Goal: Information Seeking & Learning: Understand process/instructions

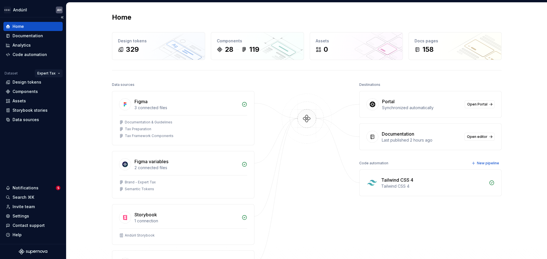
click at [46, 72] on html "Andúril AH Home Documentation Analytics Code automation Dataset Expert Tax Desi…" at bounding box center [273, 129] width 547 height 259
click at [61, 86] on div "Expert Practice" at bounding box center [64, 85] width 37 height 6
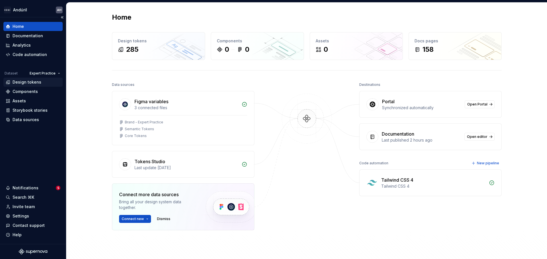
click at [32, 83] on div "Design tokens" at bounding box center [27, 82] width 29 height 6
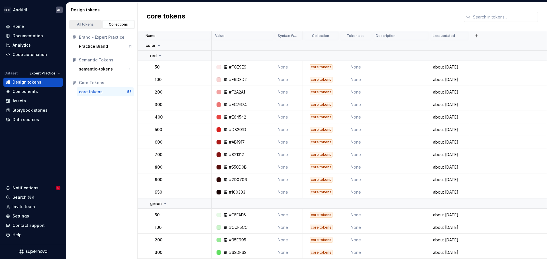
click at [93, 26] on div "All tokens" at bounding box center [85, 24] width 28 height 5
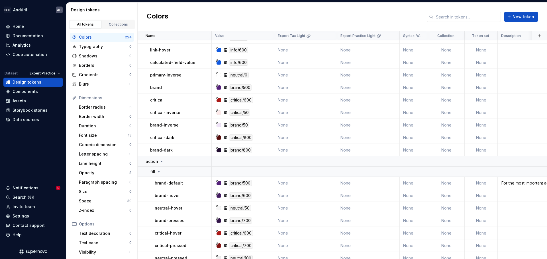
scroll to position [1537, 0]
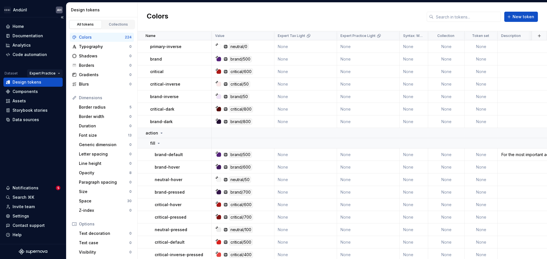
click at [40, 72] on html "Andúril AH Home Documentation Analytics Code automation Dataset Expert Practice…" at bounding box center [273, 129] width 547 height 259
click at [46, 93] on div "Expert Tax" at bounding box center [56, 94] width 37 height 6
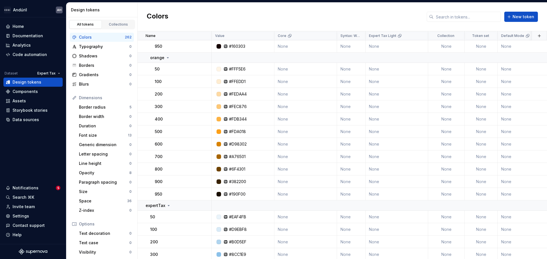
scroll to position [541, 0]
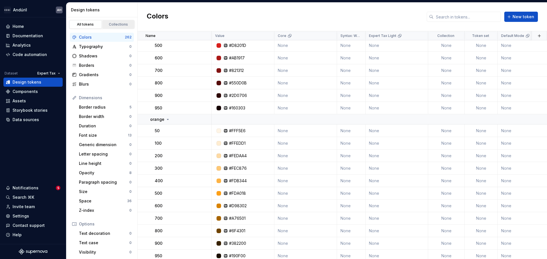
click at [126, 22] on div "Collections" at bounding box center [118, 24] width 28 height 5
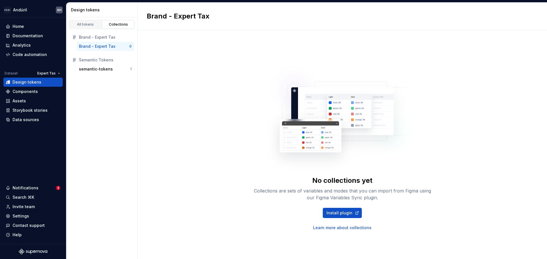
click at [113, 45] on div "Brand - Expert Tax" at bounding box center [97, 47] width 36 height 6
click at [108, 70] on div "semantic-tokens" at bounding box center [96, 69] width 34 height 6
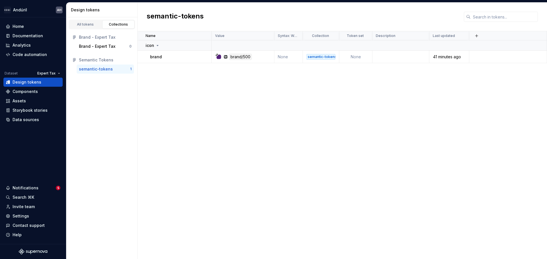
click at [88, 20] on div "All tokens Collections" at bounding box center [102, 25] width 66 height 10
click at [88, 22] on div "All tokens" at bounding box center [85, 24] width 28 height 5
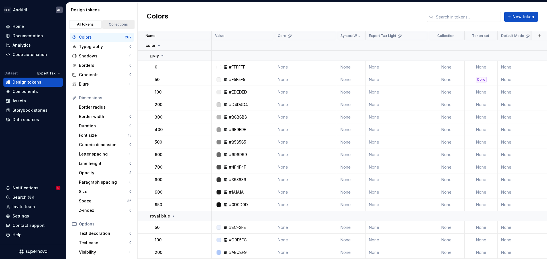
click at [119, 24] on div "Collections" at bounding box center [118, 24] width 28 height 5
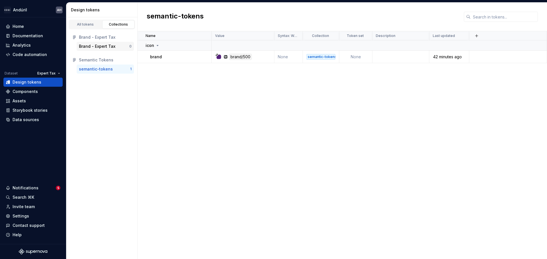
click at [114, 45] on div "Brand - Expert Tax" at bounding box center [97, 47] width 36 height 6
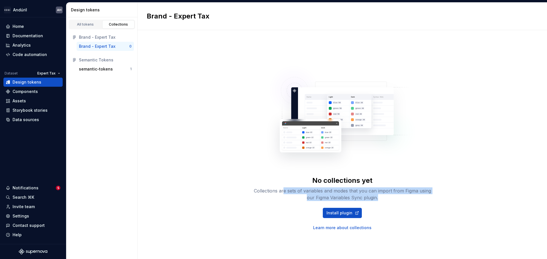
drag, startPoint x: 290, startPoint y: 192, endPoint x: 402, endPoint y: 202, distance: 112.1
click at [399, 195] on div "Collections are sets of variables and modes that you can import from Figma usin…" at bounding box center [342, 195] width 182 height 14
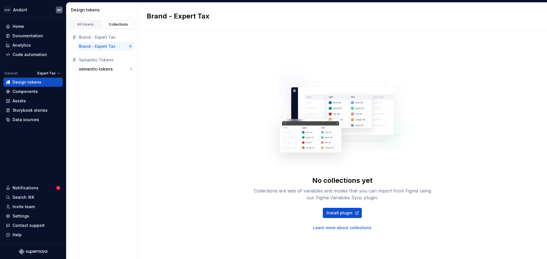
click at [403, 206] on div "No collections yet Collections are sets of variables and modes that you can imp…" at bounding box center [342, 203] width 182 height 55
click at [91, 25] on div "All tokens" at bounding box center [85, 24] width 28 height 5
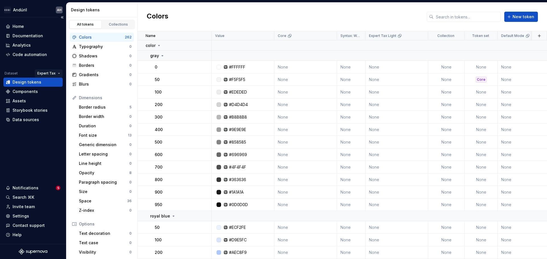
click at [45, 72] on html "Andúril AH Home Documentation Analytics Code automation Dataset Expert Tax Desi…" at bounding box center [273, 129] width 547 height 259
click at [52, 85] on div "Expert Practice" at bounding box center [64, 85] width 37 height 6
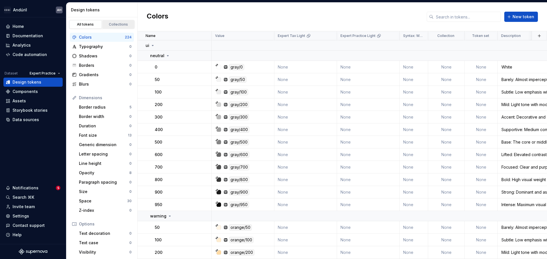
click at [111, 24] on div "Collections" at bounding box center [118, 24] width 28 height 5
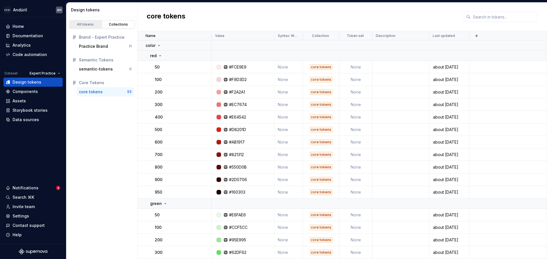
click at [91, 23] on div "All tokens" at bounding box center [85, 24] width 28 height 5
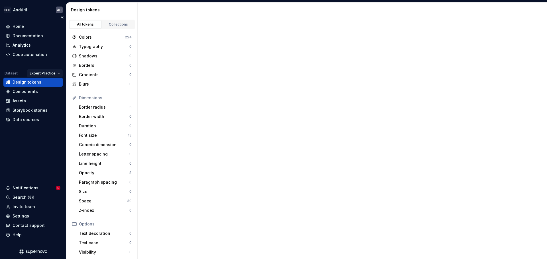
click at [51, 75] on html "Andúril AH Home Documentation Analytics Code automation Dataset Expert Practice…" at bounding box center [273, 129] width 547 height 259
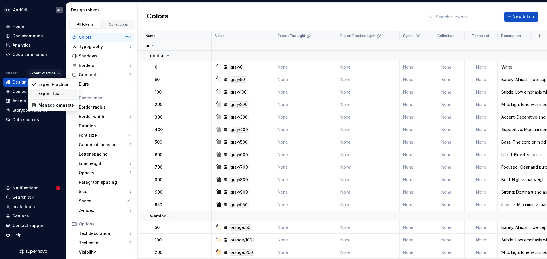
click at [51, 92] on div "Expert Tax" at bounding box center [56, 94] width 37 height 6
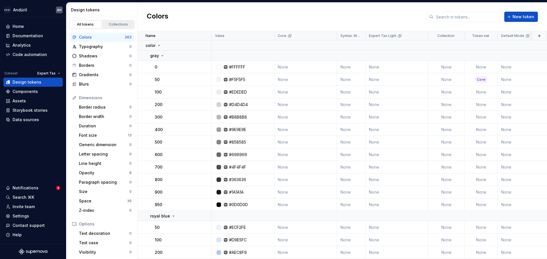
click at [115, 21] on link "Collections" at bounding box center [118, 24] width 32 height 9
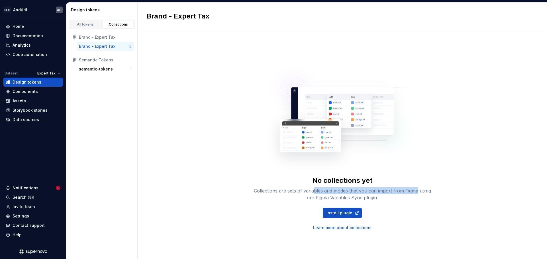
drag, startPoint x: 329, startPoint y: 190, endPoint x: 416, endPoint y: 192, distance: 86.9
click at [416, 192] on div "Collections are sets of variables and modes that you can import from Figma usin…" at bounding box center [342, 195] width 182 height 14
click at [419, 197] on div "Collections are sets of variables and modes that you can import from Figma usin…" at bounding box center [342, 195] width 182 height 14
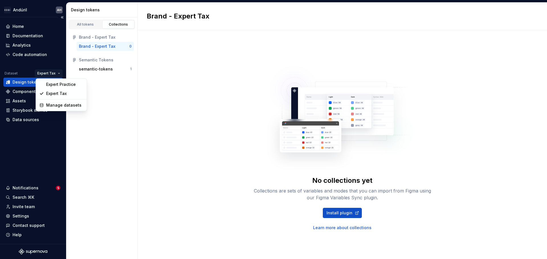
click at [52, 73] on html "Andúril AH Home Documentation Analytics Code automation Dataset Expert Tax Desi…" at bounding box center [273, 129] width 547 height 259
click at [60, 86] on div "Expert Practice" at bounding box center [64, 85] width 37 height 6
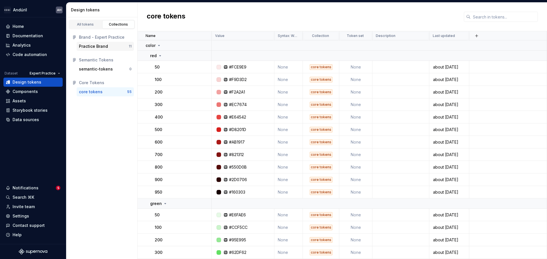
click at [103, 46] on div "Practice Brand" at bounding box center [93, 47] width 29 height 6
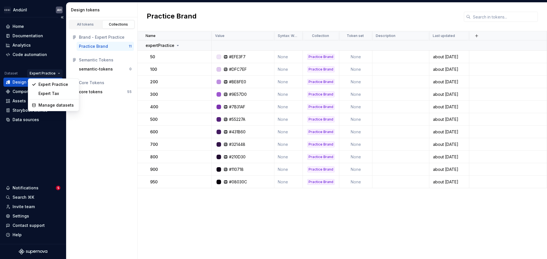
click at [33, 72] on html "Andúril AH Home Documentation Analytics Code automation Dataset Expert Practice…" at bounding box center [273, 129] width 547 height 259
click at [53, 95] on div "Expert Tax" at bounding box center [56, 94] width 37 height 6
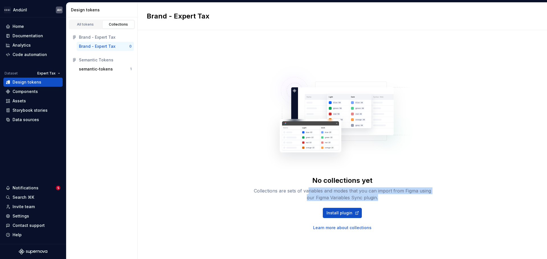
drag, startPoint x: 309, startPoint y: 193, endPoint x: 406, endPoint y: 198, distance: 97.8
click at [406, 198] on div "Collections are sets of variables and modes that you can import from Figma usin…" at bounding box center [342, 195] width 182 height 14
click at [205, 96] on div "No collections yet Collections are sets of variables and modes that you can imp…" at bounding box center [341, 144] width 409 height 229
click at [46, 72] on html "Andúril AH Home Documentation Analytics Code automation Dataset Expert Tax Desi…" at bounding box center [273, 129] width 547 height 259
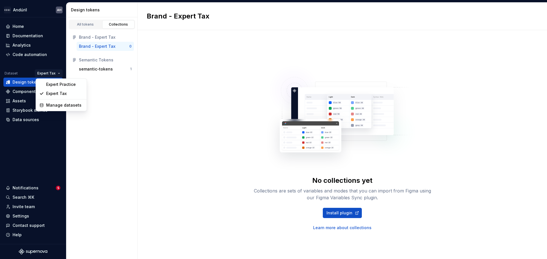
drag, startPoint x: 134, startPoint y: 87, endPoint x: 130, endPoint y: 81, distance: 7.0
click at [134, 87] on html "Andúril AH Home Documentation Analytics Code automation Dataset Expert Tax Desi…" at bounding box center [273, 129] width 547 height 259
click at [89, 24] on div "All tokens" at bounding box center [85, 24] width 28 height 5
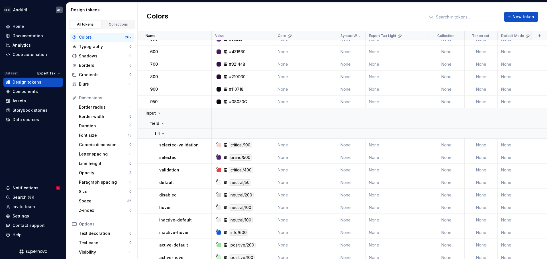
scroll to position [1082, 0]
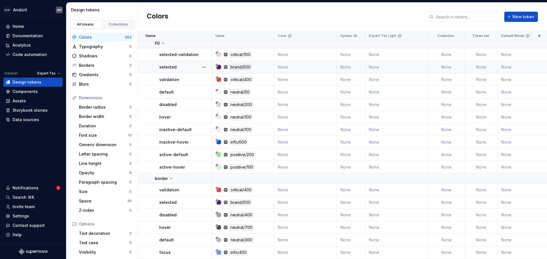
drag, startPoint x: 187, startPoint y: 67, endPoint x: 192, endPoint y: 63, distance: 6.2
click at [192, 64] on div "selected" at bounding box center [185, 67] width 52 height 6
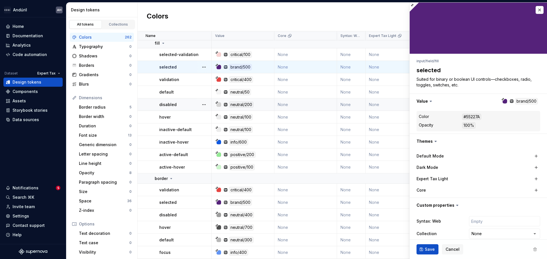
type textarea "*"
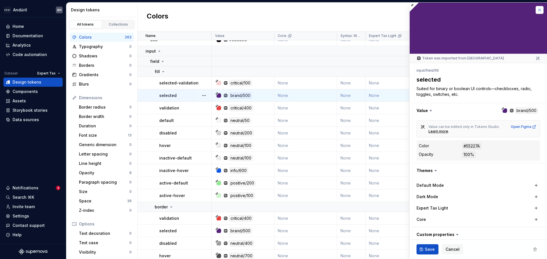
click at [535, 11] on button "button" at bounding box center [539, 10] width 8 height 8
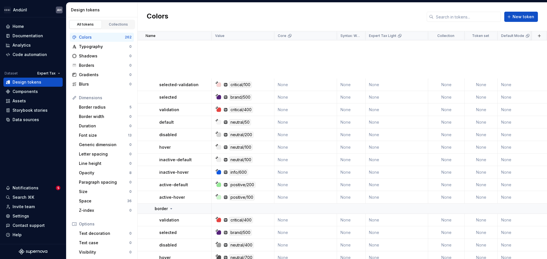
scroll to position [1224, 0]
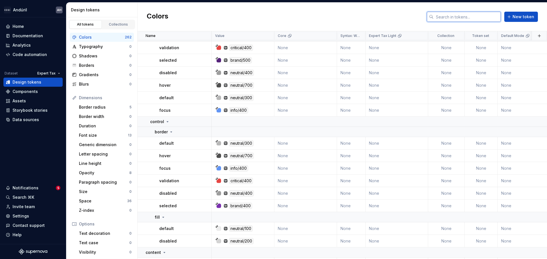
click at [456, 19] on input "text" at bounding box center [466, 17] width 67 height 10
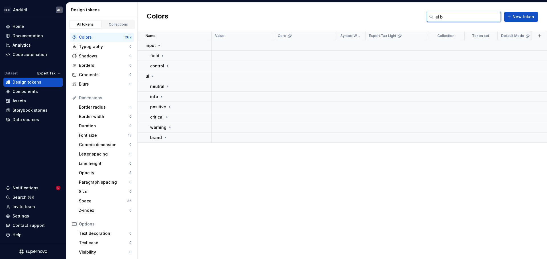
scroll to position [0, 0]
type input "ui"
click at [163, 137] on icon at bounding box center [165, 138] width 5 height 5
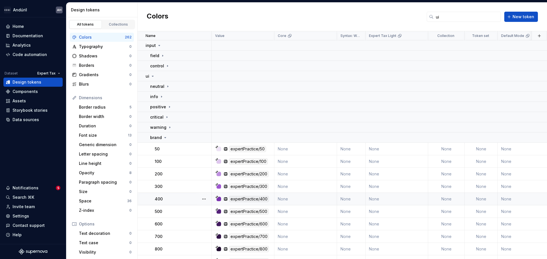
scroll to position [24, 0]
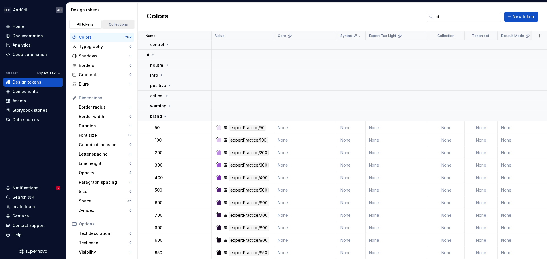
click at [110, 24] on div "Collections" at bounding box center [118, 24] width 28 height 5
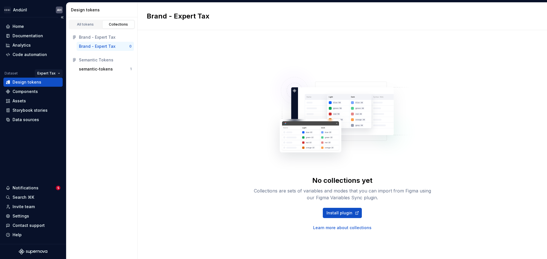
click at [48, 75] on html "Andúril AH Home Documentation Analytics Code automation Dataset Expert Tax Desi…" at bounding box center [273, 129] width 547 height 259
click at [63, 86] on div "Expert Practice" at bounding box center [64, 85] width 37 height 6
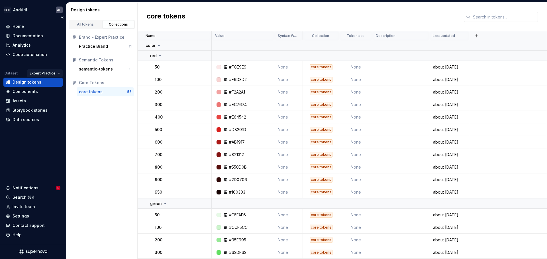
click at [44, 71] on html "Andúril AH Home Documentation Analytics Code automation Dataset Expert Practice…" at bounding box center [273, 129] width 547 height 259
click at [56, 95] on div "Expert Tax" at bounding box center [56, 94] width 37 height 6
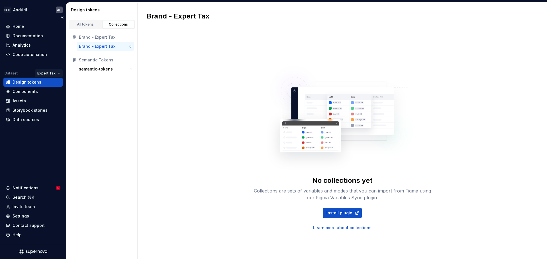
click at [45, 72] on html "Andúril AH Home Documentation Analytics Code automation Dataset Expert Tax Desi…" at bounding box center [273, 129] width 547 height 259
click at [19, 71] on html "Andúril AH Home Documentation Analytics Code automation Dataset Expert Tax Desi…" at bounding box center [273, 129] width 547 height 259
click at [46, 73] on html "Andúril AH Home Documentation Analytics Code automation Dataset Expert Tax Desi…" at bounding box center [273, 129] width 547 height 259
click at [53, 85] on div "Expert Practice" at bounding box center [64, 85] width 37 height 6
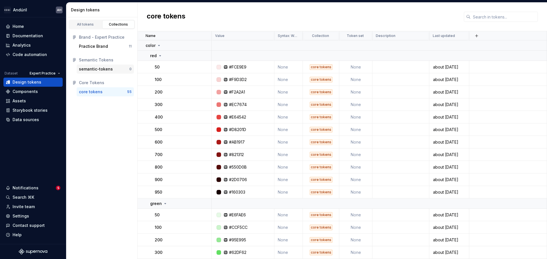
click at [94, 69] on div "semantic-tokens" at bounding box center [96, 69] width 34 height 6
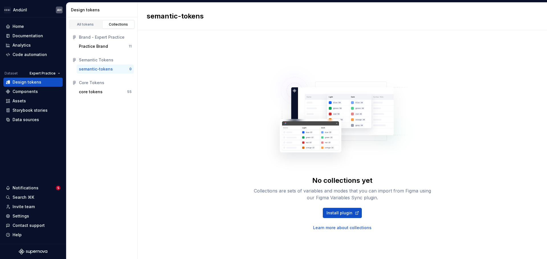
click at [113, 69] on div "semantic-tokens" at bounding box center [104, 69] width 50 height 6
click at [45, 73] on html "Andúril AH Home Documentation Analytics Code automation Dataset Expert Practice…" at bounding box center [273, 129] width 547 height 259
click at [52, 93] on div "Expert Tax" at bounding box center [56, 94] width 37 height 6
click at [92, 26] on div "All tokens" at bounding box center [85, 24] width 28 height 5
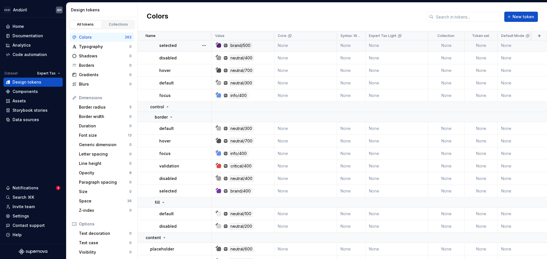
scroll to position [1253, 0]
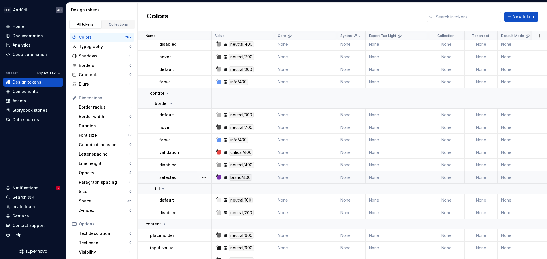
click at [181, 177] on div "selected" at bounding box center [185, 178] width 52 height 6
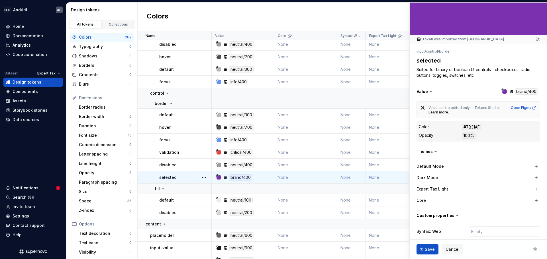
scroll to position [28, 0]
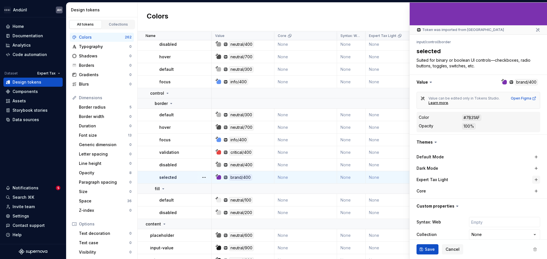
click at [532, 179] on button "button" at bounding box center [536, 180] width 8 height 8
click at [514, 180] on div "brand/400" at bounding box center [509, 180] width 23 height 6
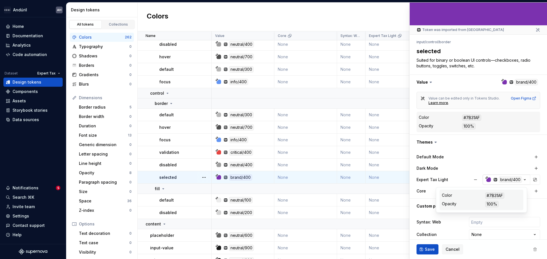
click at [486, 181] on div "button" at bounding box center [488, 180] width 5 height 5
click at [470, 179] on button "button" at bounding box center [475, 180] width 10 height 10
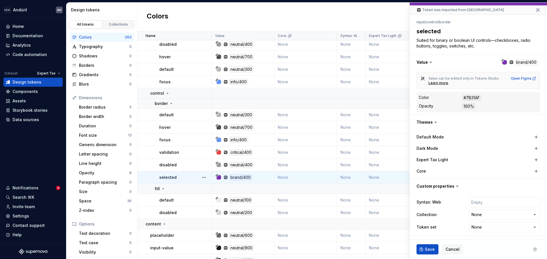
scroll to position [0, 0]
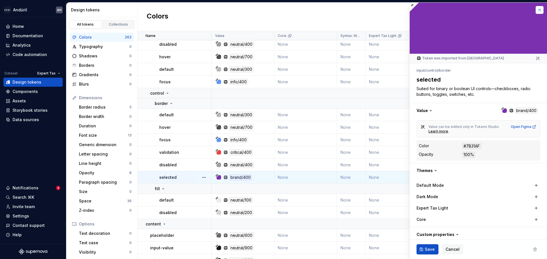
click at [535, 10] on button "button" at bounding box center [539, 10] width 8 height 8
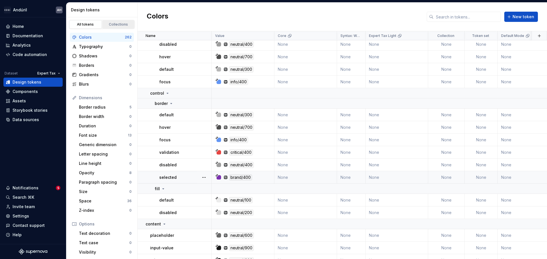
click at [122, 26] on div "Collections" at bounding box center [118, 24] width 28 height 5
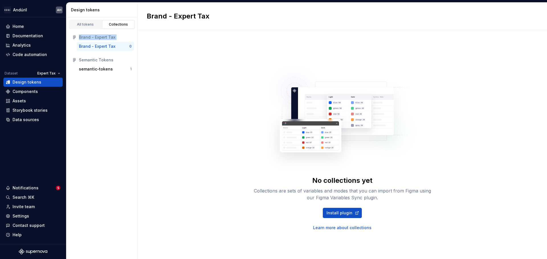
drag, startPoint x: 71, startPoint y: 34, endPoint x: 135, endPoint y: 51, distance: 66.1
click at [135, 51] on div "Brand - Expert Tax Brand - Expert Tax 0 Semantic Tokens semantic-tokens 1" at bounding box center [101, 53] width 71 height 48
click at [136, 50] on div "Brand - Expert Tax Brand - Expert Tax 0 Semantic Tokens semantic-tokens 1" at bounding box center [101, 53] width 71 height 48
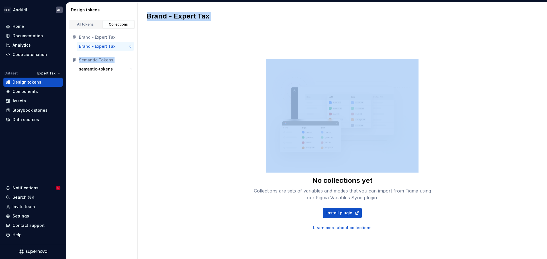
drag, startPoint x: 136, startPoint y: 48, endPoint x: 133, endPoint y: 46, distance: 3.2
click at [133, 46] on div "Design tokens All tokens Collections Brand - Expert Tax Brand - Expert Tax 0 Se…" at bounding box center [306, 131] width 480 height 257
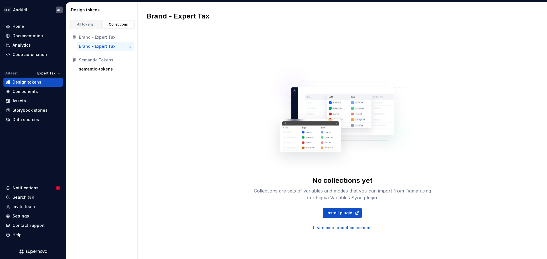
drag, startPoint x: 136, startPoint y: 47, endPoint x: 128, endPoint y: 42, distance: 9.0
click at [128, 42] on div "Brand - Expert Tax Brand - Expert Tax 0 Semantic Tokens semantic-tokens 1" at bounding box center [101, 53] width 71 height 48
click at [157, 61] on div "No collections yet Collections are sets of variables and modes that you can imp…" at bounding box center [341, 144] width 409 height 229
click at [30, 41] on div "Analytics" at bounding box center [32, 45] width 59 height 9
click at [32, 36] on div "Documentation" at bounding box center [28, 36] width 30 height 6
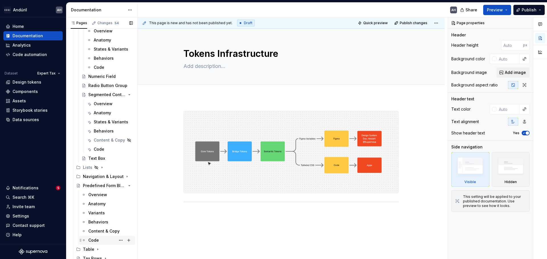
scroll to position [682, 0]
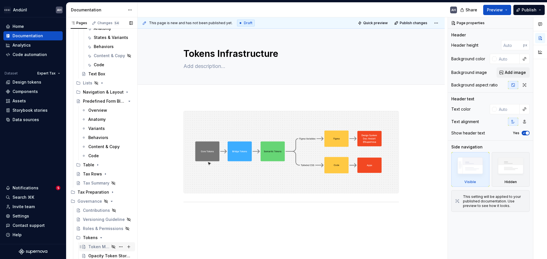
click at [93, 247] on div "Token Management" at bounding box center [98, 247] width 21 height 6
click at [100, 247] on div "Token Management" at bounding box center [98, 247] width 21 height 6
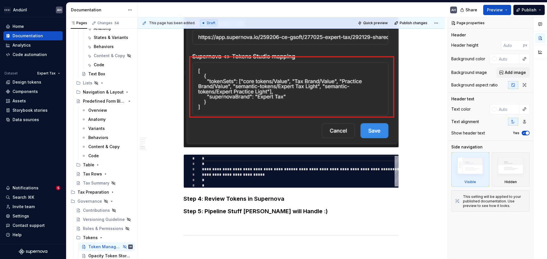
scroll to position [598, 0]
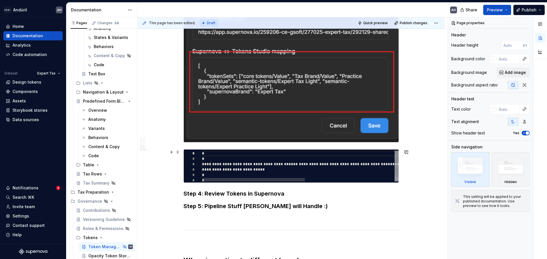
click at [220, 175] on div "**********" at bounding box center [386, 169] width 368 height 36
type textarea "*"
type textarea "**********"
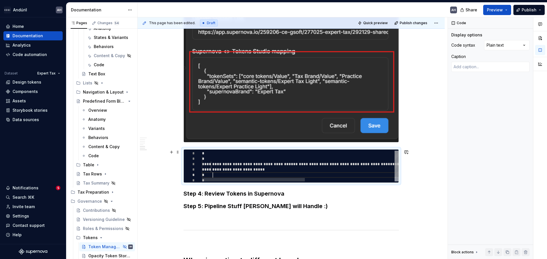
scroll to position [0, 2]
click at [202, 154] on div "**********" at bounding box center [291, 166] width 215 height 31
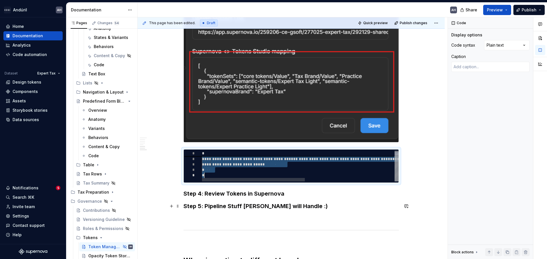
drag, startPoint x: 202, startPoint y: 154, endPoint x: 240, endPoint y: 203, distance: 62.3
click at [240, 182] on div "**********" at bounding box center [386, 164] width 368 height 36
type textarea "*"
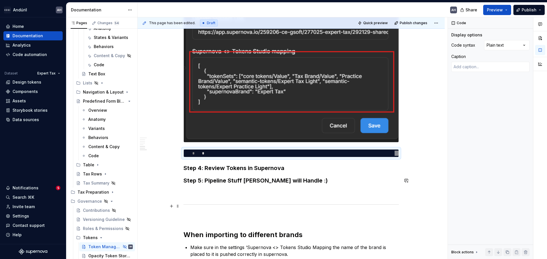
scroll to position [0, 0]
type textarea "*"
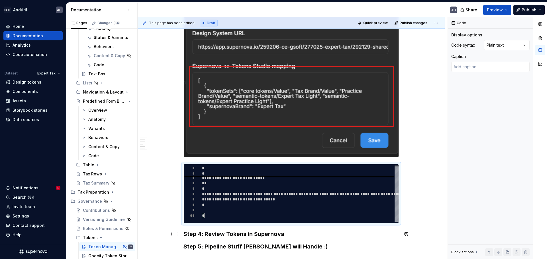
scroll to position [569, 0]
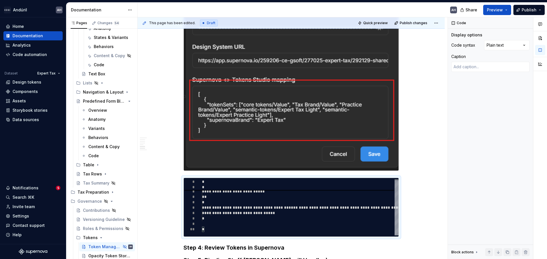
click at [290, 142] on img at bounding box center [291, 30] width 215 height 282
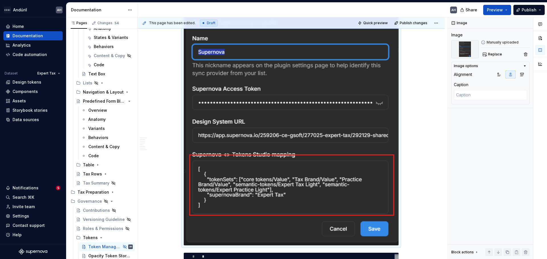
scroll to position [484, 0]
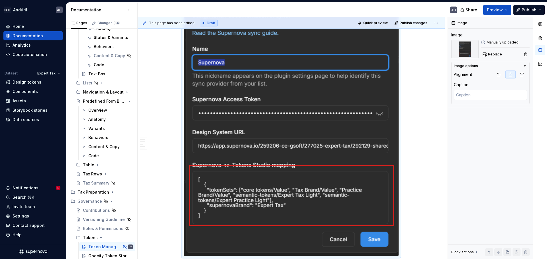
type textarea "*"
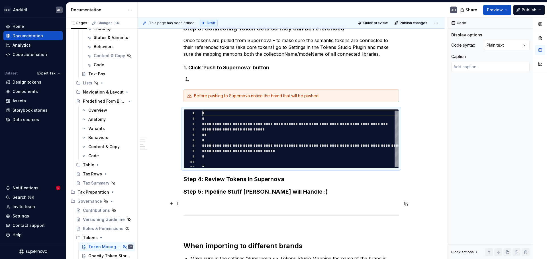
scroll to position [348, 0]
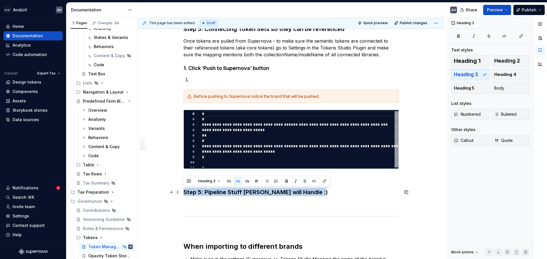
drag, startPoint x: 294, startPoint y: 191, endPoint x: 182, endPoint y: 193, distance: 112.2
click at [182, 193] on div "**********" at bounding box center [290, 58] width 307 height 618
click at [321, 194] on h3 "Step 5: Pipeline Stuff Alex Wilber will Handle :)" at bounding box center [290, 192] width 215 height 8
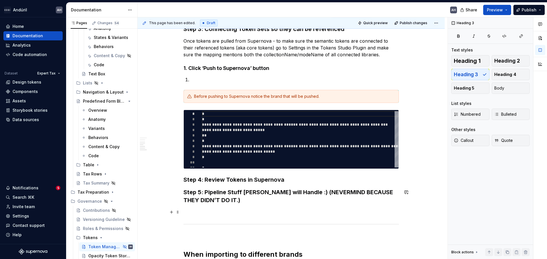
click at [351, 210] on p at bounding box center [290, 212] width 215 height 7
click at [388, 191] on h3 "Step 5: Pipeline Stuff Alex Wilber will Handle :) (NEVERMIND BECAUSE THEY DIDN’…" at bounding box center [290, 196] width 215 height 16
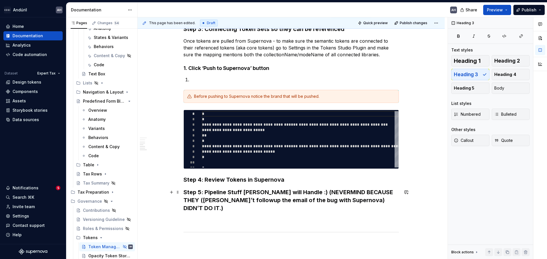
click at [212, 201] on h3 "Step 5: Pipeline Stuff Alex Wilber will Handle :) (NEVERMIND BECAUSE THEY (Alex…" at bounding box center [290, 200] width 215 height 24
click at [209, 201] on h3 "Step 5: Pipeline Stuff Alex Wilber will Handle :) (NEVERMIND BECAUSE THEY (Alex…" at bounding box center [290, 200] width 215 height 24
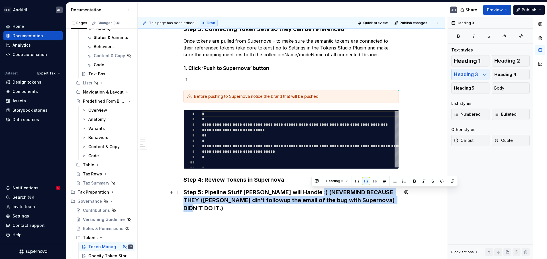
drag, startPoint x: 386, startPoint y: 200, endPoint x: 311, endPoint y: 190, distance: 75.0
click at [311, 190] on h3 "Step 5: Pipeline Stuff Alex Wilber will Handle :) (NEVERMIND BECAUSE THEY (Alex…" at bounding box center [290, 200] width 215 height 24
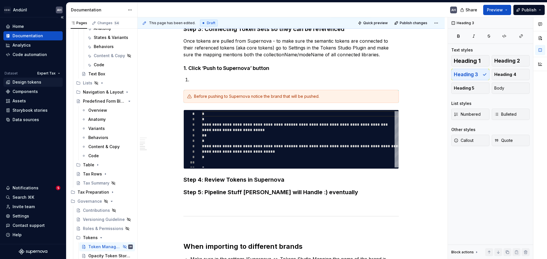
click at [26, 82] on div "Design tokens" at bounding box center [27, 82] width 29 height 6
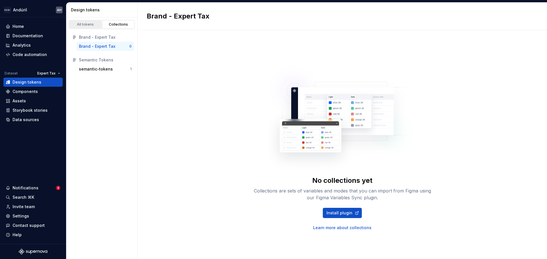
click at [86, 22] on link "All tokens" at bounding box center [85, 24] width 32 height 9
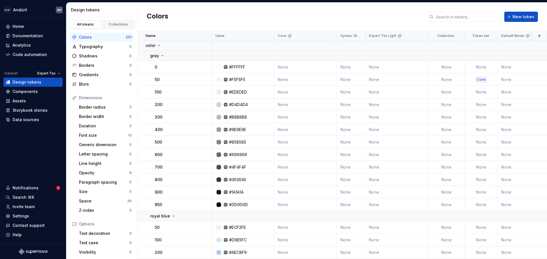
click at [100, 37] on div "Colors" at bounding box center [102, 37] width 47 height 6
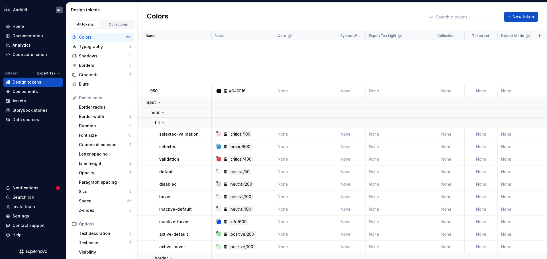
scroll to position [1025, 0]
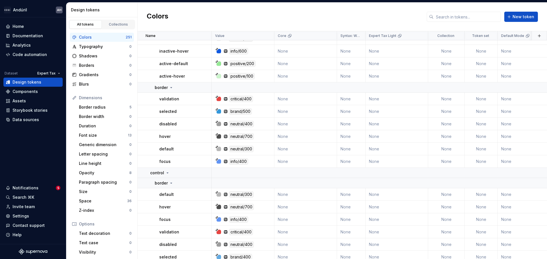
click at [299, 5] on div "Colors New token" at bounding box center [341, 17] width 409 height 29
click at [25, 215] on div "Settings" at bounding box center [21, 217] width 17 height 6
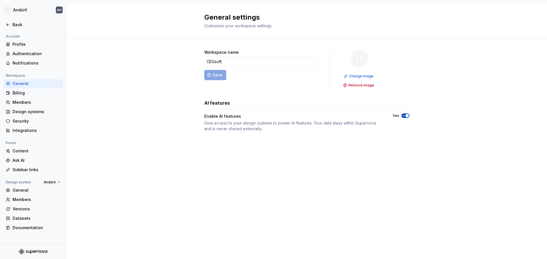
click at [309, 181] on div "General settings Customize your workspace settings. Workspace name CEGsoft Save…" at bounding box center [306, 131] width 480 height 257
click at [19, 23] on div "Back" at bounding box center [37, 25] width 48 height 6
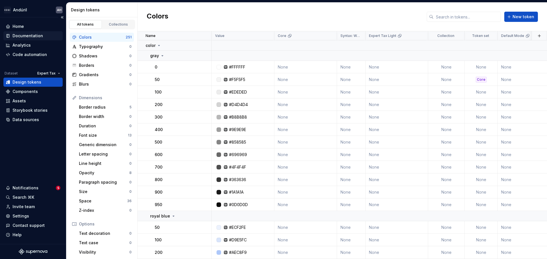
click at [31, 36] on div "Documentation" at bounding box center [28, 36] width 30 height 6
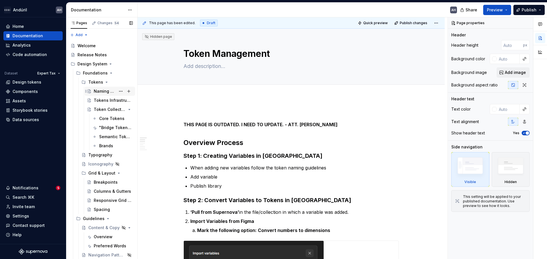
click at [102, 92] on div "Naming Tokens: Our Framework" at bounding box center [105, 92] width 22 height 6
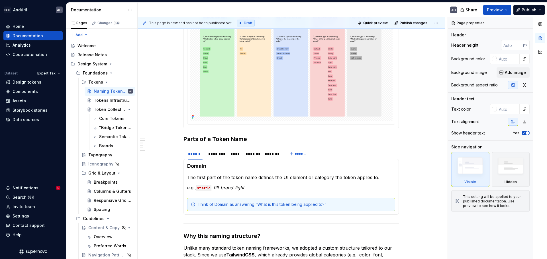
scroll to position [228, 0]
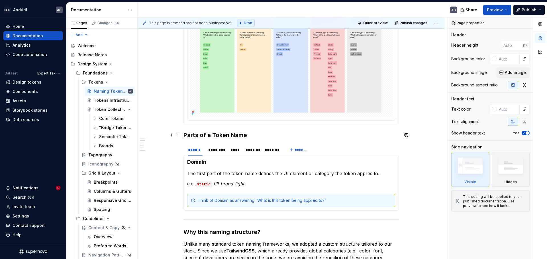
click at [246, 136] on h3 "Parts of a Token Name" at bounding box center [290, 135] width 215 height 8
type textarea "*"
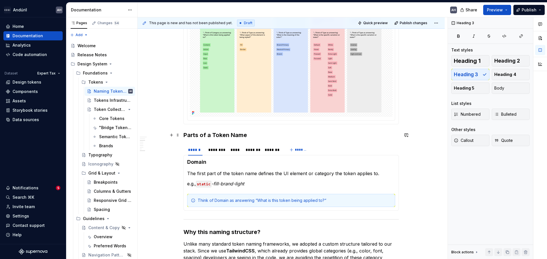
click at [185, 136] on h3 "Parts of a Token Name" at bounding box center [290, 135] width 215 height 8
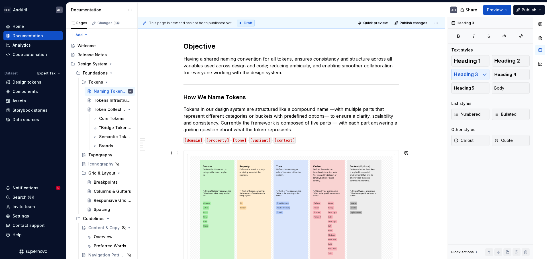
scroll to position [57, 0]
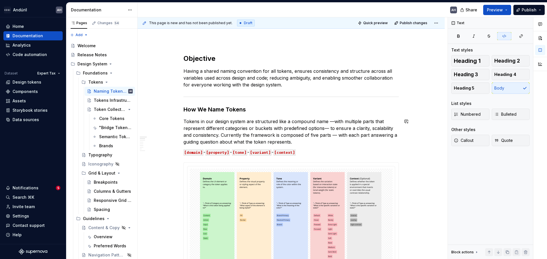
click at [320, 148] on div "Objective Having a shared naming convention for all tokens, ensures consistency…" at bounding box center [290, 260] width 215 height 412
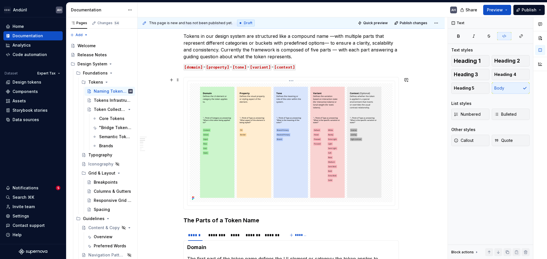
scroll to position [199, 0]
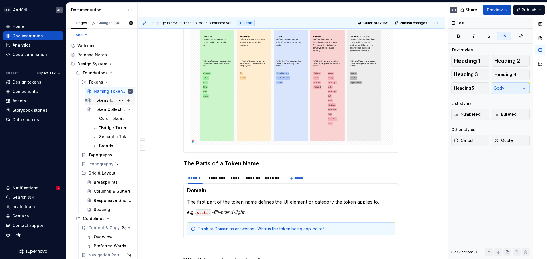
click at [101, 100] on div "Tokens Infrastructure" at bounding box center [105, 101] width 22 height 6
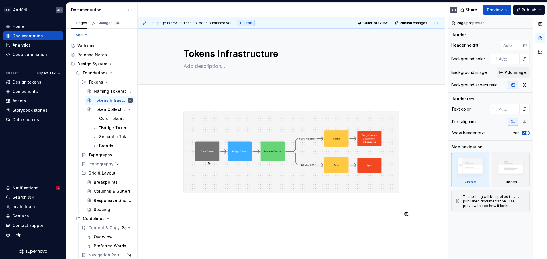
type textarea "*"
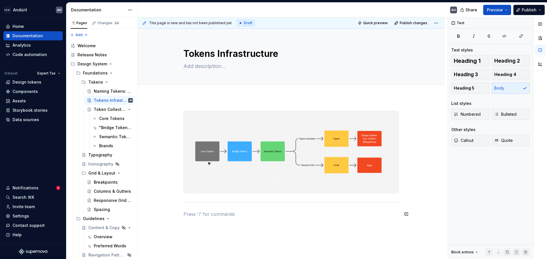
click at [339, 223] on div at bounding box center [290, 168] width 215 height 114
click at [192, 100] on div "This page is new and has not been published yet. Draft Quick preview Publish ch…" at bounding box center [292, 138] width 310 height 242
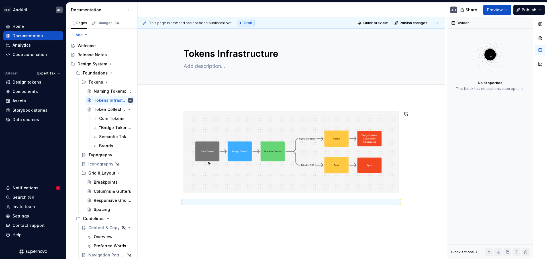
click at [184, 104] on div at bounding box center [290, 199] width 307 height 205
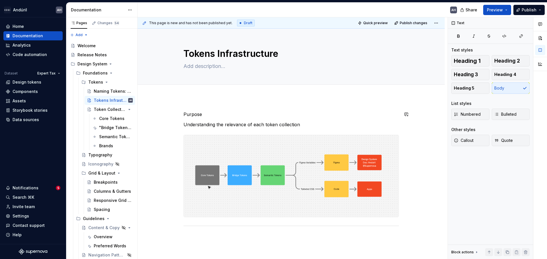
click at [186, 116] on p "Purpose" at bounding box center [290, 114] width 215 height 7
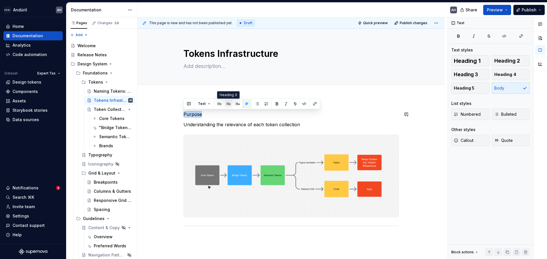
click at [228, 104] on button "button" at bounding box center [228, 104] width 8 height 8
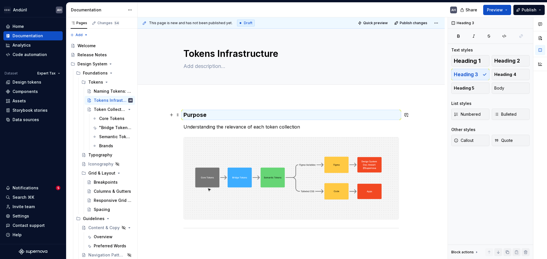
click at [215, 118] on h3 "Purpose" at bounding box center [290, 115] width 215 height 8
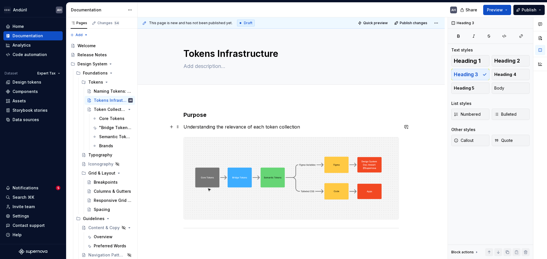
click at [210, 128] on p "Understanding the relevance of each token collection" at bounding box center [290, 127] width 215 height 7
click at [339, 126] on p "Understanding the relevance of each token collection" at bounding box center [290, 127] width 215 height 7
click at [233, 124] on p "Understanding the relevance of each token collection" at bounding box center [290, 127] width 215 height 7
type textarea "*"
click at [240, 53] on textarea "Tokens Infrastructure" at bounding box center [289, 54] width 215 height 14
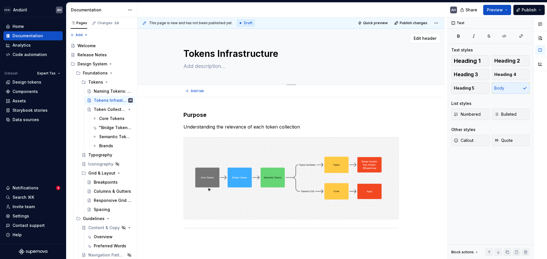
click at [247, 52] on textarea "Tokens Infrastructure" at bounding box center [289, 54] width 215 height 14
type textarea "Tokens S"
type textarea "*"
type textarea "Tokens Sy"
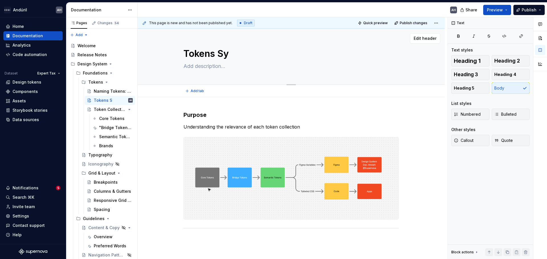
type textarea "*"
type textarea "Tokens Syst"
type textarea "*"
type textarea "Tokens Syste"
type textarea "*"
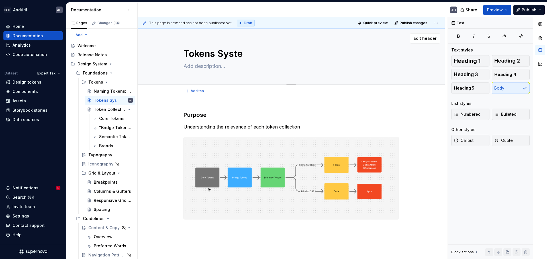
type textarea "Tokens System"
type textarea "*"
type textarea "Tokens System"
click at [236, 122] on div "Purpose Understanding the relevance of each token collection" at bounding box center [290, 177] width 215 height 133
click at [309, 127] on p "Understanding the relevance of each token collection" at bounding box center [290, 127] width 215 height 7
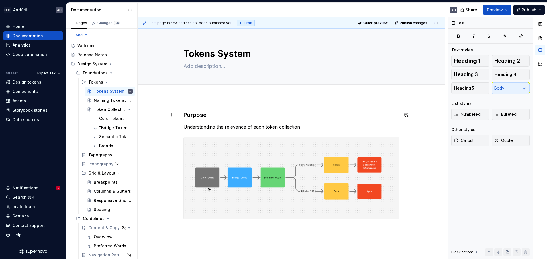
click at [302, 118] on h3 "Purpose" at bounding box center [290, 115] width 215 height 8
click at [309, 128] on p "Understanding the relevance of each token collection" at bounding box center [290, 127] width 215 height 7
click at [307, 128] on p "Understanding the relevance of each token collection" at bounding box center [290, 127] width 215 height 7
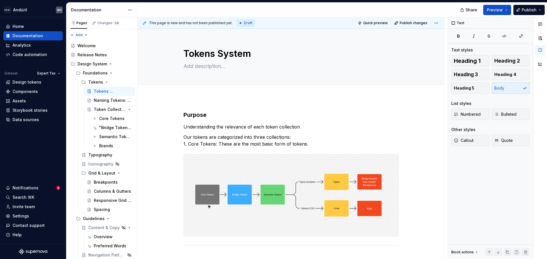
type textarea "*"
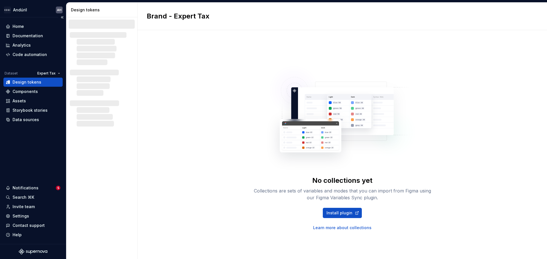
click at [36, 82] on div "Design tokens" at bounding box center [27, 82] width 29 height 6
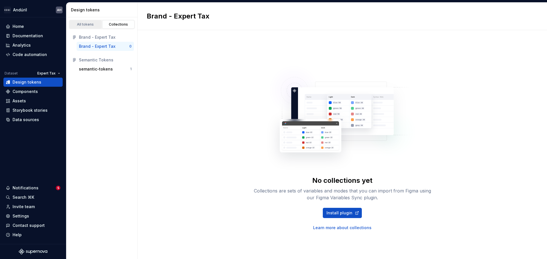
click at [90, 27] on link "All tokens" at bounding box center [85, 24] width 32 height 9
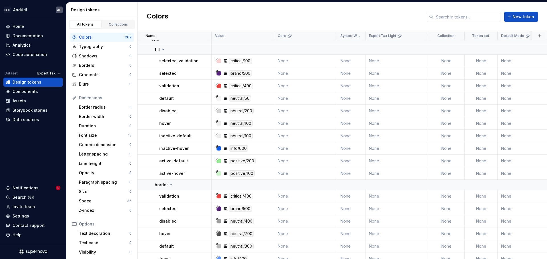
scroll to position [1139, 0]
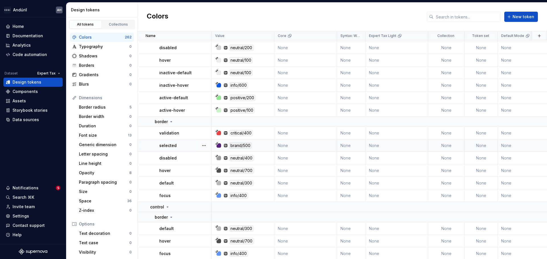
click at [170, 146] on p "selected" at bounding box center [167, 146] width 17 height 6
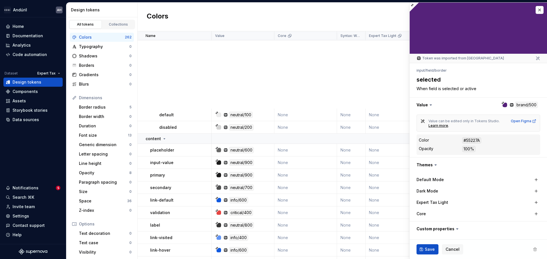
scroll to position [1537, 0]
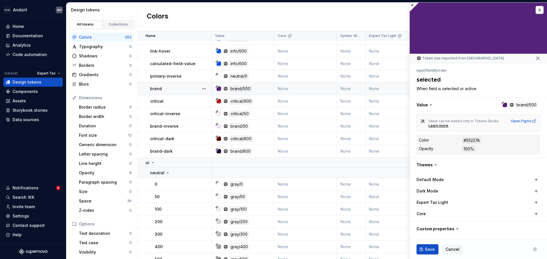
click at [180, 89] on div "brand" at bounding box center [180, 89] width 61 height 6
click at [535, 12] on button "button" at bounding box center [539, 10] width 8 height 8
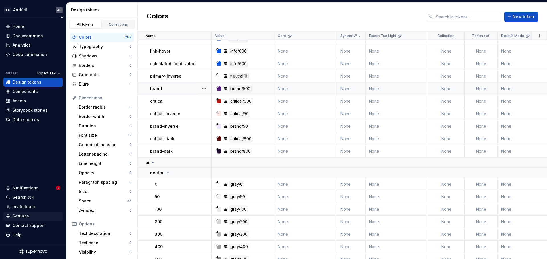
click at [29, 217] on div "Settings" at bounding box center [33, 217] width 55 height 6
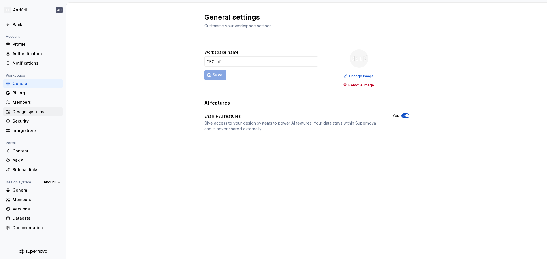
click at [34, 110] on div "Design systems" at bounding box center [37, 112] width 48 height 6
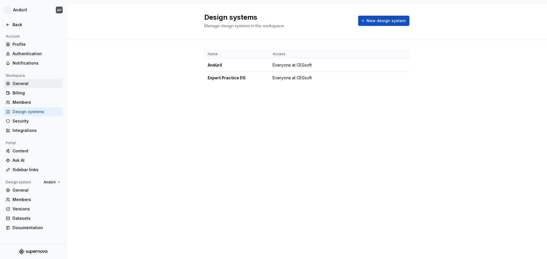
click at [38, 84] on div "General" at bounding box center [37, 84] width 48 height 6
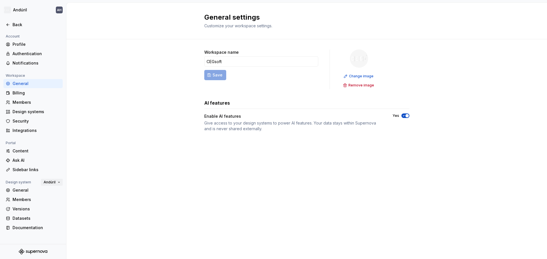
click at [53, 182] on span "Andúril" at bounding box center [50, 182] width 12 height 5
click at [122, 179] on div "General settings Customize your workspace settings. Workspace name CEGsoft Save…" at bounding box center [306, 131] width 480 height 257
click at [32, 217] on div "Datasets" at bounding box center [37, 219] width 48 height 6
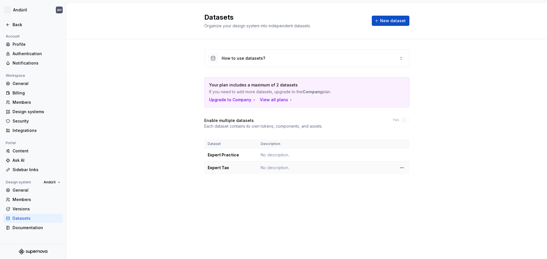
click at [228, 167] on div "Expert Tax" at bounding box center [231, 168] width 46 height 6
click at [403, 171] on html "Andúril AH Back Account Profile Authentication Notifications Workspace General …" at bounding box center [273, 129] width 547 height 259
click at [407, 180] on div "Edit details" at bounding box center [423, 179] width 48 height 9
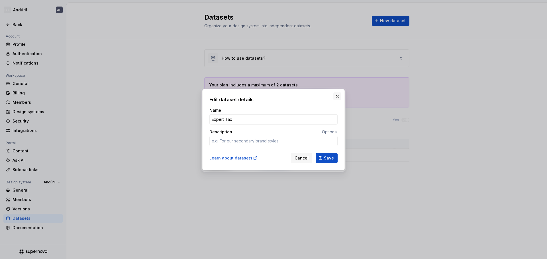
click at [337, 95] on button "button" at bounding box center [337, 97] width 8 height 8
type textarea "*"
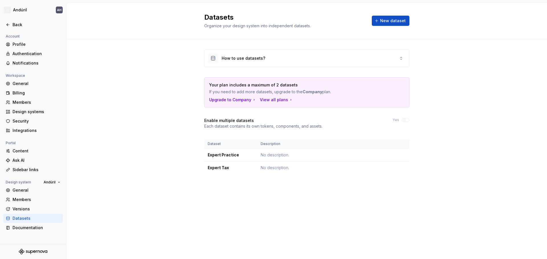
click at [448, 40] on div "How to use datasets? Your plan includes a maximum of 2 datasets If you need to …" at bounding box center [306, 117] width 480 height 157
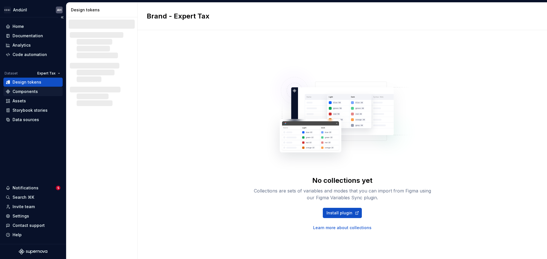
click at [27, 91] on div "Components" at bounding box center [25, 92] width 25 height 6
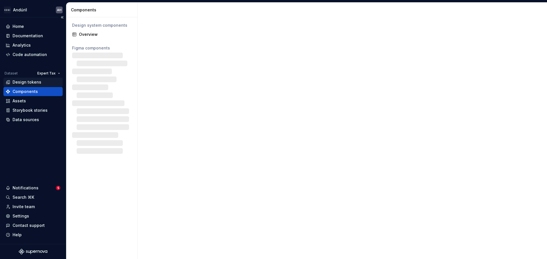
click at [40, 81] on div "Design tokens" at bounding box center [33, 82] width 55 height 6
click at [27, 82] on div "Design tokens" at bounding box center [27, 82] width 29 height 6
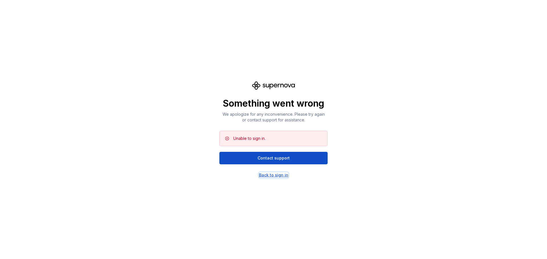
click at [280, 174] on div "Back to sign in" at bounding box center [273, 176] width 29 height 6
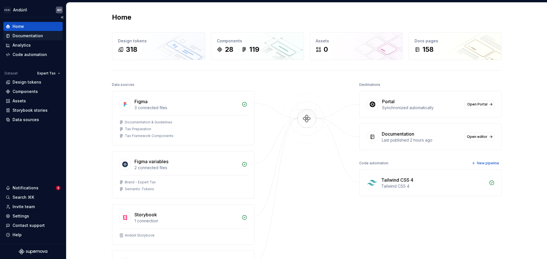
click at [36, 34] on div "Documentation" at bounding box center [28, 36] width 30 height 6
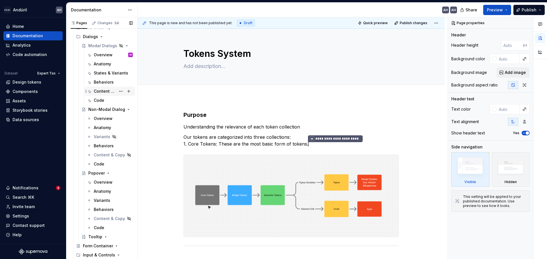
scroll to position [342, 0]
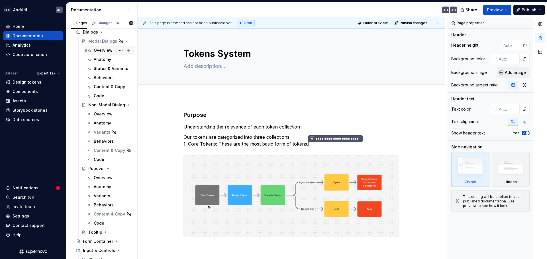
click at [104, 48] on div "Overview" at bounding box center [103, 51] width 19 height 6
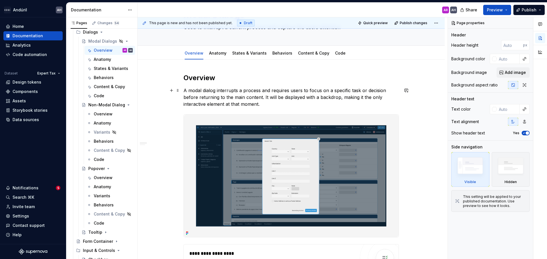
scroll to position [57, 0]
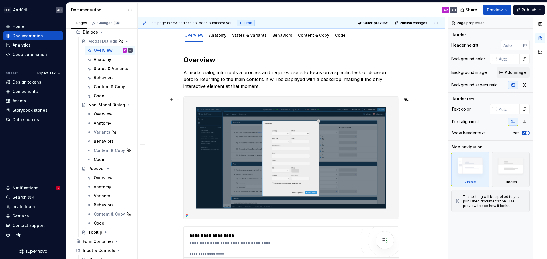
click at [315, 124] on img at bounding box center [291, 158] width 215 height 123
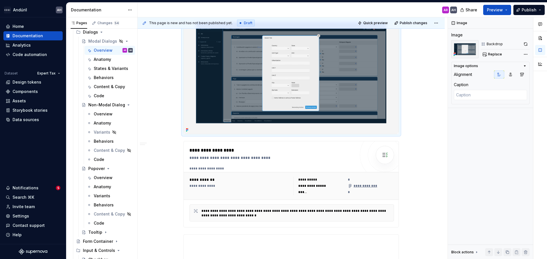
scroll to position [171, 0]
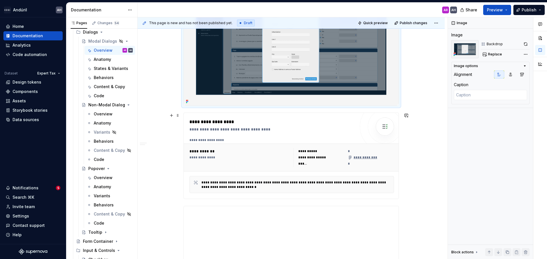
click at [226, 132] on div "**********" at bounding box center [272, 130] width 166 height 6
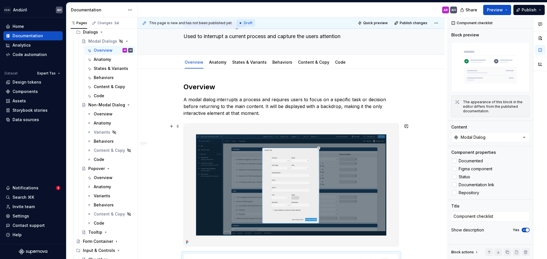
scroll to position [28, 0]
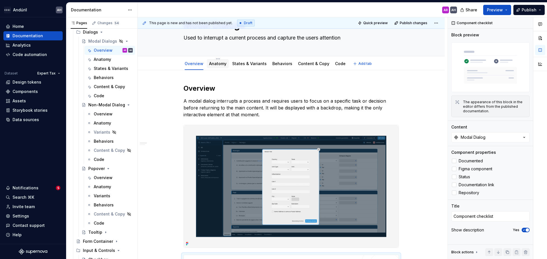
click at [215, 65] on link "Anatomy" at bounding box center [217, 63] width 17 height 5
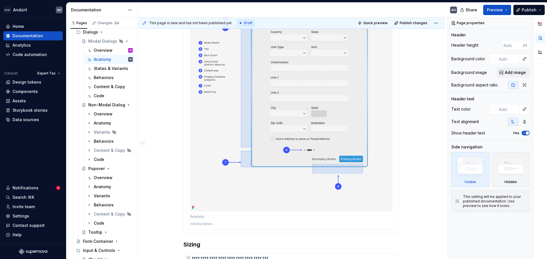
scroll to position [142, 0]
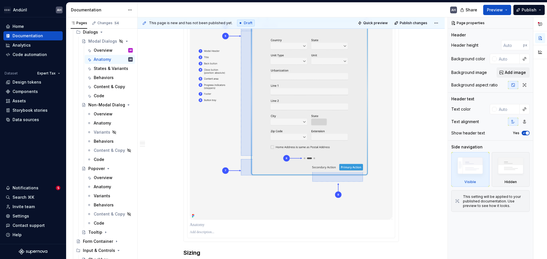
click at [319, 112] on img at bounding box center [291, 104] width 203 height 231
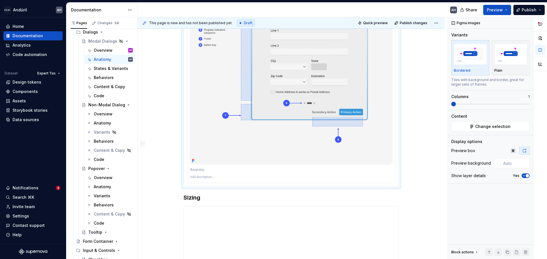
scroll to position [199, 0]
click at [524, 176] on icon "button" at bounding box center [523, 175] width 5 height 3
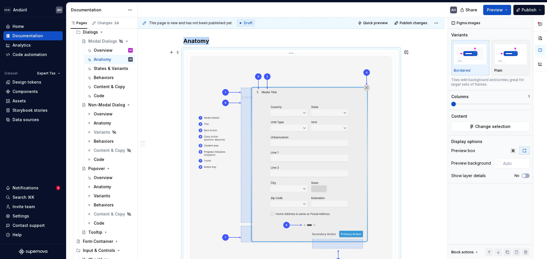
scroll to position [0, 0]
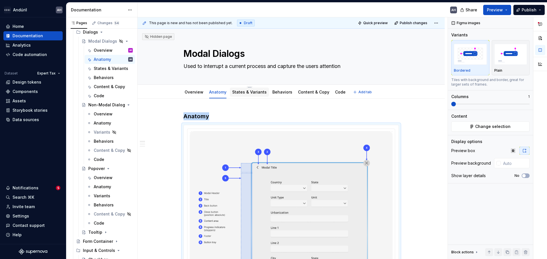
click at [254, 92] on link "States & Variants" at bounding box center [249, 92] width 34 height 5
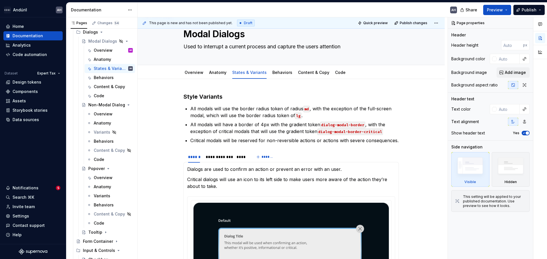
scroll to position [28, 0]
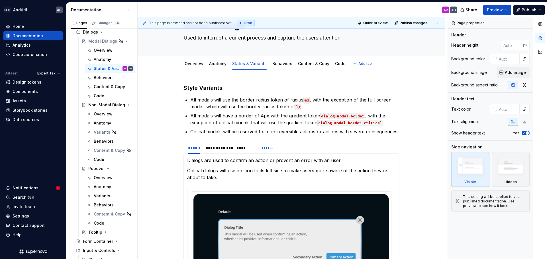
type textarea "*"
click at [386, 123] on p "All modals will have a border of 4px with the gradient token dialog-modal-borde…" at bounding box center [294, 119] width 208 height 14
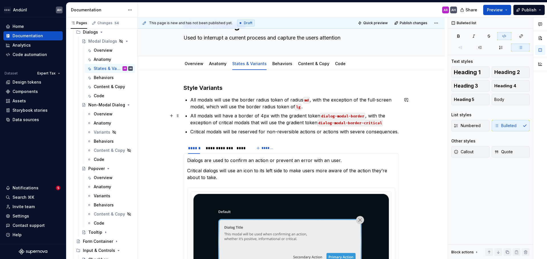
click at [389, 123] on p "All modals will have a border of 4px with the gradient token dialog-modal-borde…" at bounding box center [294, 119] width 208 height 14
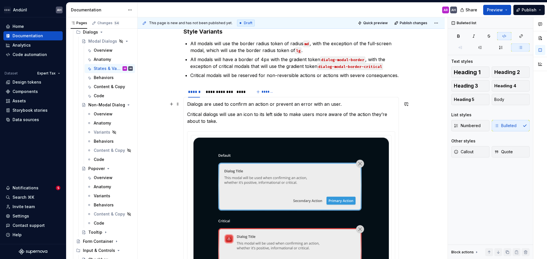
scroll to position [57, 0]
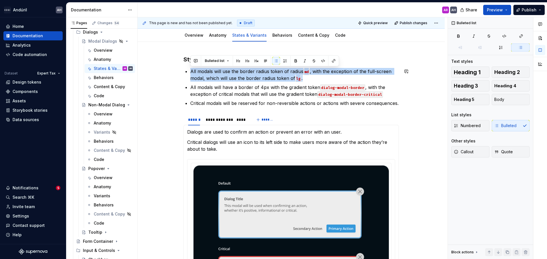
drag, startPoint x: 320, startPoint y: 77, endPoint x: 240, endPoint y: 64, distance: 81.5
click at [240, 64] on div "**********" at bounding box center [290, 210] width 215 height 308
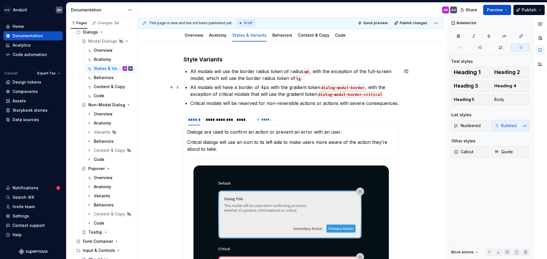
click at [223, 89] on p "All modals will have a border of 4px with the gradient token dialog-modal-borde…" at bounding box center [294, 91] width 208 height 14
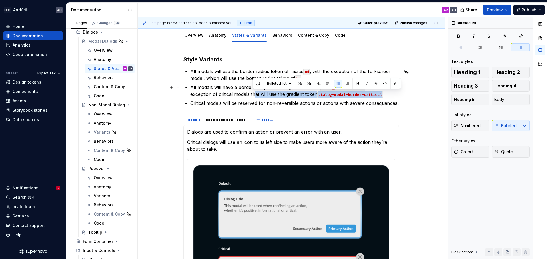
drag, startPoint x: 338, startPoint y: 87, endPoint x: 253, endPoint y: 91, distance: 84.9
click at [253, 91] on p "All modals will have a border of 4px with the gradient token dialog-modal-borde…" at bounding box center [294, 91] width 208 height 14
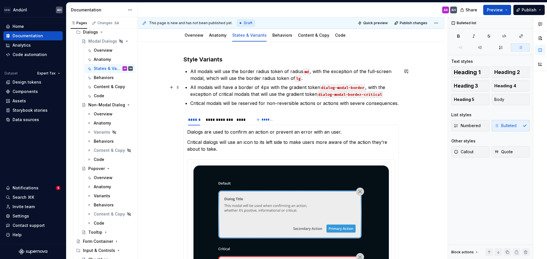
click at [211, 93] on p "All modals will have a border of 4px with the gradient token dialog-modal-borde…" at bounding box center [294, 91] width 208 height 14
click at [395, 90] on p "All modals will have a border of 4px with the gradient token dialog-modal-borde…" at bounding box center [294, 91] width 208 height 14
click at [405, 75] on button "button" at bounding box center [406, 71] width 8 height 8
click at [378, 84] on p "**********" at bounding box center [365, 82] width 84 height 6
click at [330, 81] on span "@angelica" at bounding box center [341, 81] width 36 height 5
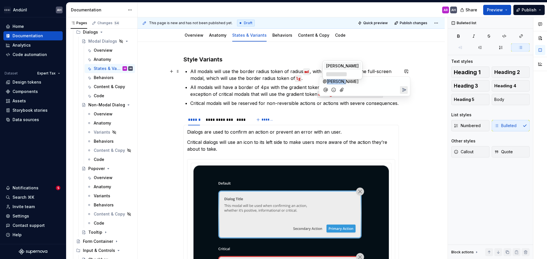
click at [330, 81] on span "@angelica" at bounding box center [341, 81] width 36 height 5
click at [330, 81] on p "**********" at bounding box center [365, 82] width 84 height 6
click at [338, 74] on span "[PERSON_NAME]" at bounding box center [342, 74] width 32 height 6
click at [400, 88] on span "Verificar como mostrar estos gradient "tokens" aquí" at bounding box center [364, 84] width 82 height 11
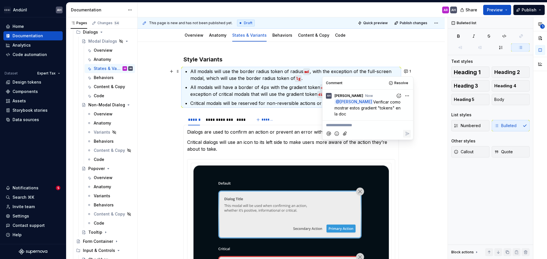
click at [436, 160] on div "**********" at bounding box center [290, 245] width 307 height 406
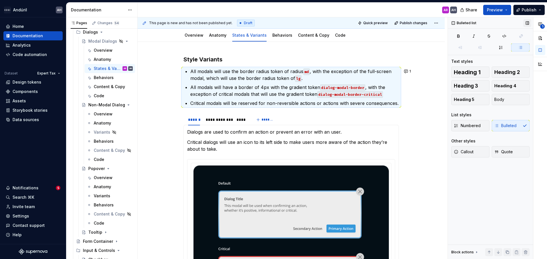
click at [529, 21] on button "button" at bounding box center [527, 23] width 8 height 8
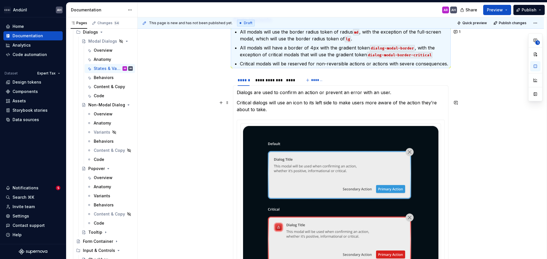
scroll to position [85, 0]
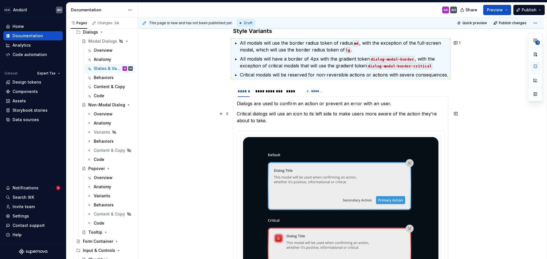
click at [293, 112] on p "Critical dialogs will use an icon to its left side to make users more aware of …" at bounding box center [341, 117] width 208 height 14
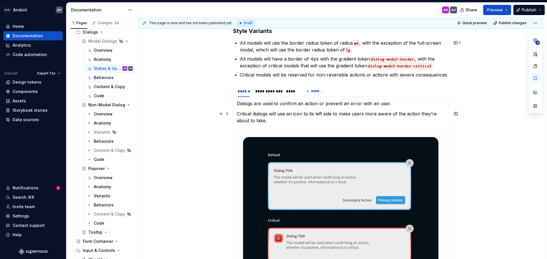
click at [318, 113] on p "Critical dialogs will use an icon to its left side to make users more aware of …" at bounding box center [341, 117] width 208 height 14
click at [338, 72] on p "Critical modals will be reserved for non-reversible actions or actions with sev…" at bounding box center [344, 74] width 208 height 7
type textarea "*"
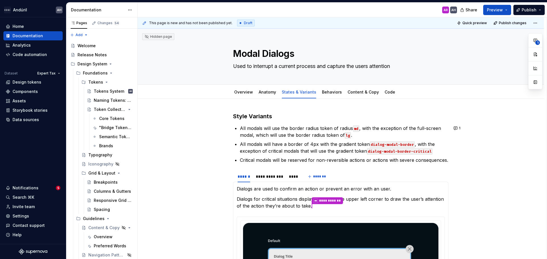
type textarea "*"
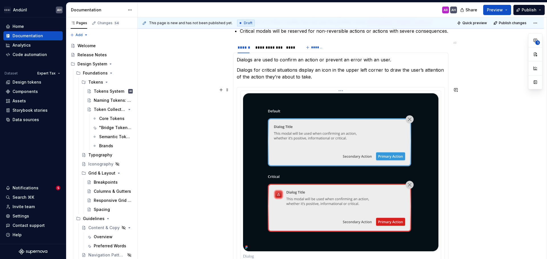
scroll to position [129, 0]
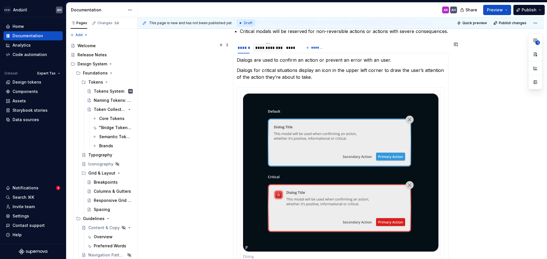
click at [271, 51] on div "**********" at bounding box center [268, 48] width 30 height 8
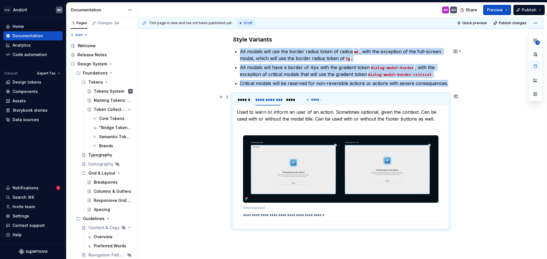
scroll to position [73, 0]
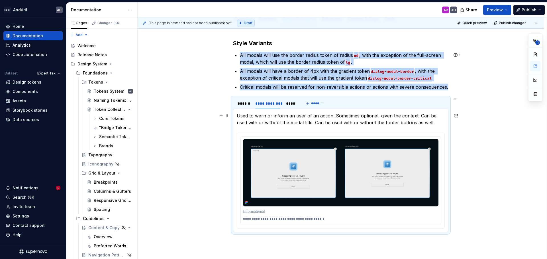
click at [292, 115] on p "Used to warn or inform an user of an action. Sometimes optional, given the cont…" at bounding box center [341, 119] width 208 height 14
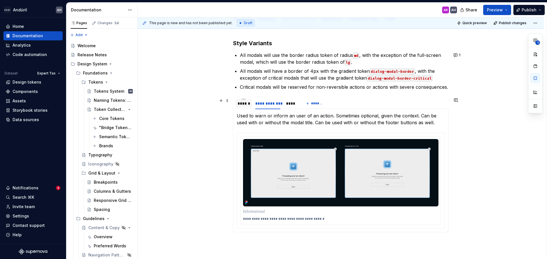
click at [244, 104] on div "******" at bounding box center [243, 104] width 12 height 6
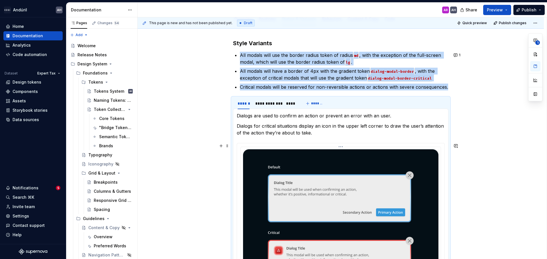
click at [309, 194] on img at bounding box center [340, 228] width 195 height 158
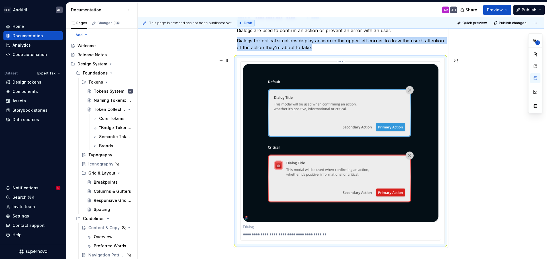
scroll to position [130, 0]
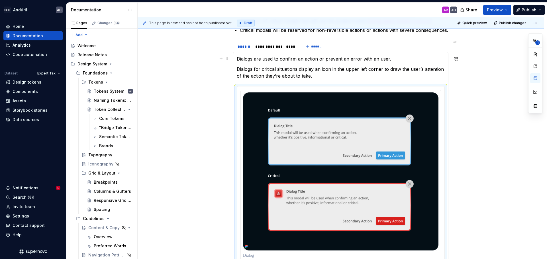
click at [316, 58] on p "Dialogs are used to confirm an action or prevent an error with an user." at bounding box center [341, 59] width 208 height 7
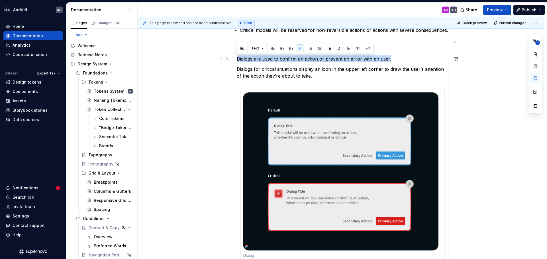
drag, startPoint x: 400, startPoint y: 58, endPoint x: 230, endPoint y: 61, distance: 169.4
click at [230, 61] on div "**********" at bounding box center [340, 172] width 406 height 406
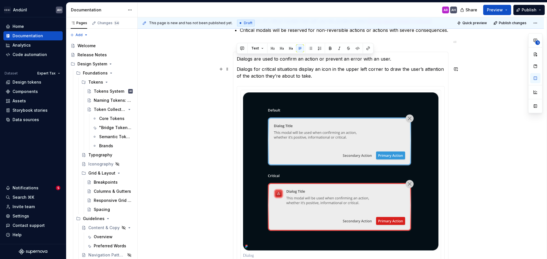
click at [266, 65] on section-item-column "**********" at bounding box center [341, 164] width 208 height 217
click at [329, 75] on p "Dialogs for critical situations display an icon in the upper left corner to dra…" at bounding box center [341, 73] width 208 height 14
click at [270, 46] on div "**********" at bounding box center [267, 47] width 25 height 6
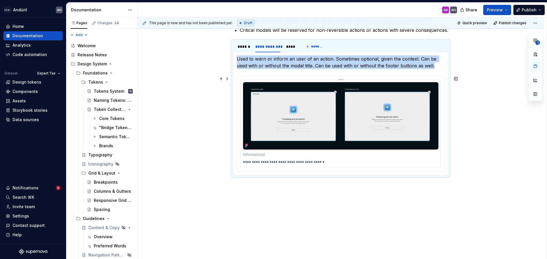
click at [302, 111] on img at bounding box center [340, 115] width 195 height 67
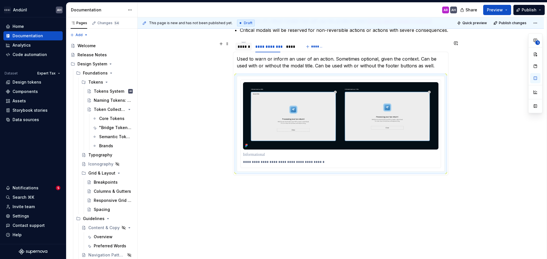
click at [246, 45] on div "******" at bounding box center [243, 47] width 12 height 6
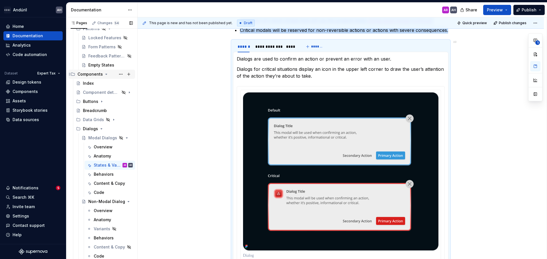
scroll to position [256, 0]
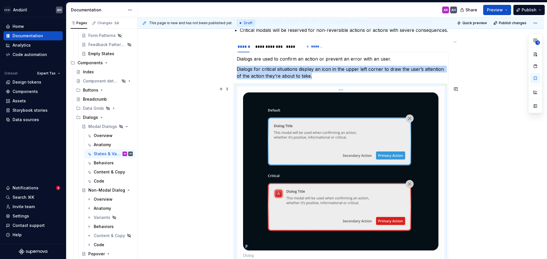
click at [368, 205] on img at bounding box center [340, 172] width 195 height 158
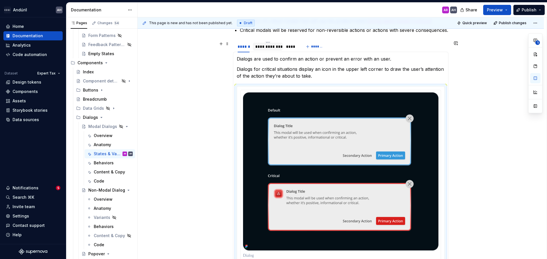
click at [264, 46] on div "**********" at bounding box center [267, 47] width 25 height 6
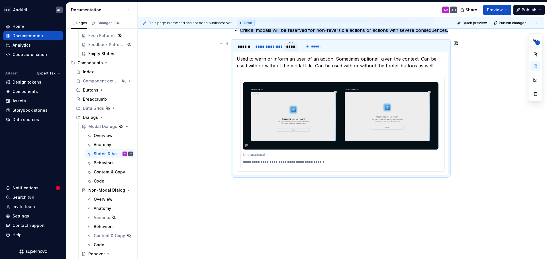
click at [292, 46] on div "****" at bounding box center [291, 47] width 10 height 6
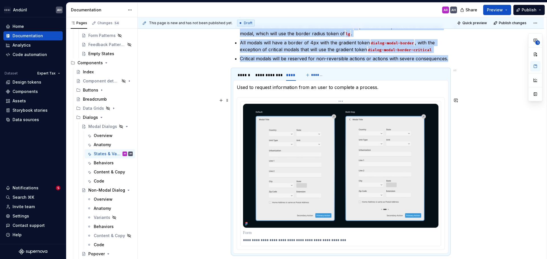
scroll to position [73, 0]
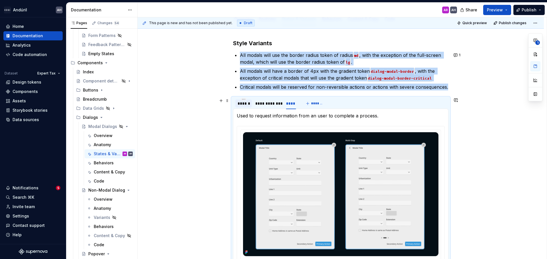
click at [247, 104] on div "******" at bounding box center [243, 104] width 12 height 6
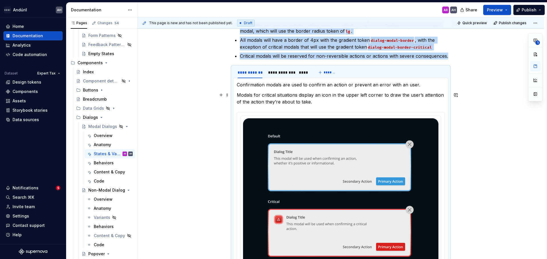
scroll to position [104, 0]
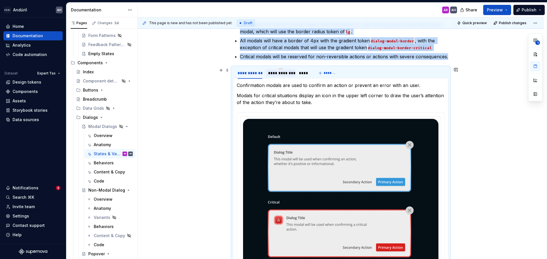
click at [282, 70] on div "**********" at bounding box center [280, 73] width 25 height 6
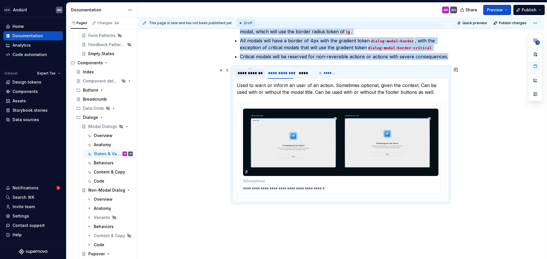
click at [249, 76] on div "**********" at bounding box center [249, 73] width 25 height 6
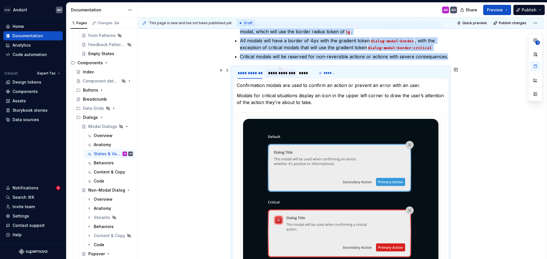
click at [277, 73] on div "**********" at bounding box center [280, 73] width 25 height 6
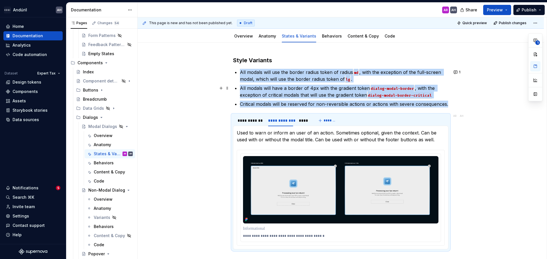
scroll to position [56, 0]
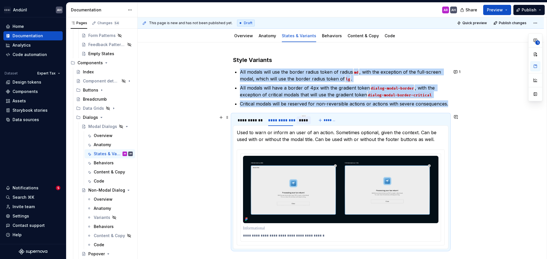
click at [306, 121] on div "****" at bounding box center [304, 121] width 10 height 6
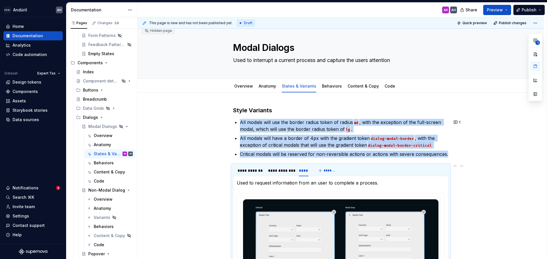
scroll to position [6, 0]
click at [328, 88] on link "Behaviors" at bounding box center [332, 86] width 20 height 5
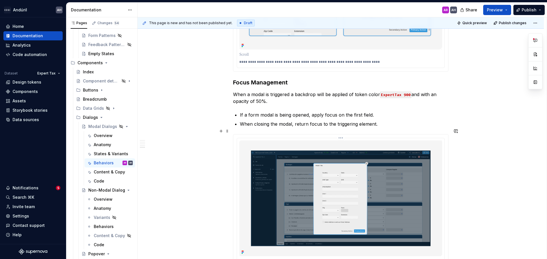
scroll to position [601, 0]
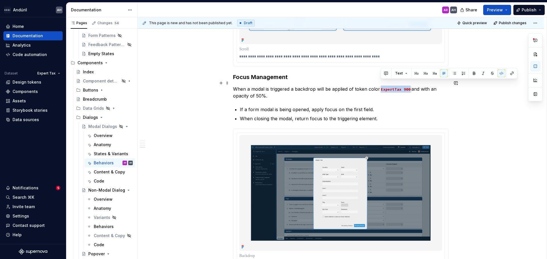
drag, startPoint x: 410, startPoint y: 83, endPoint x: 379, endPoint y: 84, distance: 30.2
click at [380, 86] on code "ExpertTax 900" at bounding box center [395, 89] width 31 height 7
click at [391, 92] on p "When a modal is triggered a backdrop will be applied of token color ExpertTax 9…" at bounding box center [340, 93] width 215 height 14
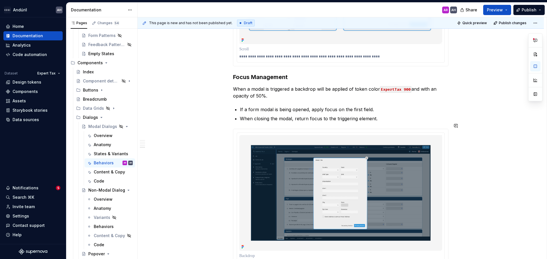
type textarea "*"
click at [453, 82] on button "button" at bounding box center [455, 83] width 8 height 8
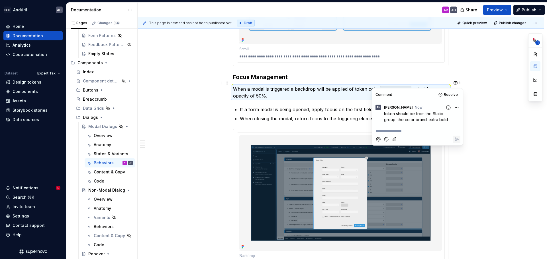
click at [379, 140] on icon "Mention someone" at bounding box center [378, 139] width 4 height 4
click at [408, 115] on li "AR [PERSON_NAME]" at bounding box center [394, 116] width 37 height 8
click at [458, 141] on icon "Reply" at bounding box center [456, 140] width 6 height 6
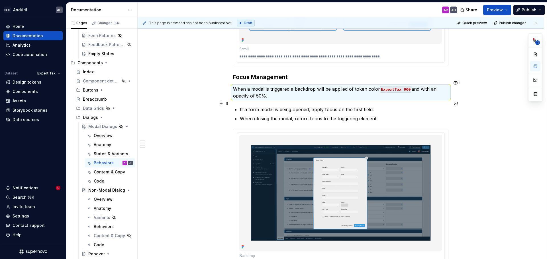
click at [285, 106] on p "If a form modal is being opened, apply focus on the first field." at bounding box center [344, 109] width 208 height 7
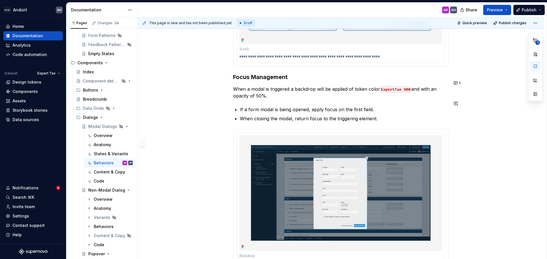
click at [379, 106] on p "If a form modal is being opened, apply focus on the first field." at bounding box center [344, 109] width 208 height 7
click at [276, 116] on p "When closing the modal, return focus to the triggering element." at bounding box center [344, 118] width 208 height 7
click at [384, 115] on p "When closing the modal, return focus to the triggering element." at bounding box center [344, 118] width 208 height 7
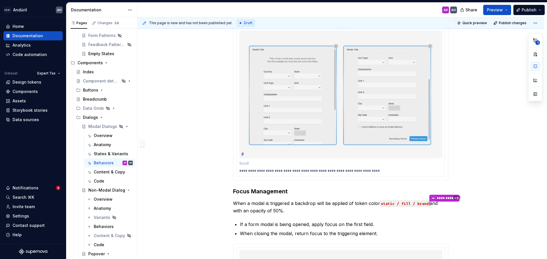
scroll to position [522, 0]
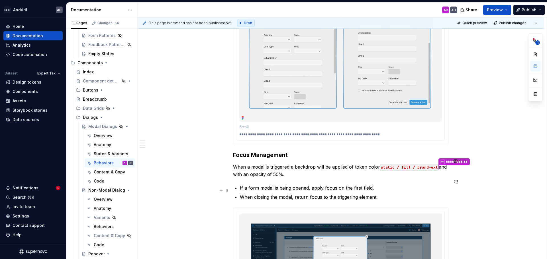
click at [391, 194] on p "When closing the modal, return focus to the triggering element." at bounding box center [344, 197] width 208 height 7
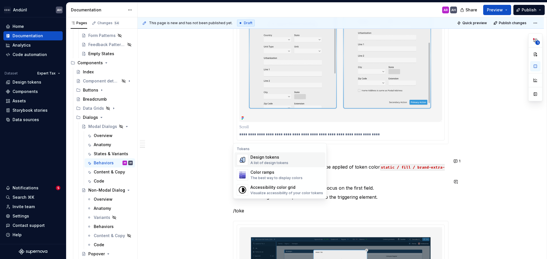
click at [274, 163] on div "A list of design tokens" at bounding box center [269, 163] width 38 height 5
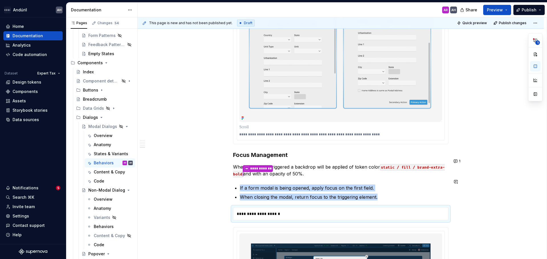
type textarea "*"
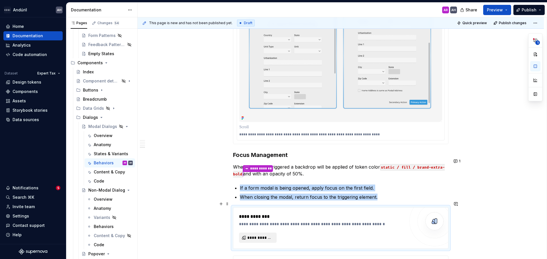
click at [262, 235] on span "**********" at bounding box center [260, 238] width 26 height 6
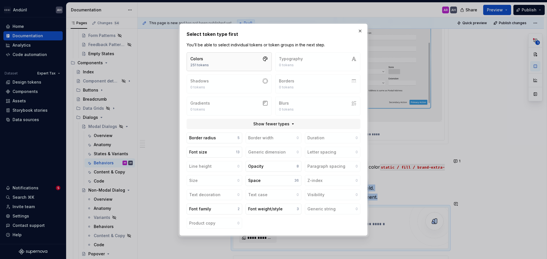
click at [222, 62] on button "Colors 251 tokens" at bounding box center [228, 61] width 85 height 19
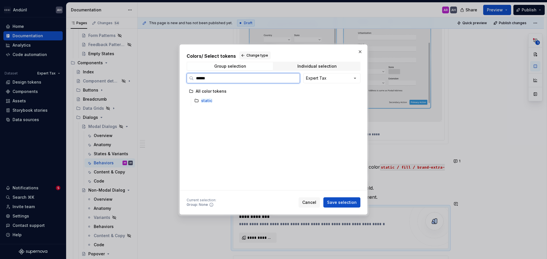
type input "******"
click at [221, 103] on div "static" at bounding box center [274, 100] width 164 height 9
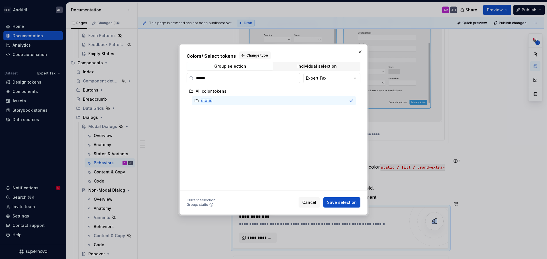
click at [293, 78] on input "******" at bounding box center [247, 78] width 106 height 6
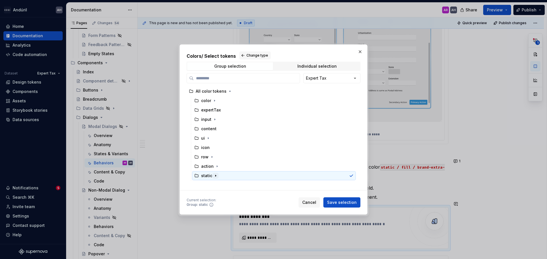
click at [216, 176] on icon "button" at bounding box center [215, 176] width 5 height 5
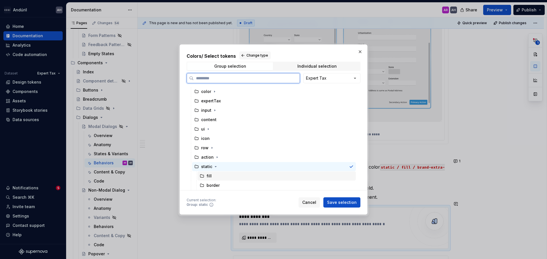
click at [216, 177] on div "fill" at bounding box center [276, 176] width 158 height 9
click at [335, 178] on div "fill" at bounding box center [276, 176] width 158 height 9
click at [204, 177] on div "fill" at bounding box center [206, 176] width 12 height 6
click at [204, 178] on div "fill" at bounding box center [206, 176] width 12 height 6
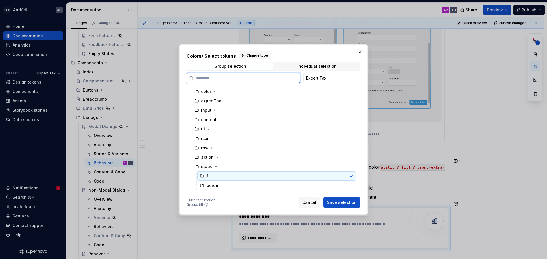
click at [209, 177] on div "fill" at bounding box center [208, 176] width 5 height 6
click at [308, 65] on div "Individual selection" at bounding box center [316, 66] width 39 height 5
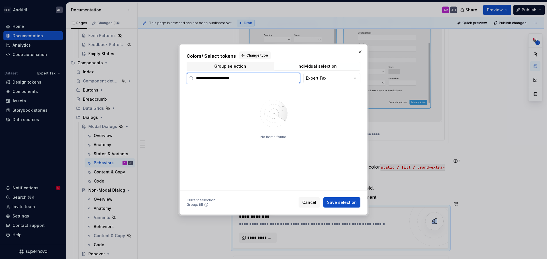
type input "**********"
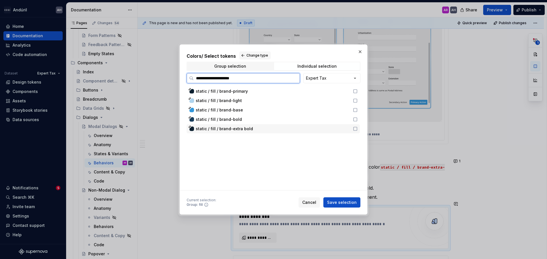
click at [354, 130] on icon at bounding box center [355, 129] width 5 height 5
click at [347, 204] on span "Save selection" at bounding box center [342, 203] width 30 height 6
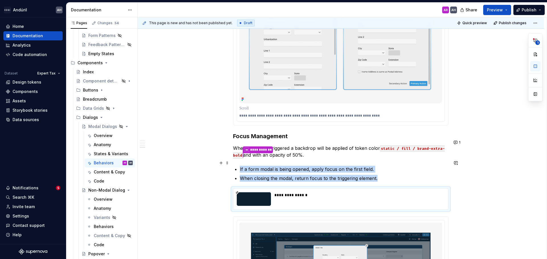
scroll to position [551, 0]
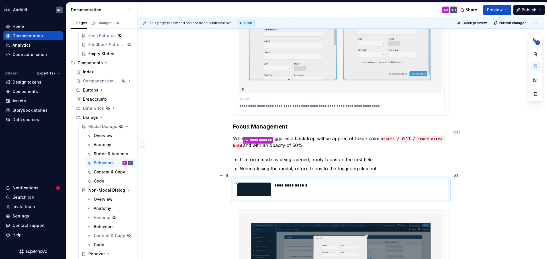
click at [272, 179] on div "**********" at bounding box center [340, 189] width 215 height 20
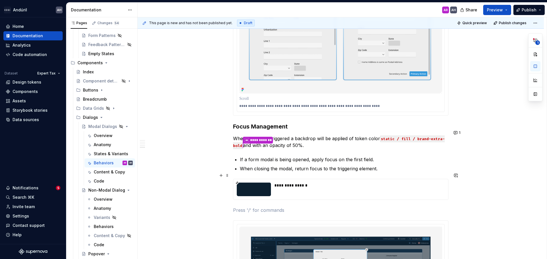
click at [392, 183] on div "**********" at bounding box center [357, 190] width 167 height 14
click at [535, 95] on button "button" at bounding box center [535, 94] width 10 height 10
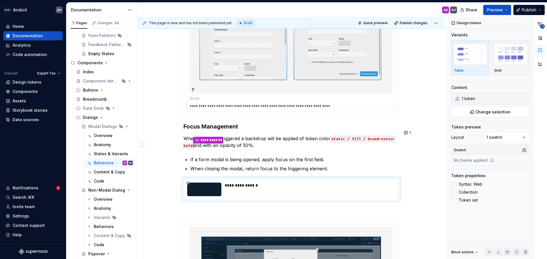
type textarea "*"
click at [498, 137] on div "**********" at bounding box center [497, 138] width 99 height 242
click at [502, 128] on div "**********" at bounding box center [497, 138] width 99 height 242
click at [494, 114] on span "Change selection" at bounding box center [492, 112] width 35 height 6
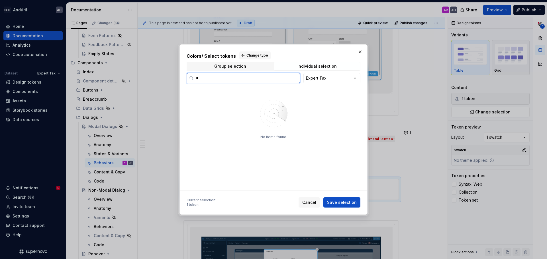
type input "*"
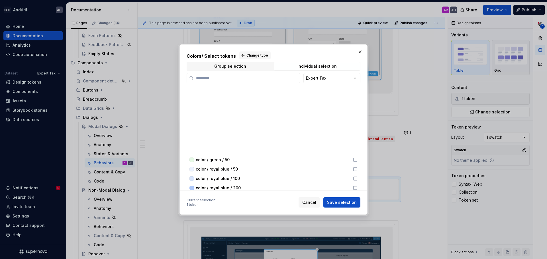
scroll to position [0, 0]
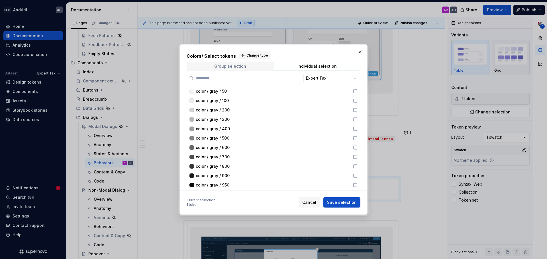
click at [249, 67] on span "Group selection" at bounding box center [230, 66] width 86 height 8
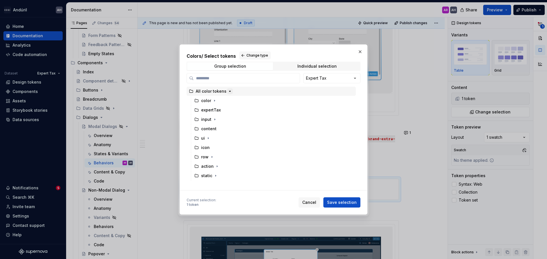
click at [229, 91] on icon "button" at bounding box center [229, 91] width 5 height 5
click at [248, 56] on span "Change type" at bounding box center [257, 55] width 22 height 5
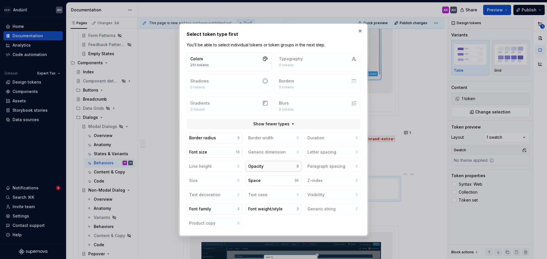
click at [270, 165] on button "Opacity 8" at bounding box center [273, 166] width 56 height 11
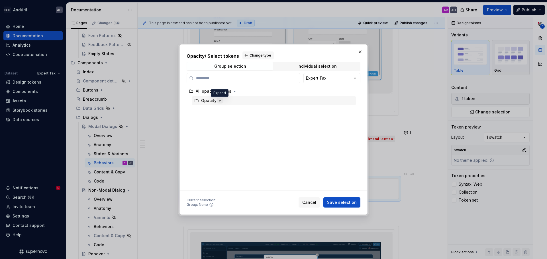
click at [219, 100] on icon "button" at bounding box center [219, 100] width 1 height 1
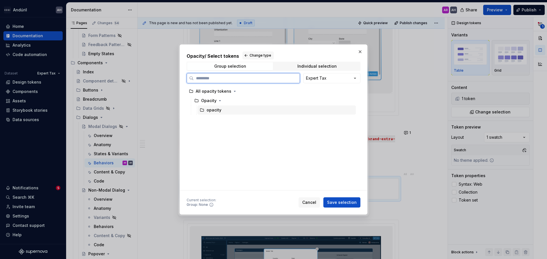
click at [223, 112] on div "opacity" at bounding box center [276, 110] width 158 height 9
click at [316, 64] on div "Individual selection" at bounding box center [316, 66] width 39 height 5
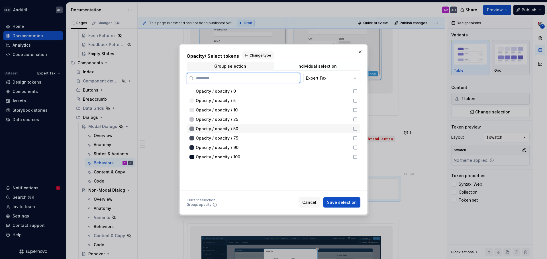
click at [261, 130] on div "Opacity / opacity / 50" at bounding box center [273, 129] width 154 height 6
click at [355, 206] on button "Save selection" at bounding box center [341, 203] width 37 height 10
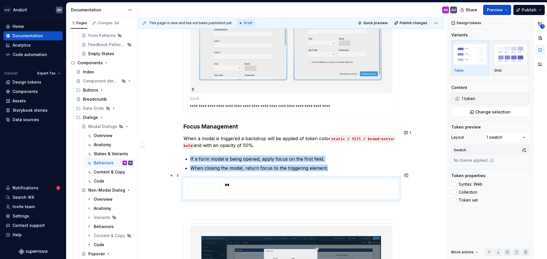
click at [229, 184] on div "**" at bounding box center [308, 189] width 167 height 14
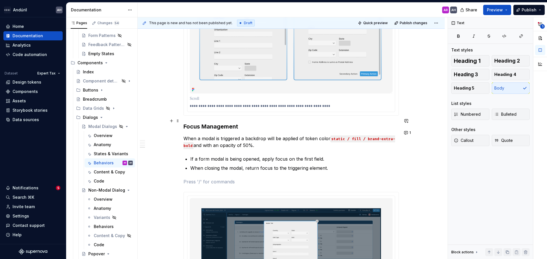
click at [260, 123] on h3 "Focus Management" at bounding box center [290, 127] width 215 height 8
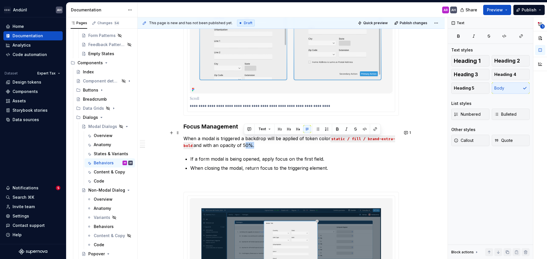
drag, startPoint x: 253, startPoint y: 141, endPoint x: 244, endPoint y: 140, distance: 9.1
click at [244, 140] on p "When a modal is triggered a backdrop will be applied of token color static / fi…" at bounding box center [290, 142] width 215 height 14
click at [363, 128] on button "button" at bounding box center [364, 129] width 8 height 8
click at [344, 123] on h3 "Focus Management" at bounding box center [290, 127] width 215 height 8
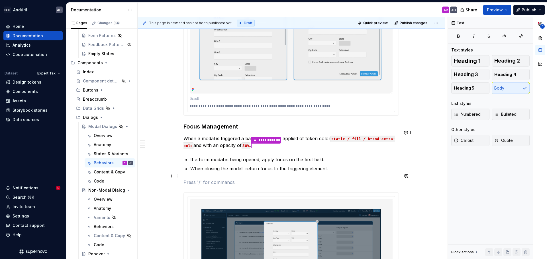
click at [273, 179] on p at bounding box center [290, 182] width 215 height 7
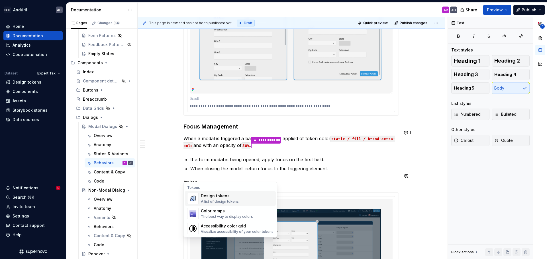
click at [242, 200] on div "Design tokens A list of design tokens" at bounding box center [237, 198] width 73 height 11
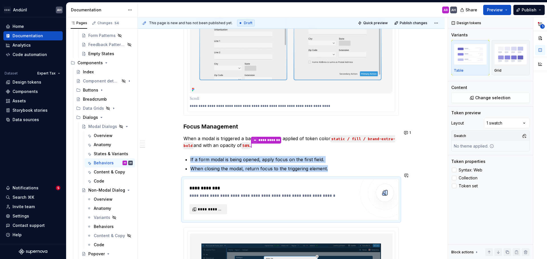
click at [214, 207] on span "**********" at bounding box center [211, 210] width 26 height 6
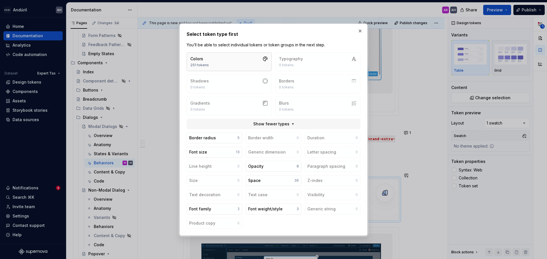
click at [212, 64] on button "Colors 251 tokens" at bounding box center [228, 61] width 85 height 19
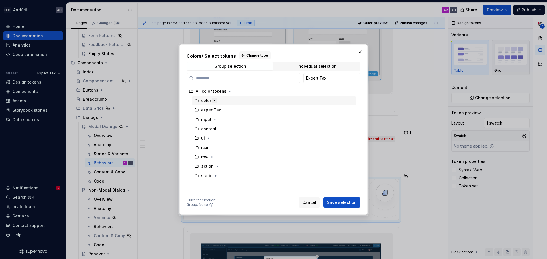
click at [212, 100] on icon "button" at bounding box center [214, 100] width 5 height 5
click at [320, 59] on h2 "Colors / Select tokens Change type" at bounding box center [273, 56] width 174 height 8
click at [317, 66] on div "Individual selection" at bounding box center [316, 66] width 39 height 5
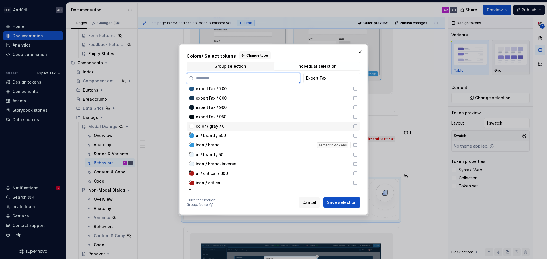
scroll to position [712, 0]
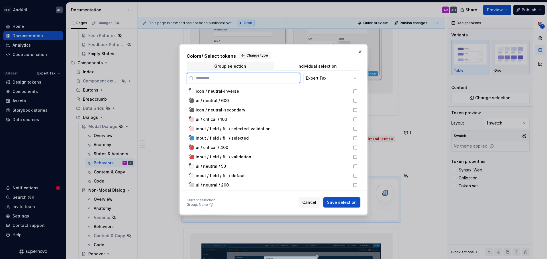
click at [254, 153] on div "input / field / fill / validation" at bounding box center [272, 157] width 173 height 9
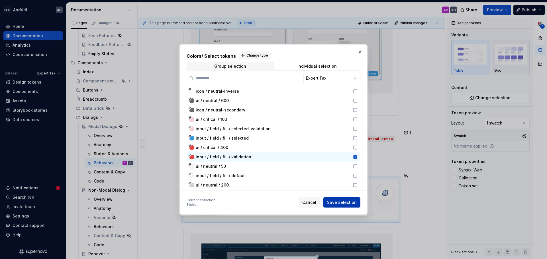
click at [347, 206] on button "Save selection" at bounding box center [341, 203] width 37 height 10
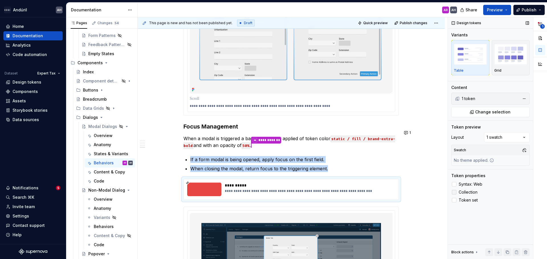
click at [469, 192] on span "Collection" at bounding box center [467, 192] width 19 height 5
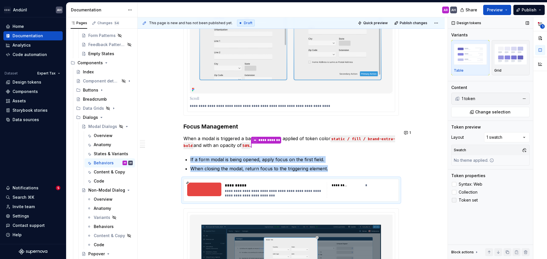
click at [468, 200] on span "Token set" at bounding box center [467, 200] width 19 height 5
click at [366, 189] on div "*" at bounding box center [380, 192] width 30 height 6
click at [457, 184] on label "Syntax: Web" at bounding box center [490, 184] width 78 height 7
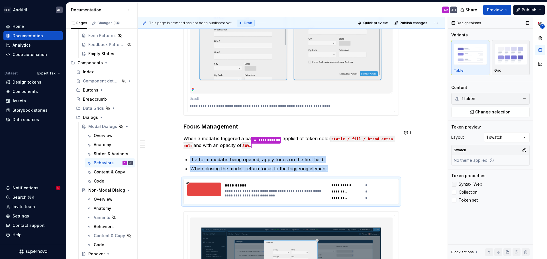
click at [472, 184] on span "Syntax: Web" at bounding box center [470, 184] width 24 height 5
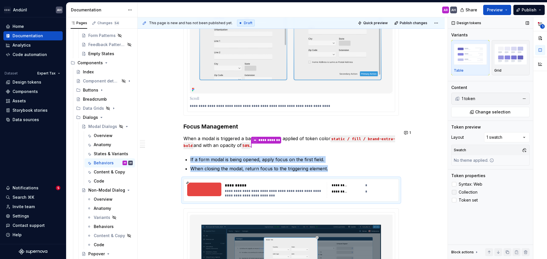
click at [470, 191] on span "Collection" at bounding box center [467, 192] width 19 height 5
click at [470, 199] on span "Token set" at bounding box center [467, 200] width 19 height 5
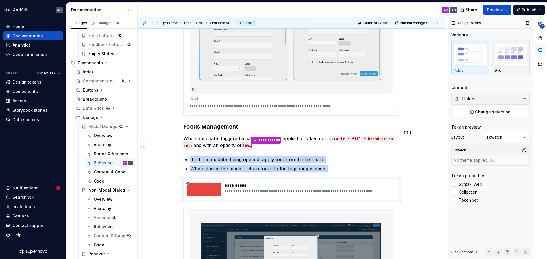
click at [525, 151] on button "button" at bounding box center [524, 150] width 8 height 8
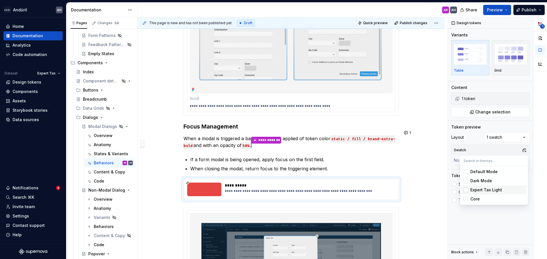
click at [498, 189] on div "Expert Tax Light" at bounding box center [486, 190] width 32 height 6
click at [489, 219] on div "**********" at bounding box center [497, 138] width 99 height 242
click at [262, 183] on div "**********" at bounding box center [308, 190] width 167 height 14
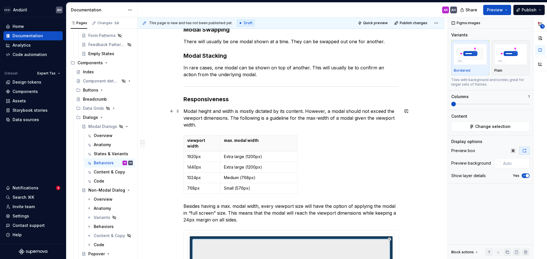
scroll to position [87, 0]
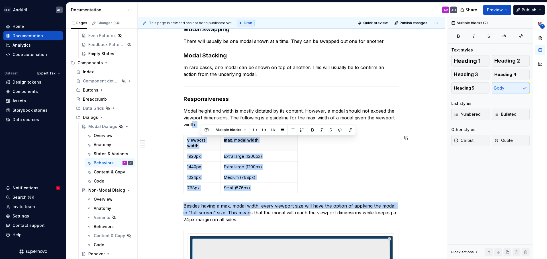
drag, startPoint x: 250, startPoint y: 210, endPoint x: 192, endPoint y: 120, distance: 107.4
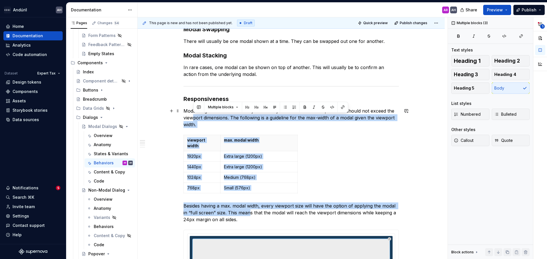
click at [187, 114] on p "Modal height and width is mostly dictated by its content. However, a modal shou…" at bounding box center [290, 118] width 215 height 20
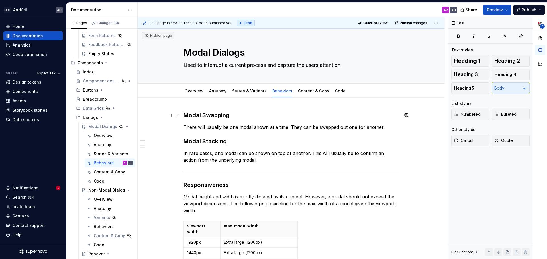
scroll to position [0, 0]
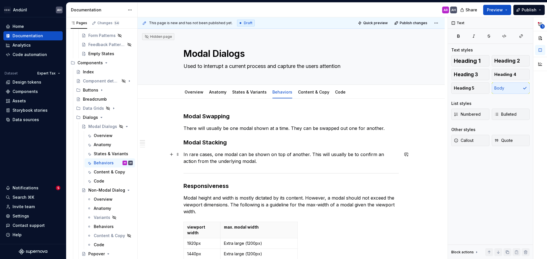
click at [260, 161] on p "In rare cases, one modal can be shown on top of another. This will usually be t…" at bounding box center [290, 158] width 215 height 14
click at [253, 120] on h3 "Modal Swapping" at bounding box center [290, 116] width 215 height 8
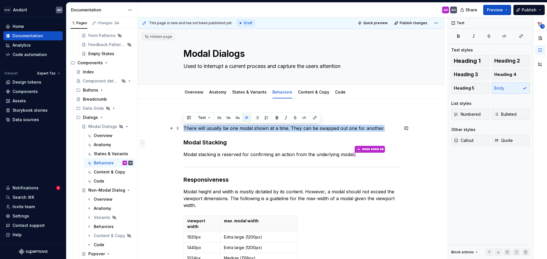
drag, startPoint x: 381, startPoint y: 128, endPoint x: 184, endPoint y: 127, distance: 197.3
click at [184, 127] on p "There will usually be one modal shown at a time. They can be swapped out one fo…" at bounding box center [290, 128] width 215 height 7
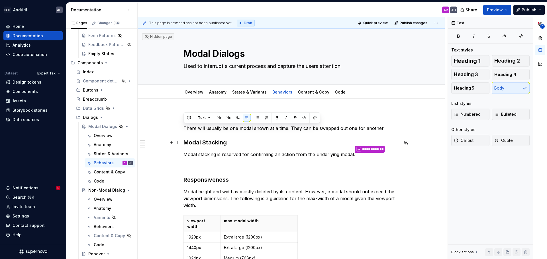
click at [243, 141] on h3 "Modal Stacking" at bounding box center [290, 143] width 215 height 8
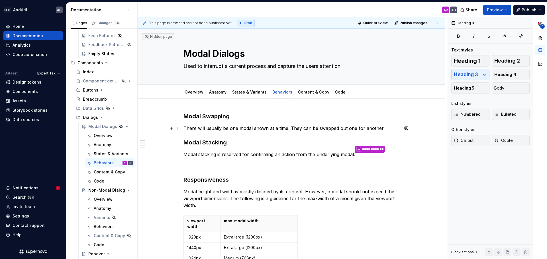
click at [203, 130] on p "There will usually be one modal shown at a time. They can be swapped out one fo…" at bounding box center [290, 128] width 215 height 7
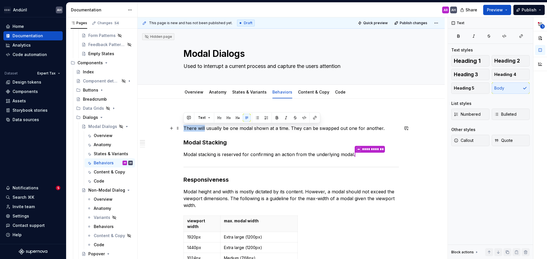
drag, startPoint x: 205, startPoint y: 129, endPoint x: 183, endPoint y: 126, distance: 21.9
drag, startPoint x: 229, startPoint y: 158, endPoint x: 224, endPoint y: 157, distance: 4.6
click at [229, 158] on p "**********" at bounding box center [290, 154] width 215 height 7
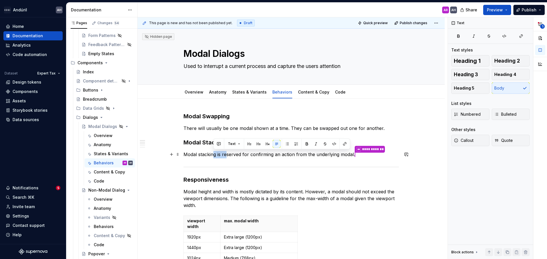
drag, startPoint x: 214, startPoint y: 154, endPoint x: 226, endPoint y: 153, distance: 11.7
click at [226, 153] on p "**********" at bounding box center [290, 154] width 215 height 7
click at [228, 154] on p "**********" at bounding box center [290, 154] width 215 height 7
click at [381, 128] on p "There will usually be one modal shown at a time. They can be swapped out one fo…" at bounding box center [290, 128] width 215 height 7
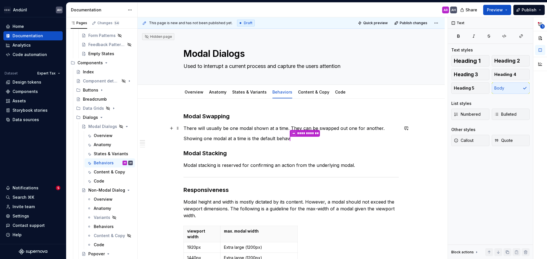
click at [323, 128] on p "There will usually be one modal shown at a time. They can be swapped out one fo…" at bounding box center [290, 128] width 215 height 7
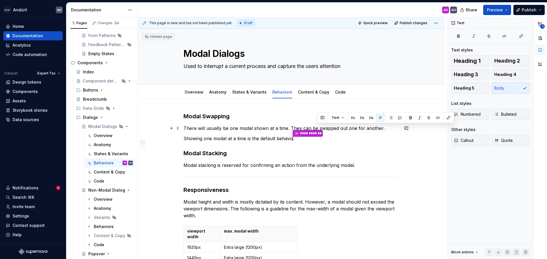
click at [323, 128] on p "There will usually be one modal shown at a time. They can be swapped out one fo…" at bounding box center [290, 128] width 215 height 7
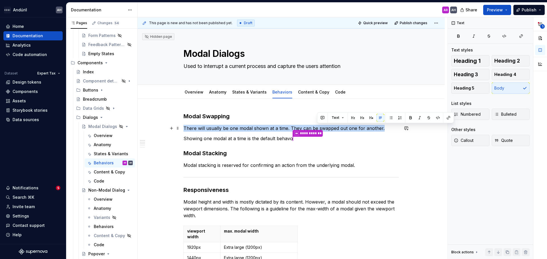
click at [323, 128] on p "There will usually be one modal shown at a time. They can be swapped out one fo…" at bounding box center [290, 128] width 215 height 7
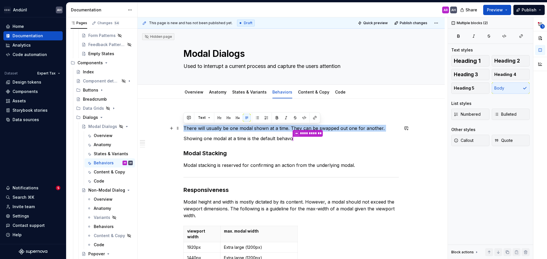
click at [323, 128] on p "There will usually be one modal shown at a time. They can be swapped out one fo…" at bounding box center [290, 128] width 215 height 7
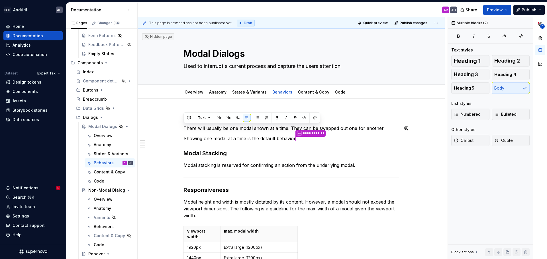
click at [344, 118] on h3 "Modal Swapping" at bounding box center [290, 116] width 215 height 8
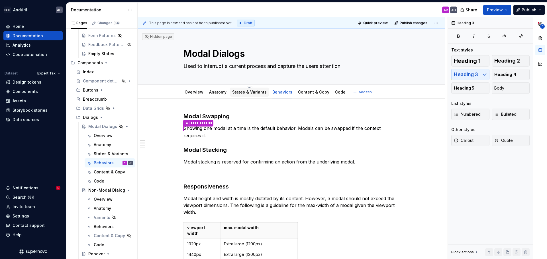
click at [249, 94] on link "States & Variants" at bounding box center [249, 92] width 34 height 5
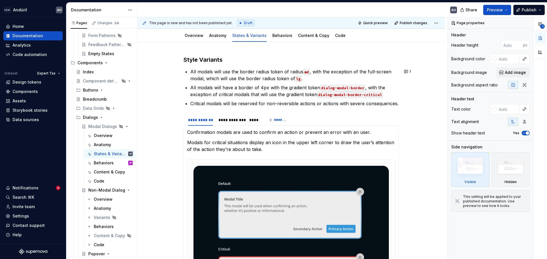
scroll to position [57, 0]
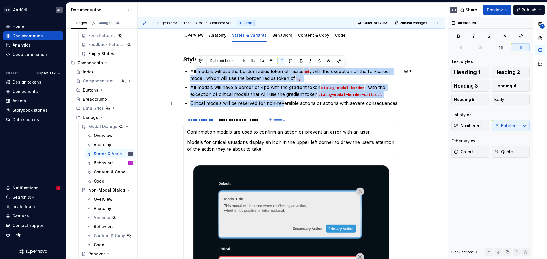
drag, startPoint x: 195, startPoint y: 68, endPoint x: 284, endPoint y: 101, distance: 94.9
click at [284, 101] on ul "All modals will use the border radius token of radius md , with the exception o…" at bounding box center [294, 87] width 208 height 39
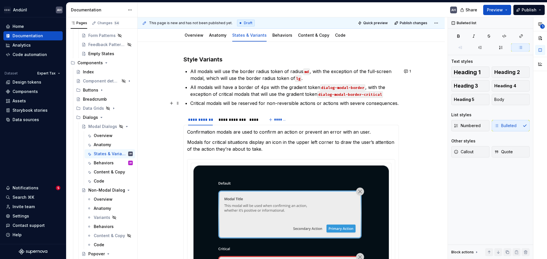
click at [289, 103] on p "Critical modals will be reserved for non-reversible actions or actions with sev…" at bounding box center [294, 103] width 208 height 7
click at [402, 102] on div "**********" at bounding box center [290, 245] width 307 height 406
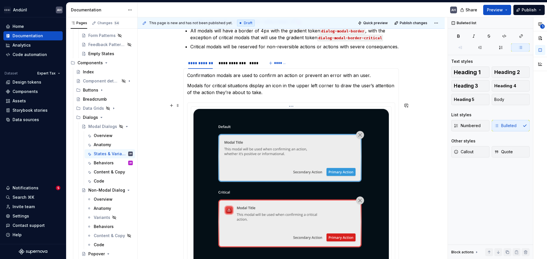
scroll to position [114, 0]
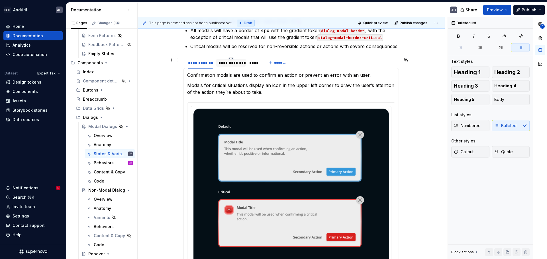
click at [236, 62] on div "**********" at bounding box center [230, 63] width 25 height 6
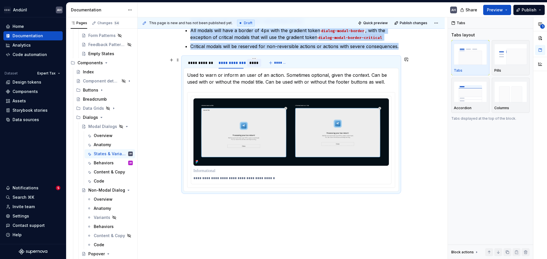
click at [256, 61] on div "****" at bounding box center [254, 63] width 10 height 6
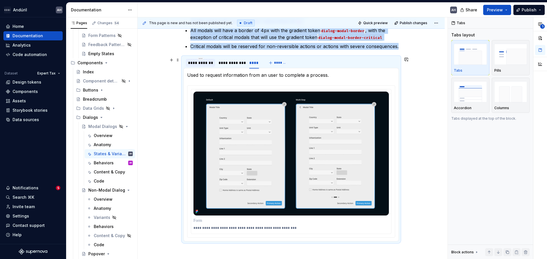
click at [198, 60] on div "**********" at bounding box center [200, 63] width 25 height 6
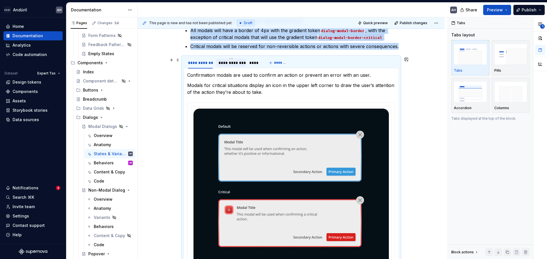
click at [230, 63] on div "**********" at bounding box center [230, 63] width 25 height 6
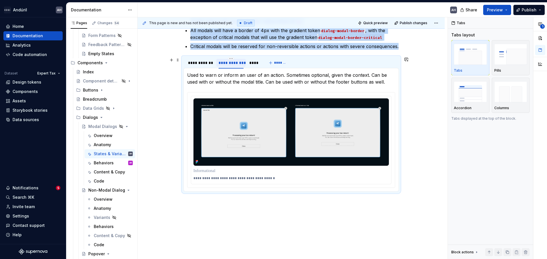
scroll to position [57, 0]
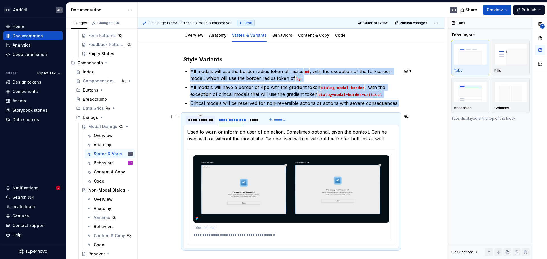
click at [200, 119] on div "**********" at bounding box center [200, 120] width 25 height 6
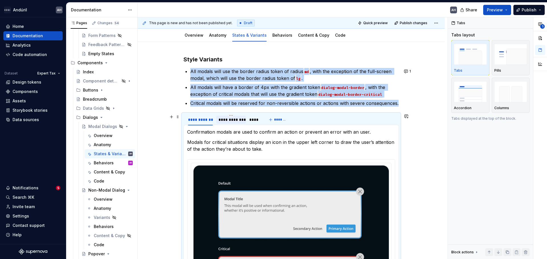
click at [225, 120] on div "**********" at bounding box center [230, 120] width 25 height 6
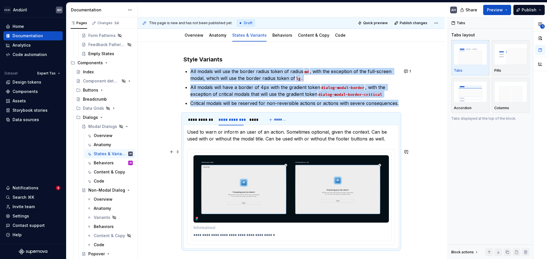
click at [284, 155] on div "**********" at bounding box center [291, 197] width 200 height 88
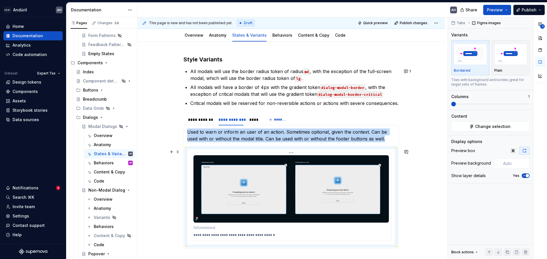
click at [272, 178] on img at bounding box center [290, 188] width 195 height 67
click at [388, 140] on p "Used to warn or inform an user of an action. Sometimes optional, given the cont…" at bounding box center [291, 136] width 208 height 14
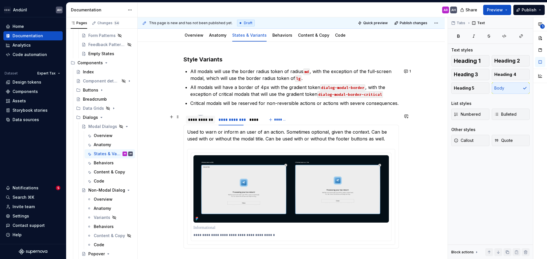
click at [199, 120] on div "**********" at bounding box center [200, 120] width 25 height 6
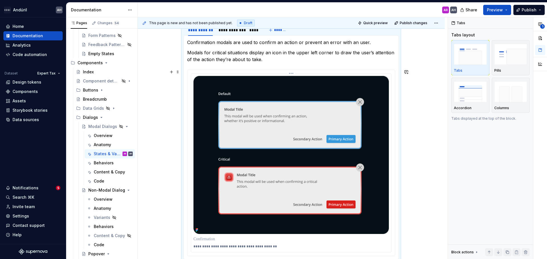
scroll to position [129, 0]
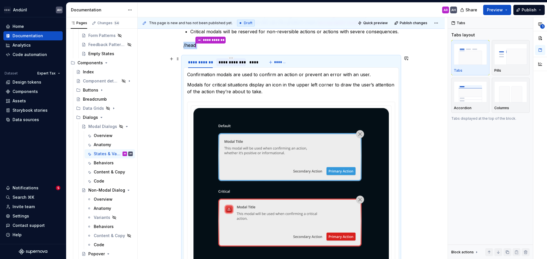
click at [233, 65] on div "**********" at bounding box center [231, 62] width 30 height 8
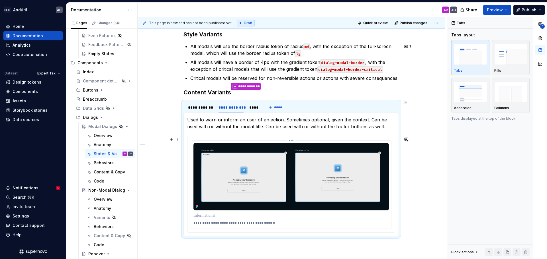
scroll to position [79, 0]
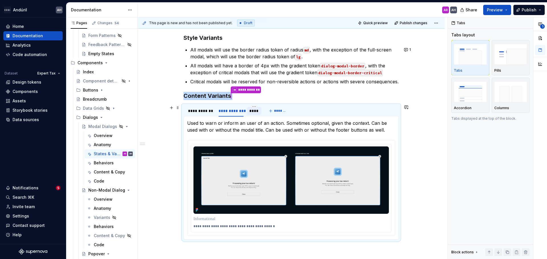
click at [255, 111] on div "****" at bounding box center [254, 111] width 10 height 6
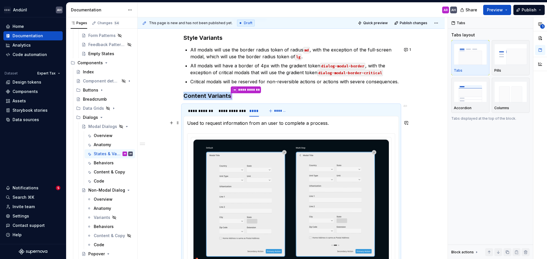
click at [327, 123] on p "Used to request information from an user to complete a process." at bounding box center [291, 123] width 208 height 7
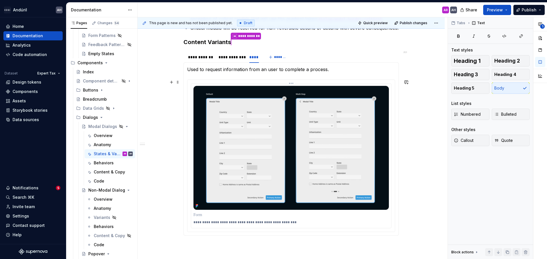
scroll to position [136, 0]
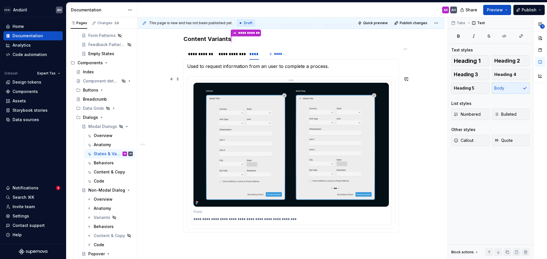
click at [338, 195] on body "Andúril AH Home Documentation Analytics Code automation Dataset Expert Tax Desi…" at bounding box center [273, 129] width 547 height 259
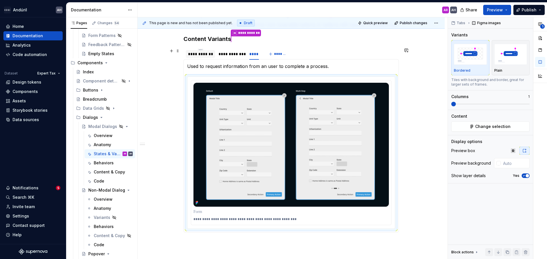
click at [204, 57] on div "**********" at bounding box center [200, 54] width 29 height 8
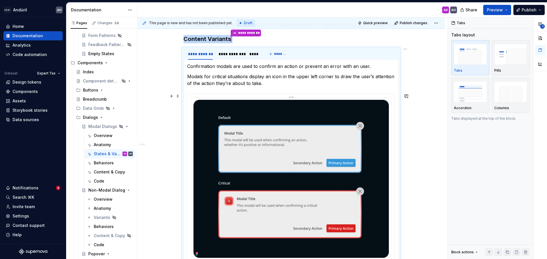
click at [270, 171] on img at bounding box center [290, 179] width 195 height 158
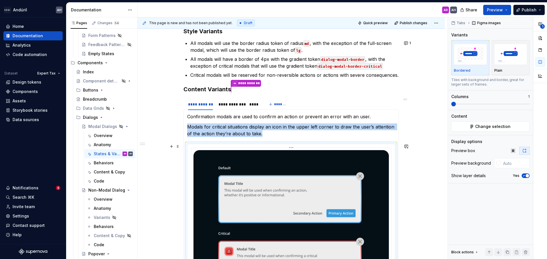
scroll to position [79, 0]
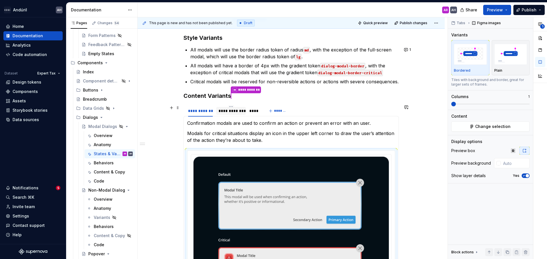
click at [232, 110] on div "**********" at bounding box center [230, 111] width 25 height 6
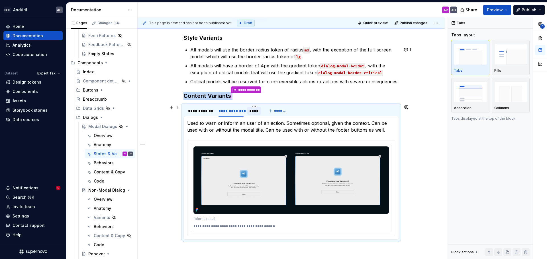
click at [255, 110] on div "****" at bounding box center [254, 111] width 10 height 6
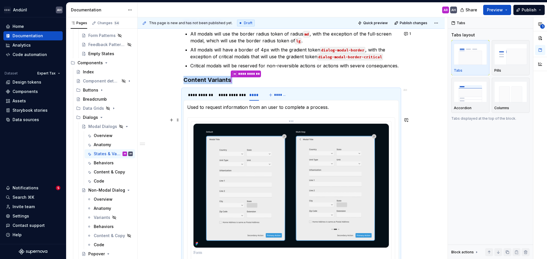
scroll to position [107, 0]
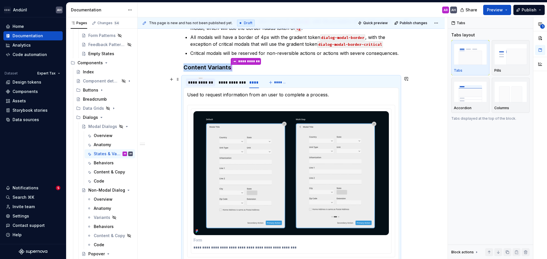
click at [208, 82] on div "**********" at bounding box center [200, 83] width 25 height 6
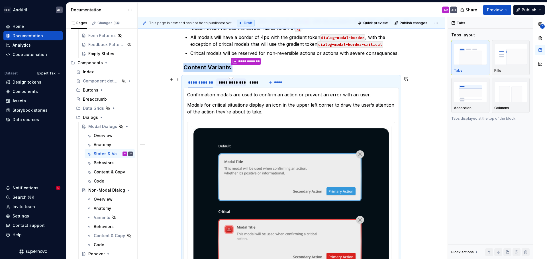
click at [229, 81] on div "**********" at bounding box center [230, 83] width 25 height 6
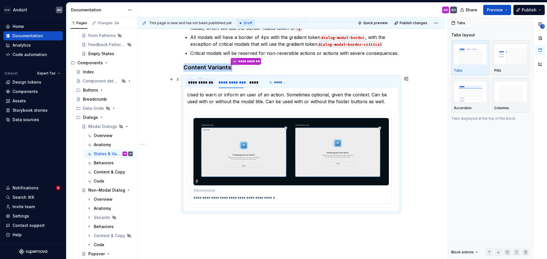
click at [202, 84] on div "**********" at bounding box center [200, 83] width 25 height 6
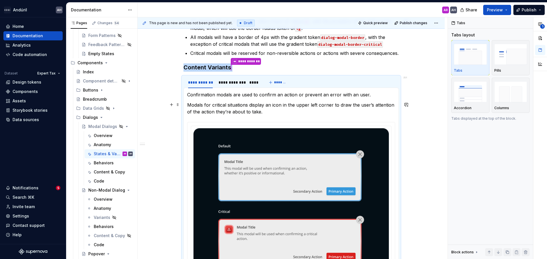
click at [291, 105] on p "Modals for critical situations display an icon in the upper left corner to draw…" at bounding box center [291, 109] width 208 height 14
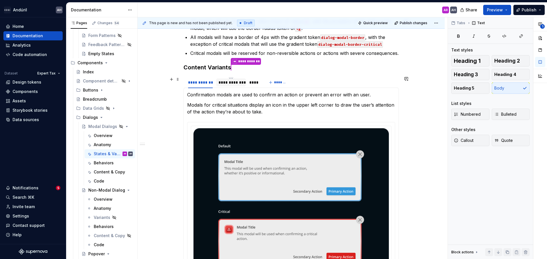
click at [232, 84] on div "**********" at bounding box center [230, 83] width 25 height 6
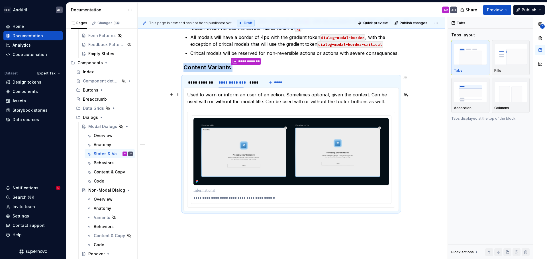
click at [283, 95] on p "Used to warn or inform an user of an action. Sometimes optional, given the cont…" at bounding box center [291, 98] width 208 height 14
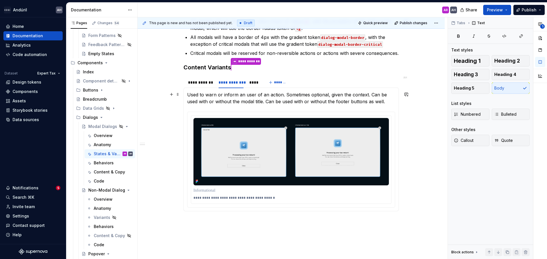
click at [385, 102] on p "Used to warn or inform an user of an action. Sometimes optional, given the cont…" at bounding box center [291, 98] width 208 height 14
click at [198, 84] on div "**********" at bounding box center [200, 83] width 25 height 6
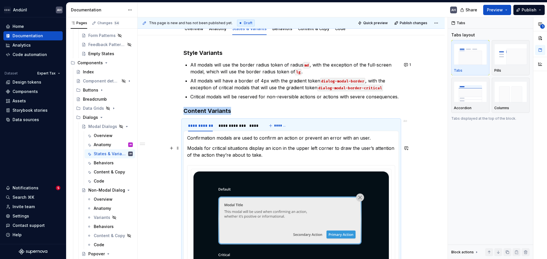
scroll to position [22, 0]
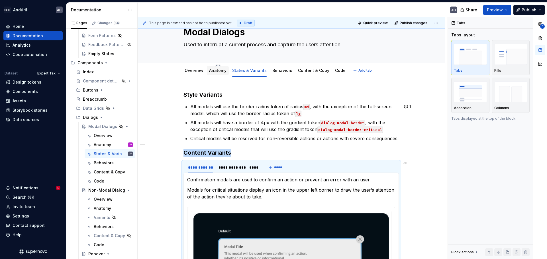
click at [221, 70] on link "Anatomy" at bounding box center [217, 70] width 17 height 5
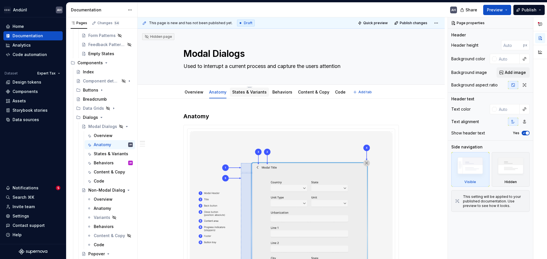
click at [249, 93] on link "States & Variants" at bounding box center [249, 92] width 34 height 5
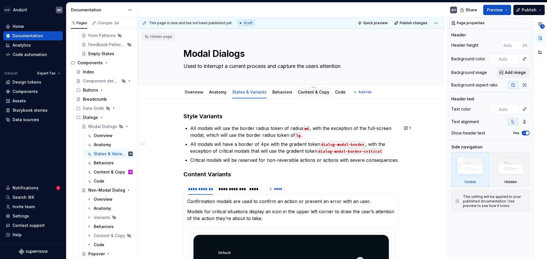
click at [306, 95] on div "Content & Copy" at bounding box center [313, 92] width 31 height 7
click at [314, 93] on link "Content & Copy" at bounding box center [313, 92] width 31 height 5
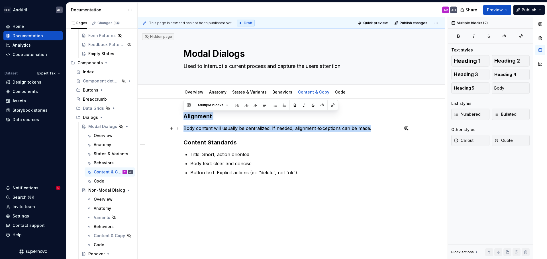
drag, startPoint x: 184, startPoint y: 116, endPoint x: 373, endPoint y: 126, distance: 189.0
click at [373, 126] on div "Alignment Body content will usually be centralized. If needed, alignment except…" at bounding box center [290, 144] width 215 height 64
click at [264, 127] on p "Body content will usually be centralized. If needed, alignment exceptions can b…" at bounding box center [290, 128] width 215 height 7
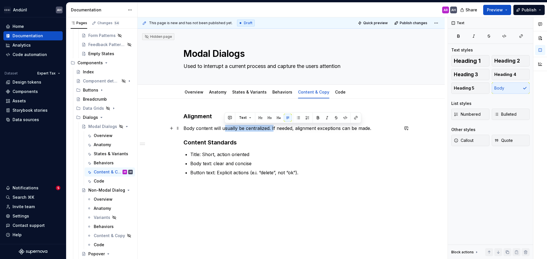
drag, startPoint x: 273, startPoint y: 128, endPoint x: 233, endPoint y: 128, distance: 39.9
click at [225, 126] on p "Body content will usually be centralized. If needed, alignment exceptions can b…" at bounding box center [290, 128] width 215 height 7
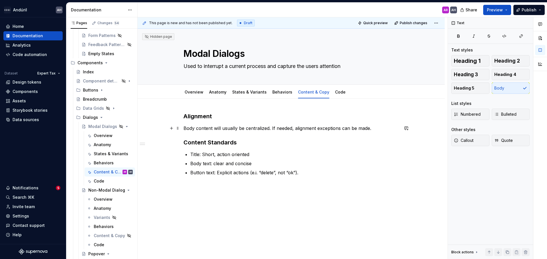
click at [214, 128] on p "Body content will usually be centralized. If needed, alignment exceptions can b…" at bounding box center [290, 128] width 215 height 7
click at [214, 129] on p "Body content will usually be centralized. If needed, alignment exceptions can b…" at bounding box center [290, 128] width 215 height 7
click at [225, 93] on div "Anatomy" at bounding box center [218, 92] width 22 height 9
click at [220, 92] on link "Anatomy" at bounding box center [217, 92] width 17 height 5
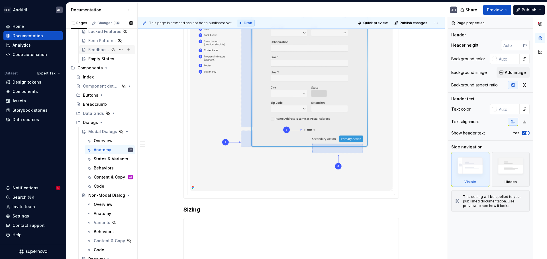
scroll to position [256, 0]
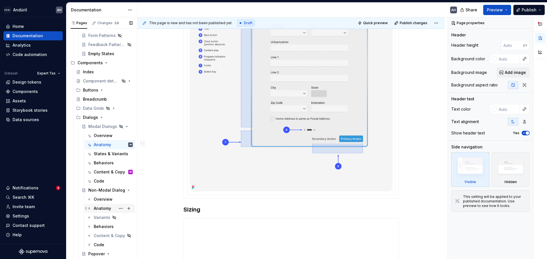
click at [106, 209] on div "Anatomy" at bounding box center [102, 209] width 17 height 6
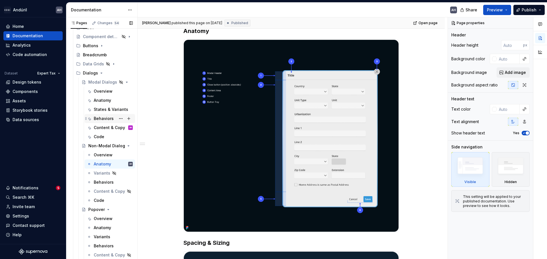
scroll to position [313, 0]
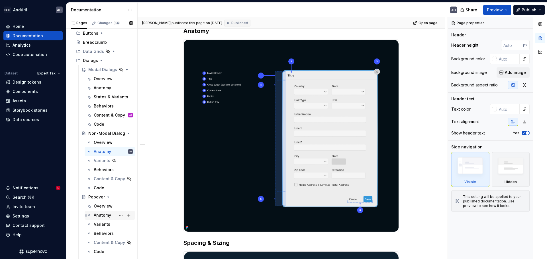
click at [101, 216] on div "Anatomy" at bounding box center [102, 216] width 17 height 6
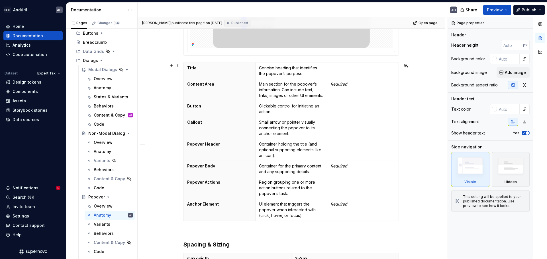
scroll to position [285, 0]
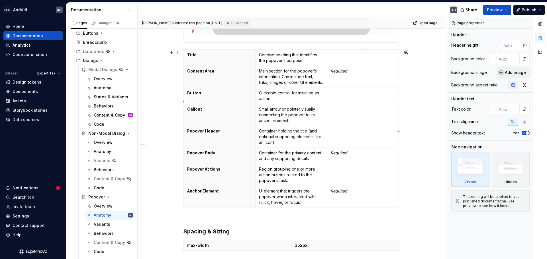
click at [349, 87] on td "Required" at bounding box center [363, 77] width 72 height 22
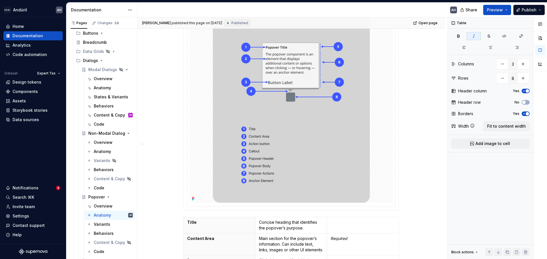
scroll to position [114, 0]
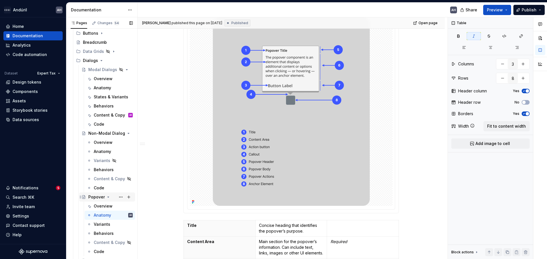
click at [108, 197] on icon "Page tree" at bounding box center [108, 197] width 1 height 1
click at [104, 90] on div "Anatomy" at bounding box center [102, 88] width 17 height 6
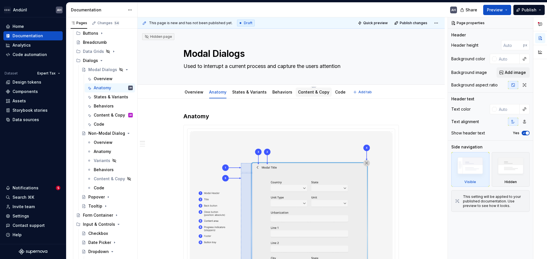
click at [309, 93] on link "Content & Copy" at bounding box center [313, 92] width 31 height 5
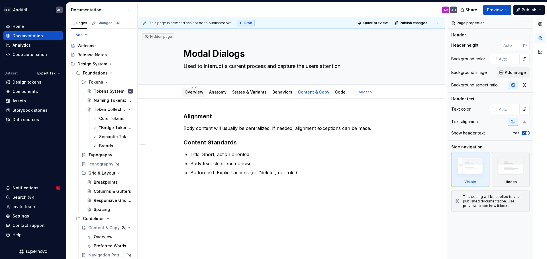
click at [194, 90] on link "Overview" at bounding box center [193, 92] width 19 height 5
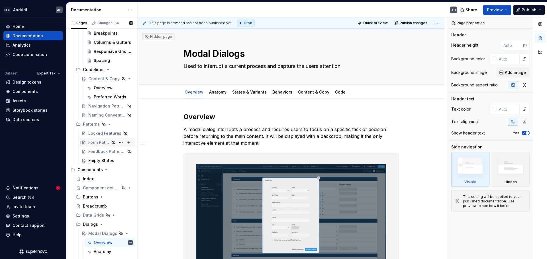
scroll to position [171, 0]
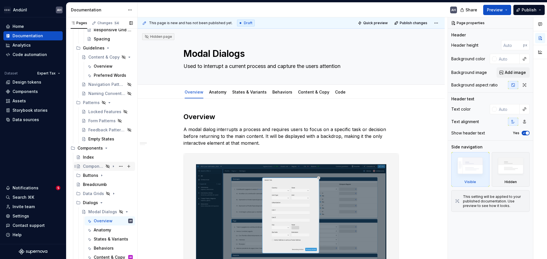
click at [95, 166] on div "Component detail template" at bounding box center [93, 167] width 21 height 6
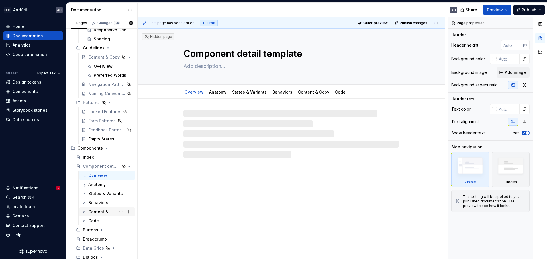
click at [110, 211] on div "Content & Copy" at bounding box center [101, 212] width 27 height 6
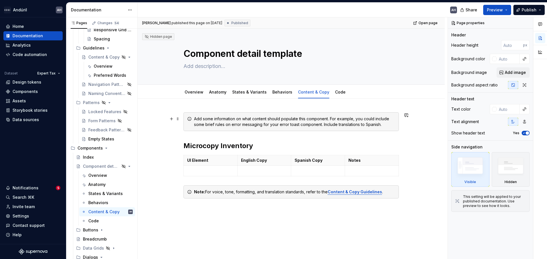
type textarea "*"
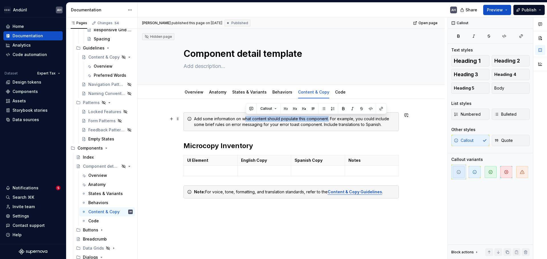
drag, startPoint x: 245, startPoint y: 118, endPoint x: 330, endPoint y: 118, distance: 84.8
click at [330, 118] on div "Add some information on what content should populate this component. For exampl…" at bounding box center [294, 121] width 201 height 11
click at [332, 120] on div "Add some information on what content should populate this component. For exampl…" at bounding box center [294, 121] width 201 height 11
click at [194, 119] on div "Add some information on what content should populate this component. For exampl…" at bounding box center [294, 121] width 201 height 11
click at [223, 217] on div "Add some information on what content should populate this component. For exampl…" at bounding box center [290, 165] width 215 height 107
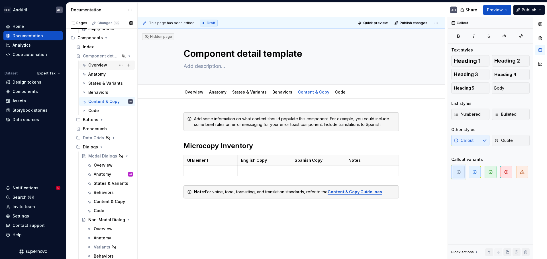
scroll to position [342, 0]
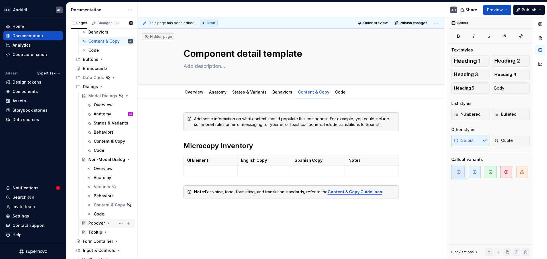
click at [106, 222] on icon "Page tree" at bounding box center [108, 223] width 5 height 5
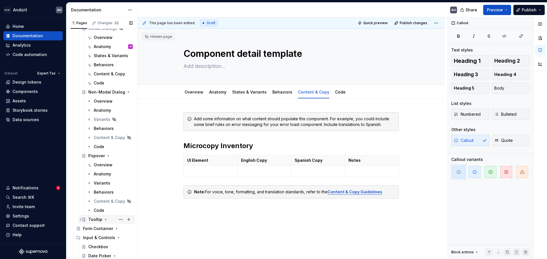
scroll to position [427, 0]
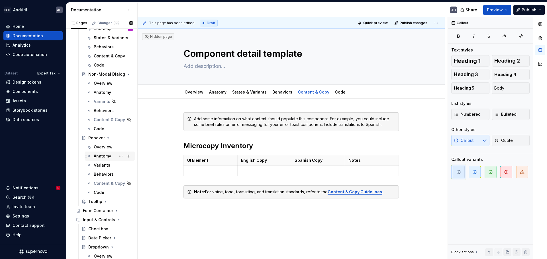
click at [98, 156] on div "Anatomy" at bounding box center [102, 156] width 17 height 6
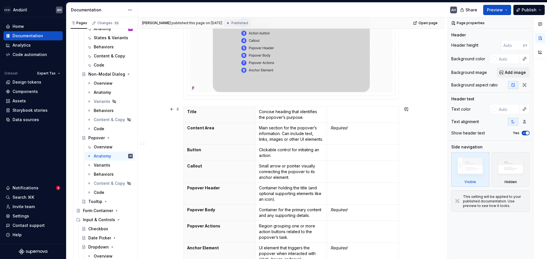
scroll to position [256, 0]
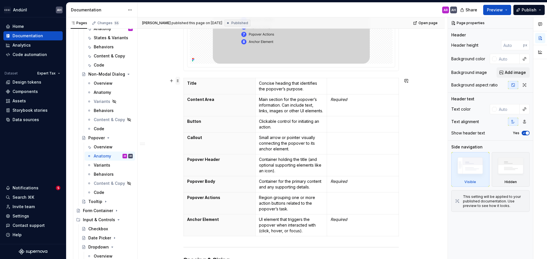
click at [178, 81] on span at bounding box center [177, 81] width 5 height 8
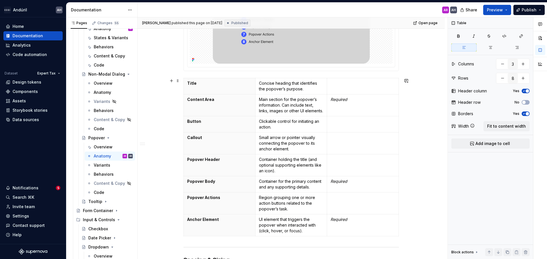
click at [288, 74] on div "Anatomy Title Concise heading that identifies the popover’s purpose. Content Ar…" at bounding box center [290, 233] width 215 height 755
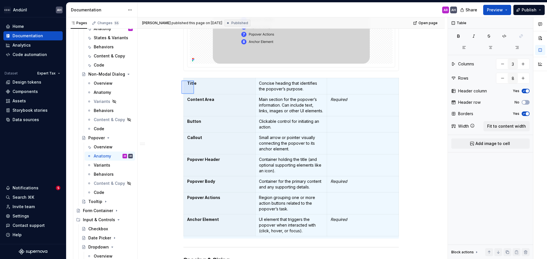
drag, startPoint x: 181, startPoint y: 81, endPoint x: 194, endPoint y: 94, distance: 18.3
click at [194, 94] on div "Angélica Hernández Ramos published this page on September 4, 2025 Published Ope…" at bounding box center [292, 138] width 310 height 242
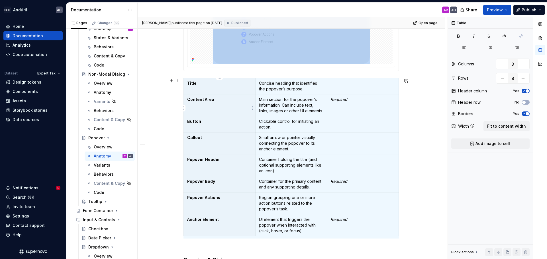
copy div
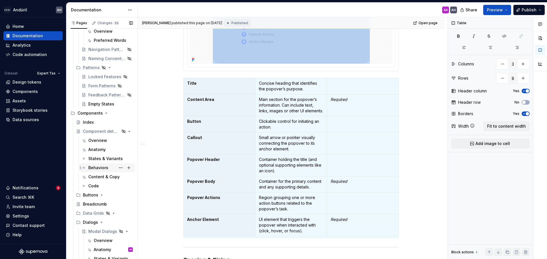
scroll to position [228, 0]
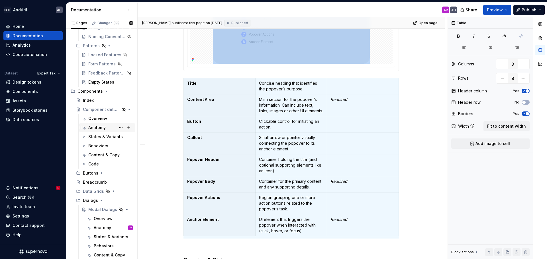
click at [101, 131] on div "Anatomy" at bounding box center [110, 128] width 44 height 8
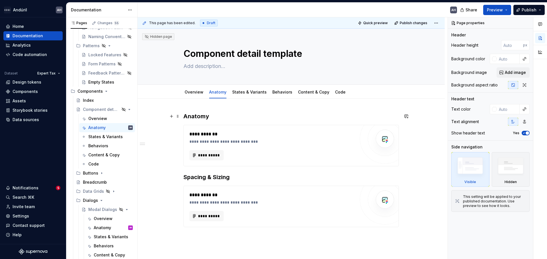
click at [226, 116] on h3 "Anatomy" at bounding box center [290, 116] width 215 height 8
type textarea "*"
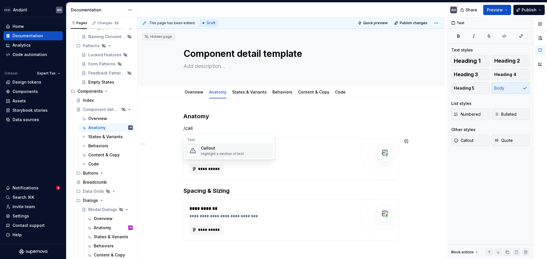
click at [235, 149] on div "Callout" at bounding box center [222, 148] width 43 height 6
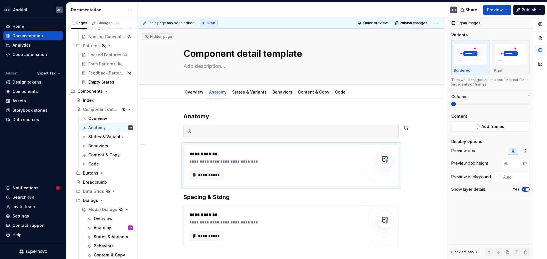
click at [212, 133] on div at bounding box center [294, 132] width 201 height 6
click at [225, 147] on div "**********" at bounding box center [291, 165] width 215 height 41
click at [230, 141] on div "**********" at bounding box center [290, 186] width 215 height 149
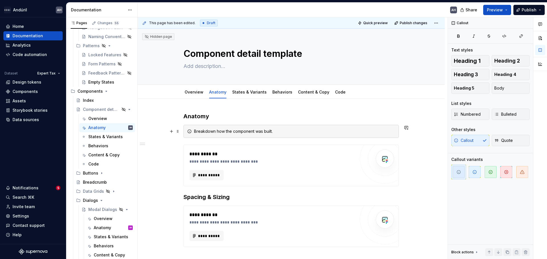
click at [294, 135] on div "Breakdown how the component was built." at bounding box center [290, 131] width 215 height 13
click at [278, 152] on div "**********" at bounding box center [272, 154] width 166 height 7
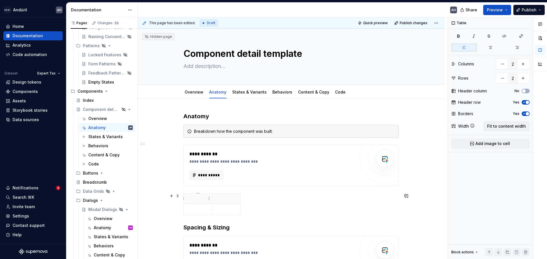
click at [195, 200] on p at bounding box center [197, 199] width 21 height 6
click at [195, 200] on p "Part" at bounding box center [197, 199] width 21 height 6
click at [189, 198] on p "Part" at bounding box center [197, 199] width 21 height 6
click at [214, 198] on th at bounding box center [226, 199] width 28 height 11
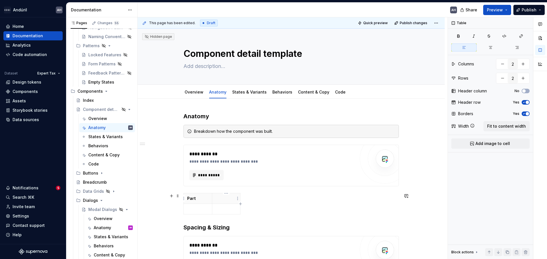
click at [225, 198] on p at bounding box center [225, 199] width 21 height 6
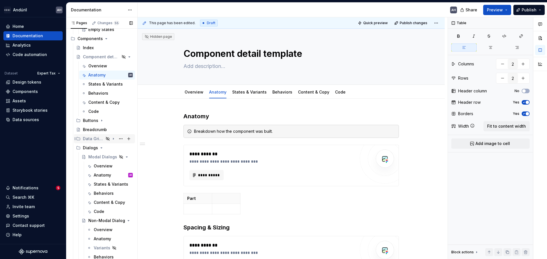
scroll to position [285, 0]
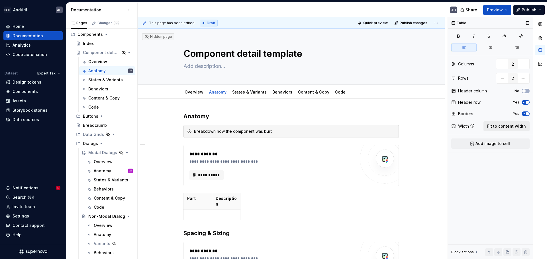
click at [511, 130] on button "Fit to content width" at bounding box center [506, 126] width 46 height 10
type textarea "*"
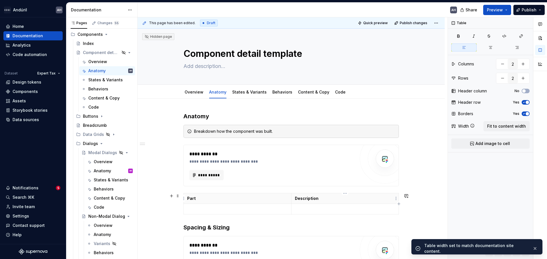
click at [330, 202] on th "Description" at bounding box center [345, 199] width 108 height 11
click at [398, 203] on icon "button" at bounding box center [398, 204] width 5 height 5
type input "3"
click at [358, 197] on p "Description" at bounding box center [337, 199] width 100 height 6
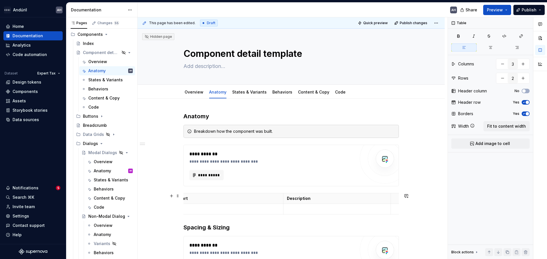
click at [395, 199] on p at bounding box center [395, 199] width 3 height 6
click at [493, 125] on span "Fit to content width" at bounding box center [506, 127] width 39 height 6
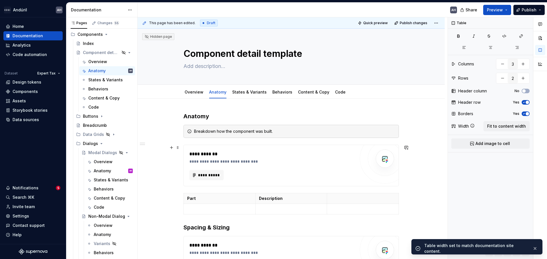
scroll to position [0, 0]
click at [363, 197] on p at bounding box center [362, 199] width 65 height 6
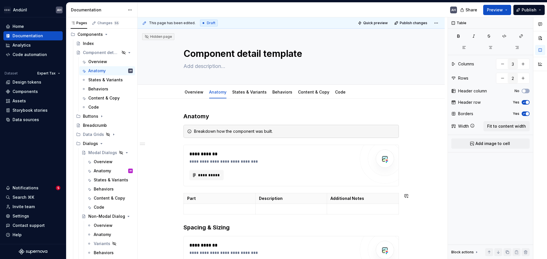
type textarea "*"
click at [206, 191] on div "**********" at bounding box center [290, 201] width 215 height 179
click at [527, 101] on span "button" at bounding box center [526, 102] width 3 height 3
click at [230, 202] on td "Part" at bounding box center [220, 199] width 72 height 11
click at [526, 91] on button "No" at bounding box center [525, 91] width 8 height 5
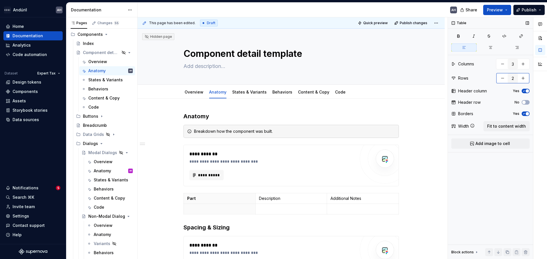
click at [523, 80] on button "button" at bounding box center [523, 78] width 10 height 10
type input "3"
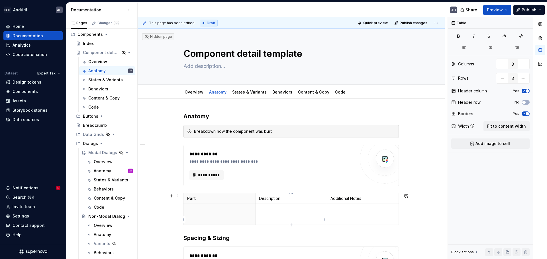
click at [273, 220] on p at bounding box center [291, 220] width 65 height 6
click at [218, 201] on p "Part" at bounding box center [219, 199] width 65 height 6
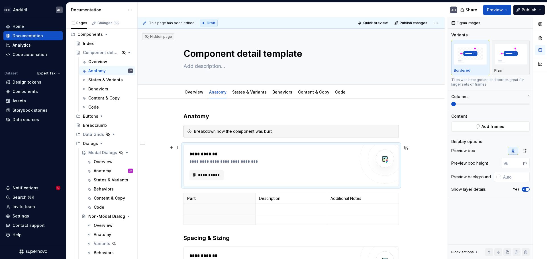
click at [271, 165] on div "**********" at bounding box center [272, 166] width 166 height 30
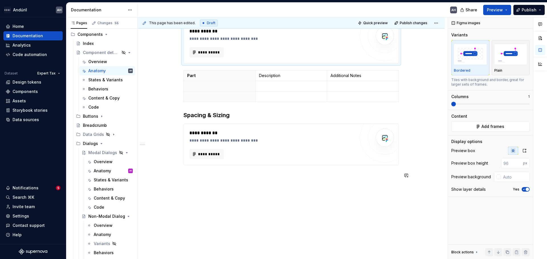
scroll to position [127, 0]
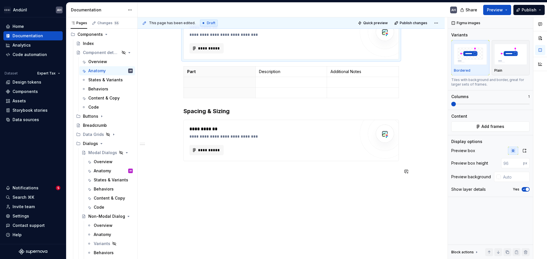
click at [284, 201] on div "**********" at bounding box center [290, 116] width 307 height 288
click at [242, 172] on p at bounding box center [290, 171] width 215 height 7
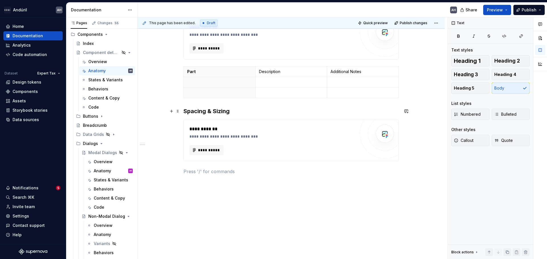
click at [227, 112] on h3 "Spacing & Sizing" at bounding box center [290, 111] width 215 height 8
click at [228, 170] on p at bounding box center [290, 171] width 215 height 7
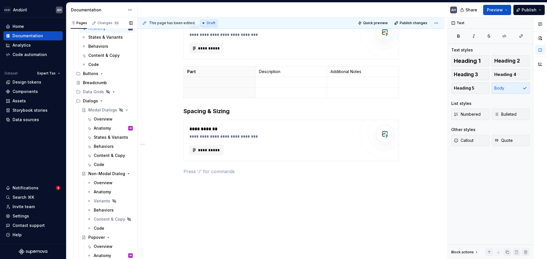
scroll to position [331, 0]
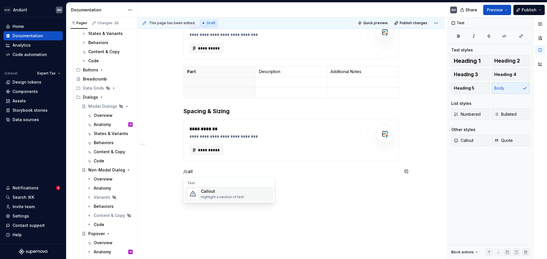
click at [202, 194] on div "Callout" at bounding box center [222, 192] width 43 height 6
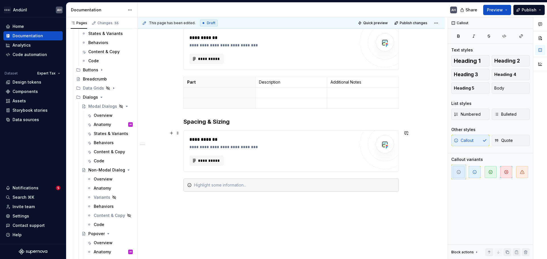
scroll to position [127, 0]
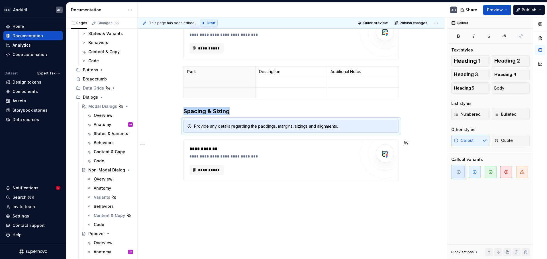
click at [221, 197] on div "**********" at bounding box center [290, 119] width 307 height 294
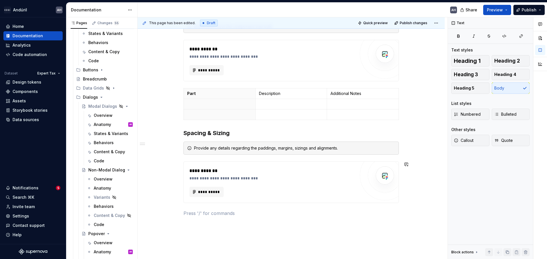
scroll to position [98, 0]
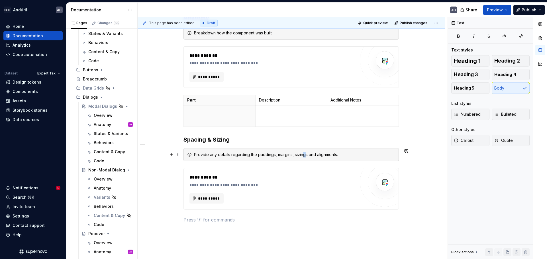
click at [304, 154] on div "Provide any details regarding the paddings, margins, sizings and alignments." at bounding box center [294, 155] width 201 height 6
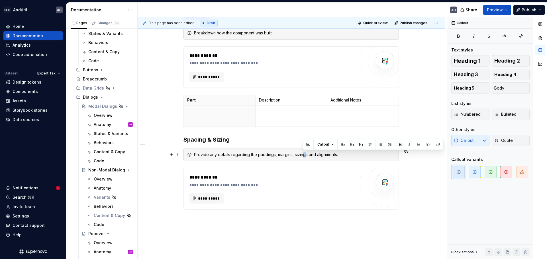
click at [302, 154] on div "Provide any details regarding the paddings, margins, sizings and alignments." at bounding box center [294, 155] width 201 height 6
click at [224, 159] on div "Provide any details regarding the paddings, margins, sizings and alignments." at bounding box center [290, 154] width 215 height 13
click at [206, 156] on div "Provide any details regarding the paddings, margins, sizings and alignments." at bounding box center [294, 155] width 201 height 6
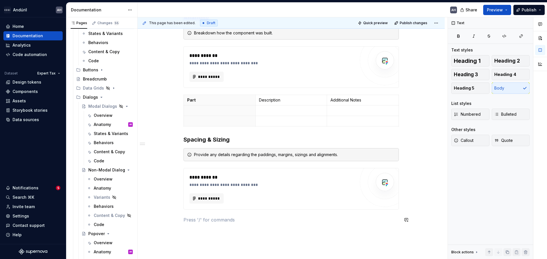
click at [229, 226] on div "**********" at bounding box center [290, 122] width 215 height 216
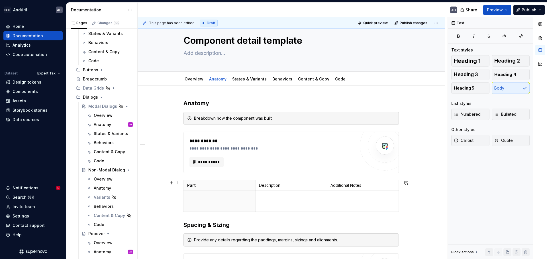
scroll to position [0, 0]
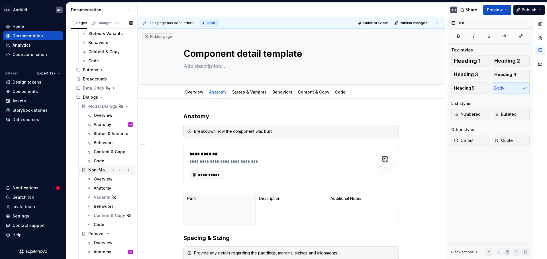
click at [113, 170] on icon "Page tree" at bounding box center [113, 170] width 1 height 1
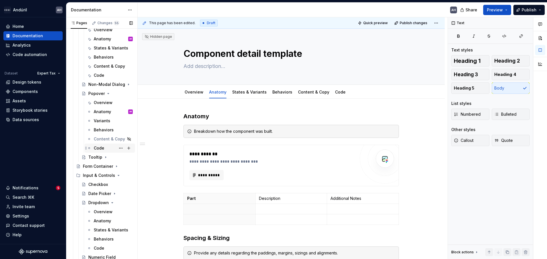
scroll to position [445, 0]
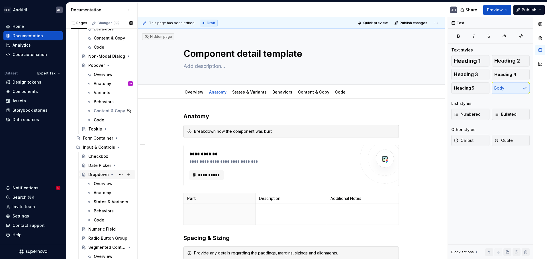
click at [112, 175] on icon "Page tree" at bounding box center [112, 175] width 1 height 1
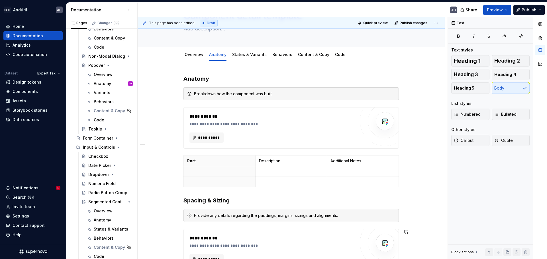
scroll to position [147, 0]
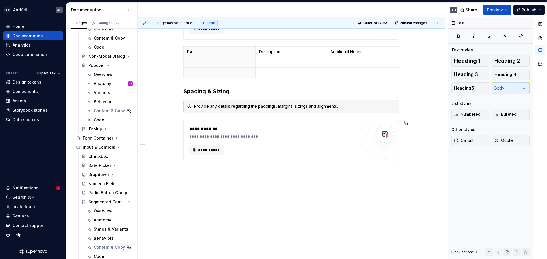
click at [218, 197] on div "**********" at bounding box center [290, 106] width 307 height 308
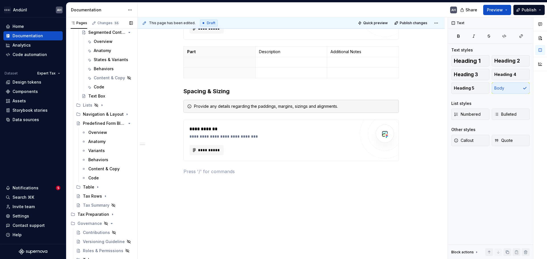
scroll to position [637, 0]
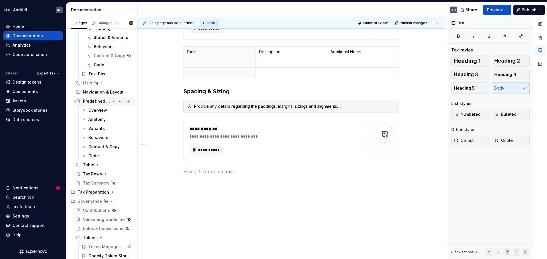
click at [111, 100] on icon "Page tree" at bounding box center [113, 101] width 5 height 5
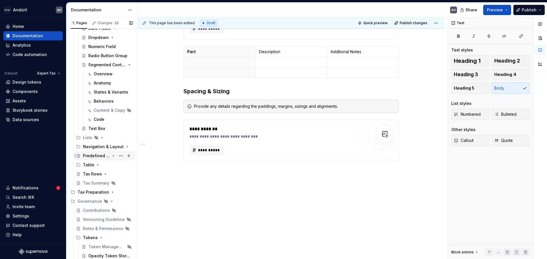
scroll to position [582, 0]
click at [94, 153] on div "Predefined Form Blocks" at bounding box center [96, 156] width 27 height 6
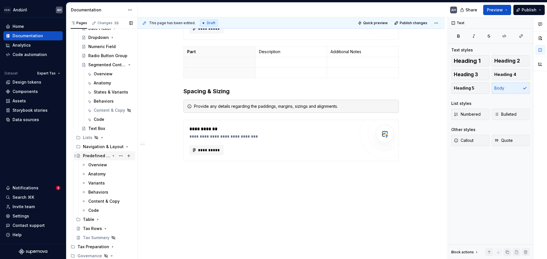
scroll to position [637, 0]
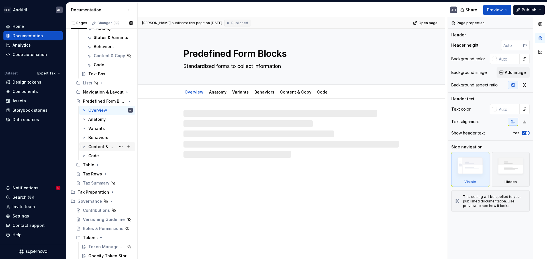
click at [99, 146] on div "Content & Copy" at bounding box center [101, 147] width 27 height 6
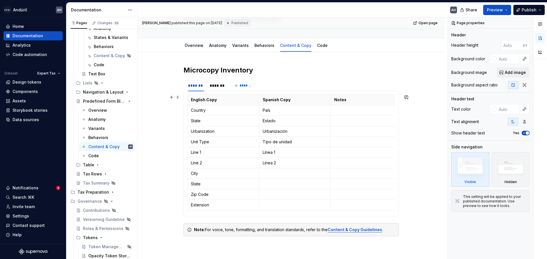
scroll to position [57, 0]
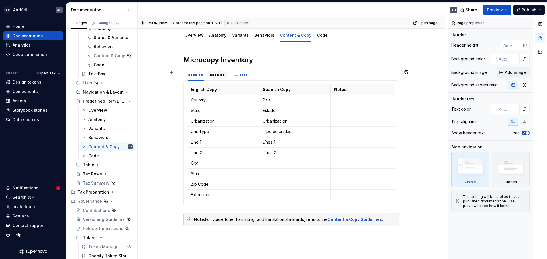
type textarea "*"
click at [215, 78] on div "*******" at bounding box center [217, 76] width 15 height 6
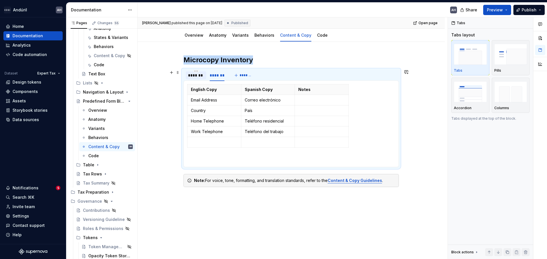
click at [202, 76] on div "*******" at bounding box center [196, 76] width 16 height 6
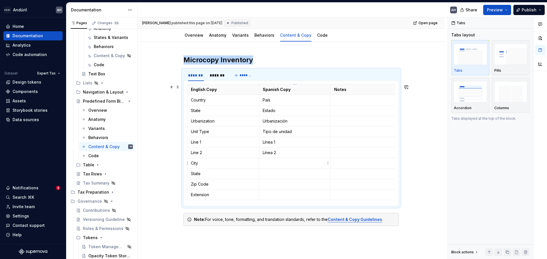
click at [266, 161] on p at bounding box center [294, 164] width 65 height 6
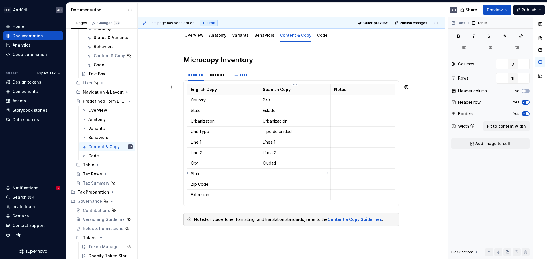
click at [274, 174] on p at bounding box center [294, 174] width 65 height 6
click at [413, 22] on span "Publish changes" at bounding box center [413, 23] width 28 height 5
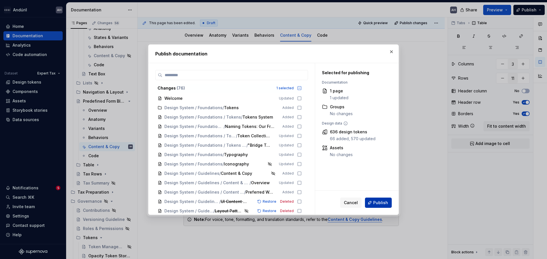
click at [379, 202] on span "Publish" at bounding box center [380, 203] width 15 height 6
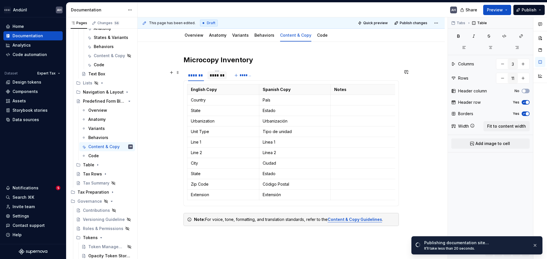
click at [220, 79] on div "*******" at bounding box center [217, 75] width 20 height 8
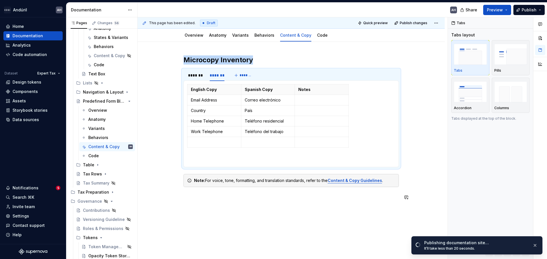
click at [195, 217] on div "Microcopy Inventory ******* ******* ******* English Copy Spanish Copy Notes Cou…" at bounding box center [290, 164] width 307 height 244
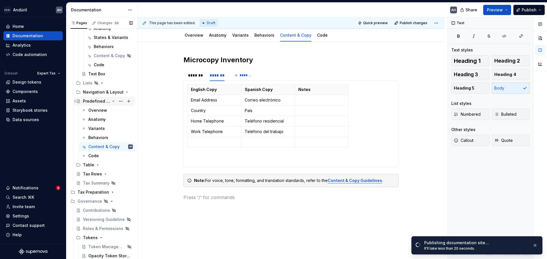
click at [111, 100] on icon "Page tree" at bounding box center [113, 101] width 5 height 5
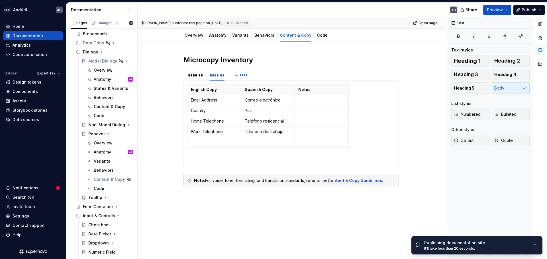
scroll to position [354, 0]
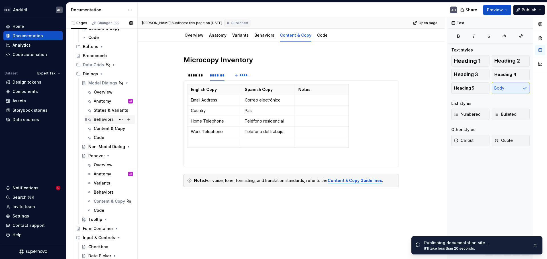
click at [102, 117] on div "Behaviors" at bounding box center [104, 120] width 20 height 6
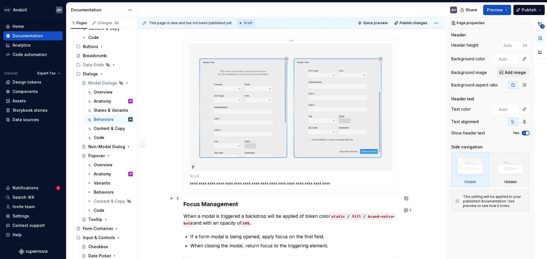
scroll to position [427, 0]
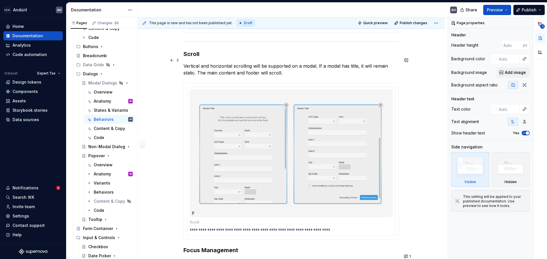
click at [195, 68] on p "Vertical and horizontal scrolling will be supported on a modal. If a modal has …" at bounding box center [290, 70] width 215 height 14
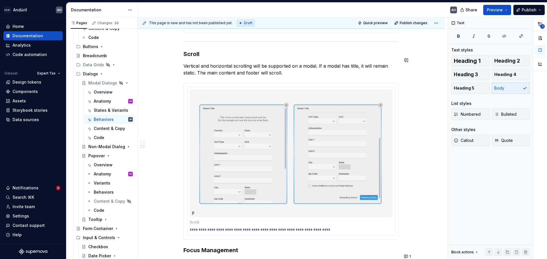
type textarea "*"
click at [393, 63] on p "Vertical and horizontal scrolling will be supported on a modal. If a modal has …" at bounding box center [290, 70] width 215 height 14
click at [405, 62] on button "button" at bounding box center [406, 60] width 8 height 8
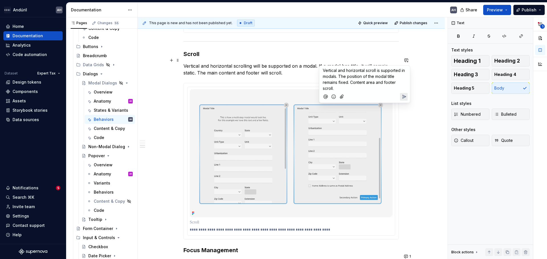
click at [352, 81] on span "Vertical and horizontal scroll is supported in modals. The position of the moda…" at bounding box center [364, 79] width 83 height 23
drag, startPoint x: 351, startPoint y: 89, endPoint x: 348, endPoint y: 88, distance: 3.4
click at [348, 88] on p "Vertical and horizontal scroll is supported in modals. The position of the moda…" at bounding box center [365, 79] width 84 height 24
click at [347, 80] on span "Vertical and horizontal scroll is supported in modals. The position of the moda…" at bounding box center [364, 79] width 83 height 23
click at [350, 83] on span "Vertical and horizontal scroll is supported in modals. The position of the moda…" at bounding box center [364, 79] width 83 height 23
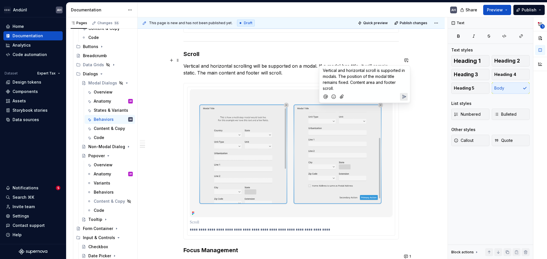
click at [350, 90] on p "Vertical and horizontal scroll is supported in modals. The position of the moda…" at bounding box center [365, 79] width 84 height 24
drag, startPoint x: 354, startPoint y: 89, endPoint x: 320, endPoint y: 66, distance: 41.0
click at [320, 66] on div "Vertical and horizontal scroll is supported in modals. The position of the moda…" at bounding box center [364, 84] width 91 height 38
click at [342, 77] on span "Vertical and horizontal scroll is supported in modals. The position of the moda…" at bounding box center [364, 79] width 83 height 23
click at [359, 75] on span "Vertical and horizontal scroll is supported in modals. The position of the moda…" at bounding box center [364, 79] width 83 height 23
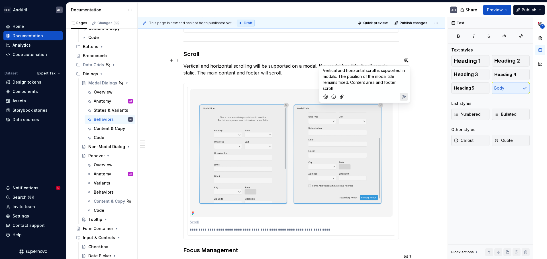
click at [338, 77] on span "Vertical and horizontal scroll is supported in modals. The position of the moda…" at bounding box center [364, 79] width 83 height 23
click at [337, 77] on span "Vertical and horizontal scroll is supported in modals. The scrolling area consi…" at bounding box center [364, 79] width 83 height 23
click at [338, 77] on span "Vertical and horizontal scroll is supported in modals. The scrolling area consi…" at bounding box center [364, 79] width 83 height 23
click at [389, 73] on span "Vertical and horizontal scroll is supported in modals. The scrolling area consi…" at bounding box center [364, 79] width 83 height 23
click at [399, 73] on span "Vertical and horizontal scroll is supported in modals. The scrolling area consi…" at bounding box center [364, 79] width 83 height 23
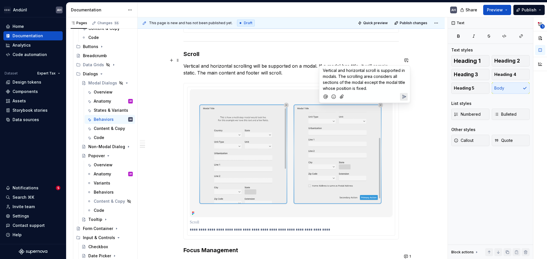
click at [337, 77] on span "Vertical and horizontal scroll is supported in modals. The scrolling area consi…" at bounding box center [364, 79] width 83 height 23
click at [323, 70] on span "Vertical and horizontal scroll is supported in modals. The scrolling area consi…" at bounding box center [364, 79] width 83 height 23
click at [383, 70] on span "Vertical and horizontal scroll is supported in modals. The scrolling area consi…" at bounding box center [364, 79] width 83 height 23
drag, startPoint x: 401, startPoint y: 71, endPoint x: 337, endPoint y: 76, distance: 63.9
click at [337, 76] on span "Vertical and horizontal scroll is supported in modals. The scrolling area consi…" at bounding box center [364, 79] width 83 height 23
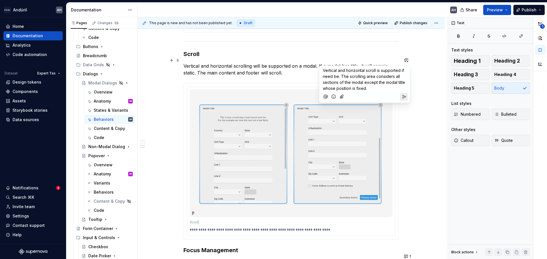
drag, startPoint x: 375, startPoint y: 87, endPoint x: 309, endPoint y: 65, distance: 69.6
click at [311, 65] on body "Andúril AH Home Documentation Analytics Code automation Dataset Expert Tax Desi…" at bounding box center [273, 129] width 547 height 259
click at [363, 88] on span "Vertical and horizontal scroll is supported if need be. The scrolling area cons…" at bounding box center [364, 79] width 83 height 23
drag, startPoint x: 372, startPoint y: 88, endPoint x: 321, endPoint y: 71, distance: 53.7
click at [321, 71] on div "Vertical and horizontal scroll is supported if need be. The scrolling area cons…" at bounding box center [364, 84] width 91 height 38
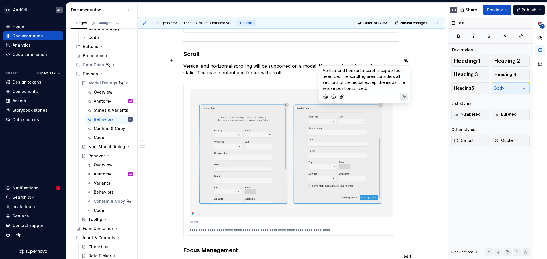
copy span "Vertical and horizontal scroll is supported if need be. The scrolling area cons…"
click at [386, 88] on p "Vertical and horizontal scroll is supported if need be. The scrolling area cons…" at bounding box center [365, 79] width 84 height 24
click at [363, 82] on span "Vertical and horizontal scroll is supported if need be. The scrolling area cons…" at bounding box center [364, 79] width 83 height 23
drag, startPoint x: 377, startPoint y: 89, endPoint x: 321, endPoint y: 66, distance: 60.2
click at [321, 66] on div "Vertical and horizontal scroll is supported if need be. The scrolling area cons…" at bounding box center [364, 84] width 91 height 38
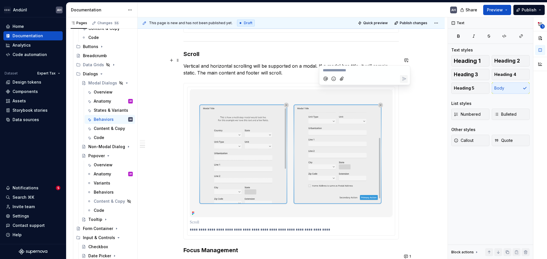
click at [404, 100] on div "**********" at bounding box center [290, 102] width 307 height 860
click at [233, 50] on h3 "Scroll" at bounding box center [290, 54] width 215 height 8
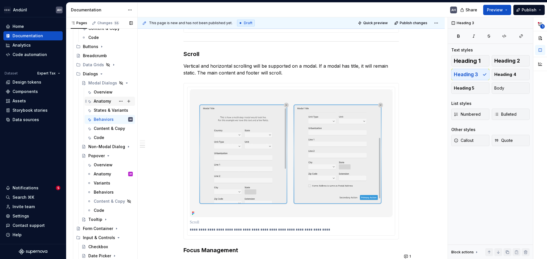
click at [102, 100] on div "Anatomy" at bounding box center [102, 101] width 17 height 6
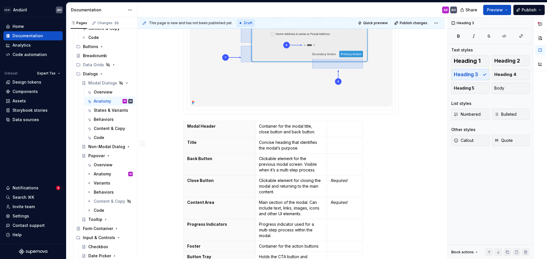
scroll to position [256, 0]
click at [319, 208] on p "Main section of the modal. Can include text, links, images, icons and other UI …" at bounding box center [291, 207] width 65 height 17
type textarea "*"
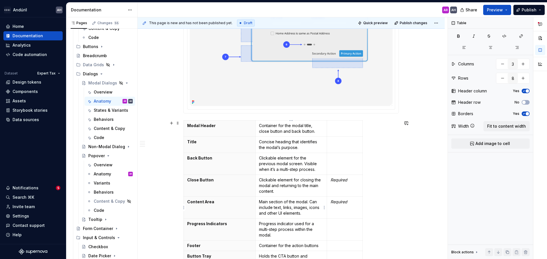
click at [276, 208] on p "Main section of the modal. Can include text, links, images, icons and other UI …" at bounding box center [291, 207] width 65 height 17
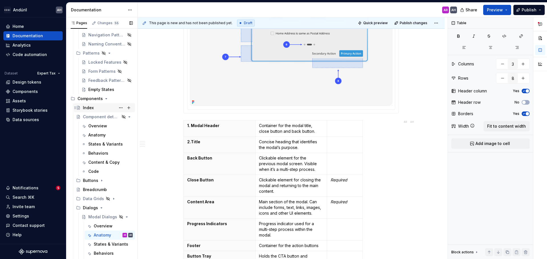
scroll to position [212, 0]
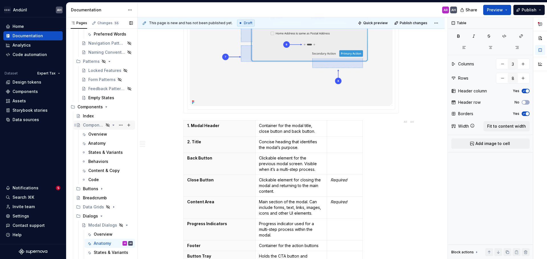
click at [93, 127] on div "Component detail template" at bounding box center [93, 125] width 21 height 6
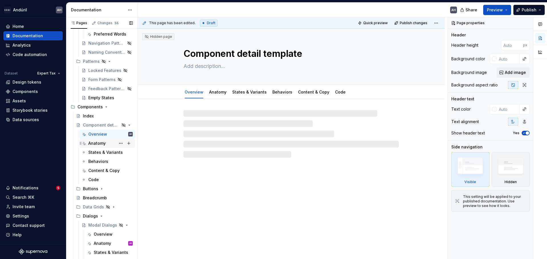
click at [96, 143] on div "Anatomy" at bounding box center [96, 144] width 17 height 6
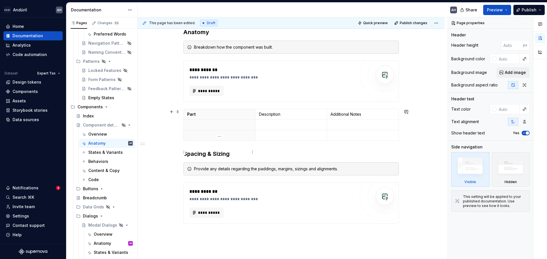
scroll to position [85, 0]
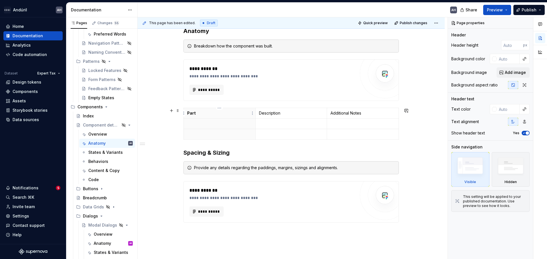
click at [185, 114] on th "Part" at bounding box center [220, 113] width 72 height 11
type textarea "*"
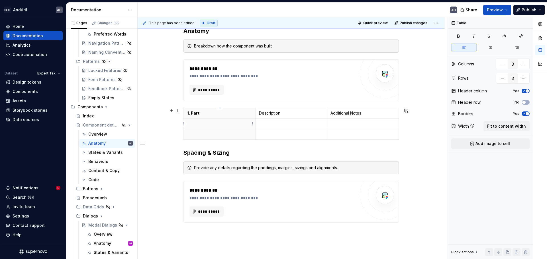
click at [198, 123] on p at bounding box center [219, 124] width 65 height 6
click at [198, 136] on p at bounding box center [219, 135] width 65 height 6
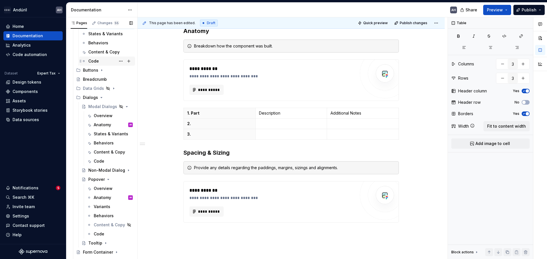
scroll to position [383, 0]
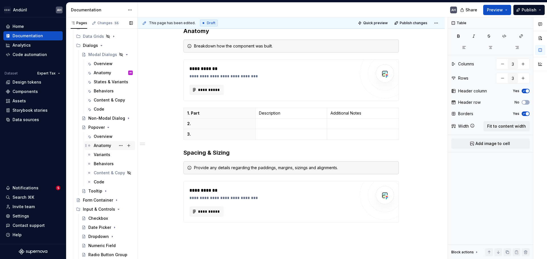
click at [102, 148] on div "Anatomy" at bounding box center [102, 146] width 17 height 6
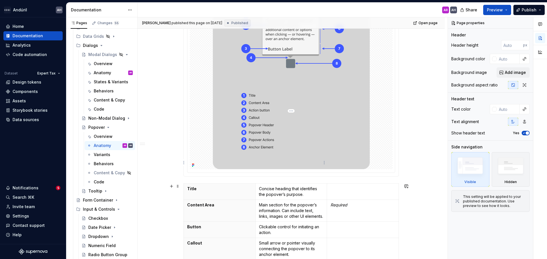
scroll to position [228, 0]
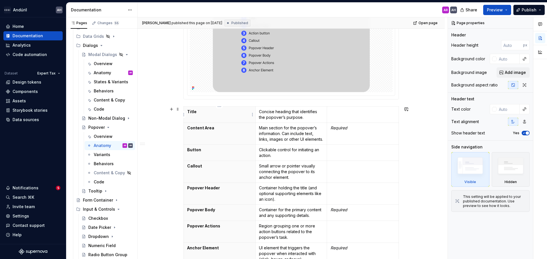
type textarea "*"
click at [188, 112] on p "Title" at bounding box center [219, 112] width 65 height 6
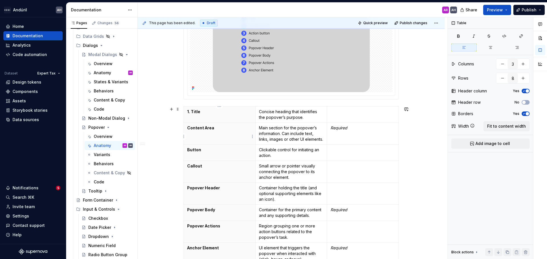
click at [188, 128] on p "Content Area" at bounding box center [219, 128] width 65 height 6
click at [186, 157] on th "Button" at bounding box center [220, 153] width 72 height 16
click at [186, 172] on th "Callout" at bounding box center [220, 172] width 72 height 22
click at [186, 194] on th "Popover Header" at bounding box center [220, 194] width 72 height 22
click at [185, 215] on th "Popover Body" at bounding box center [220, 213] width 72 height 16
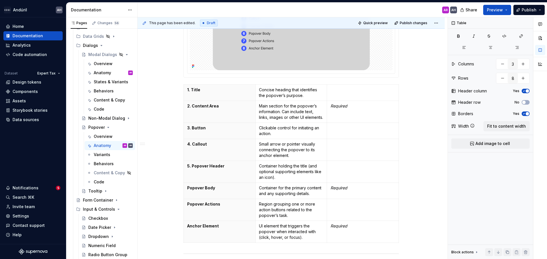
scroll to position [256, 0]
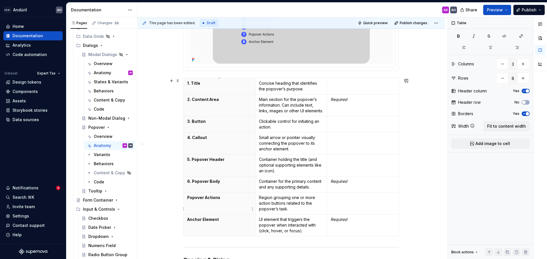
click at [188, 201] on p "Popover Actions" at bounding box center [219, 198] width 65 height 6
click at [187, 228] on th "Anchor Element" at bounding box center [220, 226] width 72 height 22
click at [293, 225] on p "UI element that triggers the popover when interacted with (click, hover, or foc…" at bounding box center [291, 225] width 65 height 17
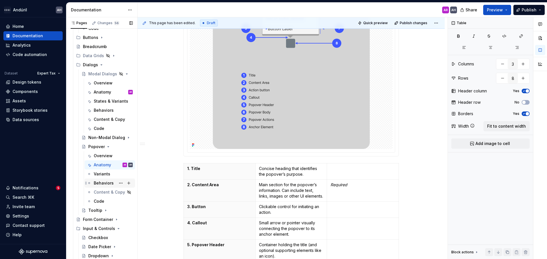
scroll to position [354, 0]
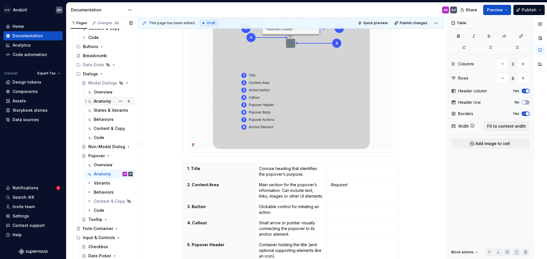
click at [100, 103] on div "Anatomy" at bounding box center [102, 101] width 17 height 6
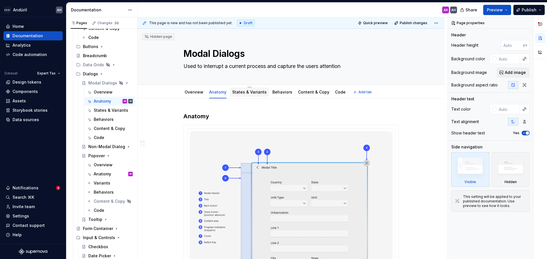
click at [256, 92] on link "States & Variants" at bounding box center [249, 92] width 34 height 5
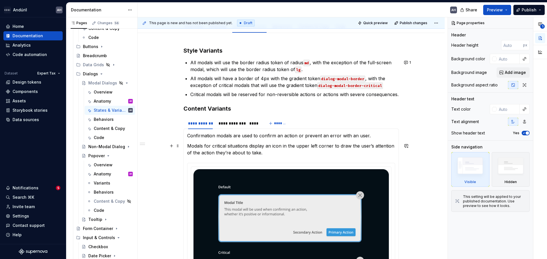
scroll to position [30, 0]
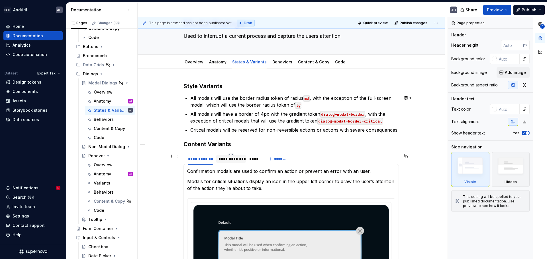
click at [221, 159] on div "**********" at bounding box center [230, 159] width 25 height 6
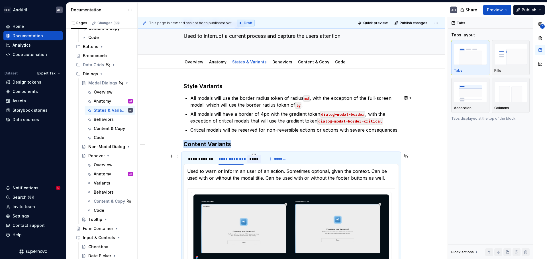
click at [258, 160] on div "****" at bounding box center [254, 159] width 10 height 6
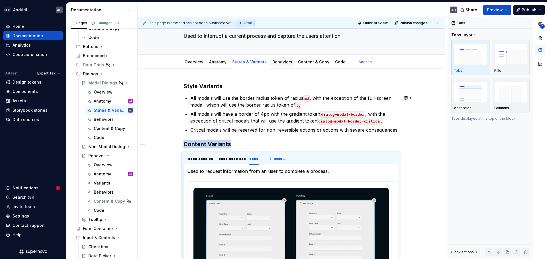
click at [277, 64] on link "Behaviors" at bounding box center [282, 61] width 20 height 5
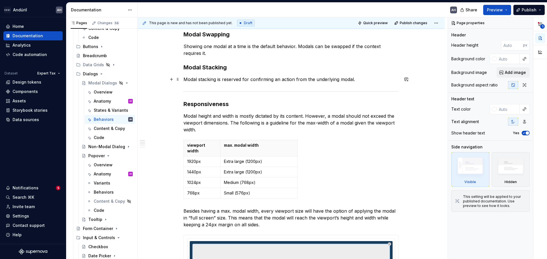
scroll to position [85, 0]
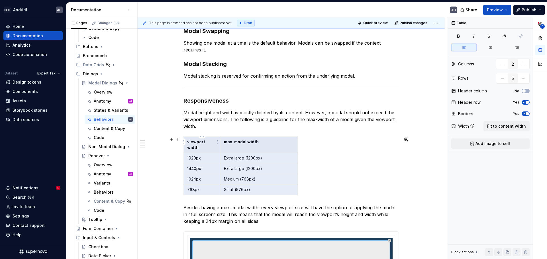
drag, startPoint x: 259, startPoint y: 184, endPoint x: 194, endPoint y: 142, distance: 76.9
click at [194, 142] on tbody "viewport width max. modal width 1920px Extra large (1200px) 1440px Extra large …" at bounding box center [241, 166] width 114 height 58
click at [216, 126] on p "Modal height and width is mostly dictated by its content. However, a modal shou…" at bounding box center [290, 119] width 215 height 20
drag, startPoint x: 206, startPoint y: 142, endPoint x: 267, endPoint y: 184, distance: 74.5
click at [267, 184] on tbody "viewport width max. modal width 1920px Extra large (1200px) 1440px Extra large …" at bounding box center [241, 166] width 114 height 58
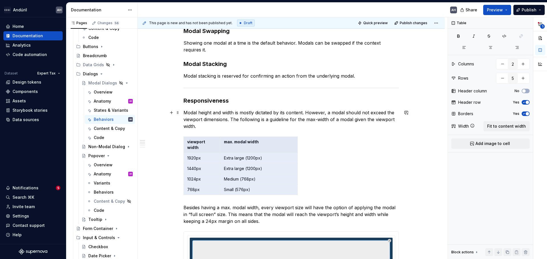
click at [264, 128] on p "Modal height and width is mostly dictated by its content. However, a modal shou…" at bounding box center [290, 119] width 215 height 20
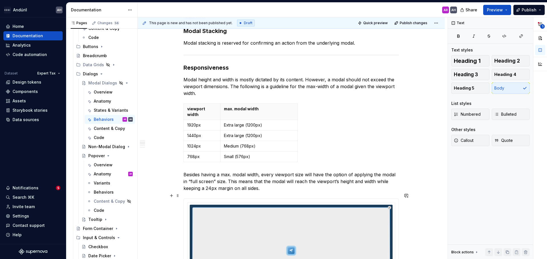
scroll to position [0, 0]
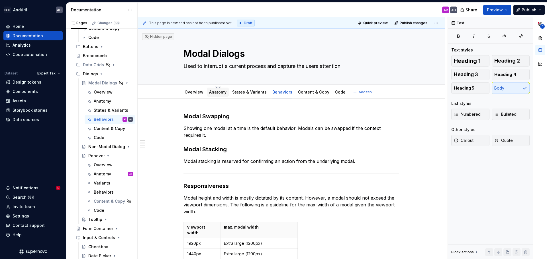
click at [216, 91] on link "Anatomy" at bounding box center [217, 92] width 17 height 5
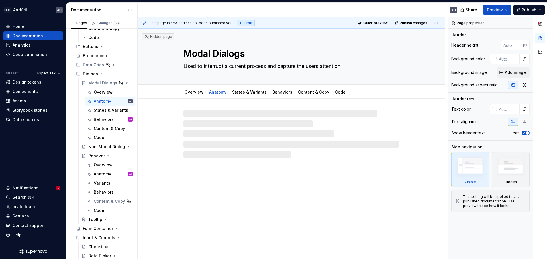
type textarea "*"
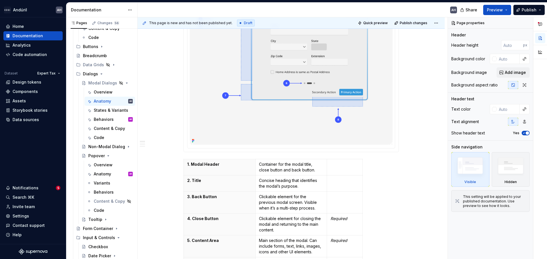
scroll to position [256, 0]
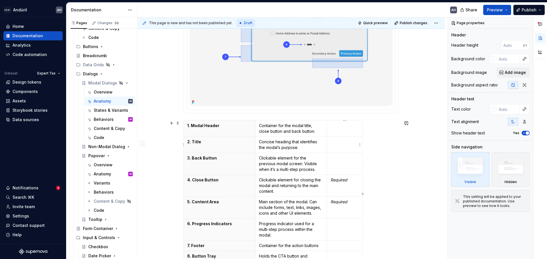
click at [345, 149] on td at bounding box center [345, 145] width 36 height 16
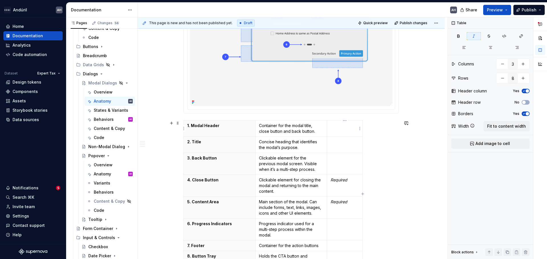
click at [342, 129] on td at bounding box center [345, 129] width 36 height 16
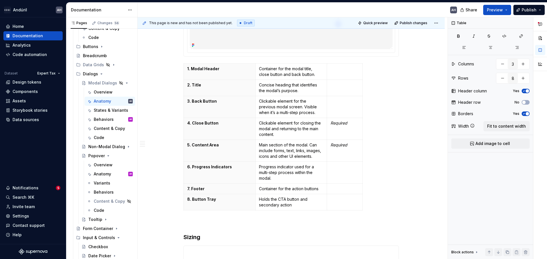
scroll to position [57, 0]
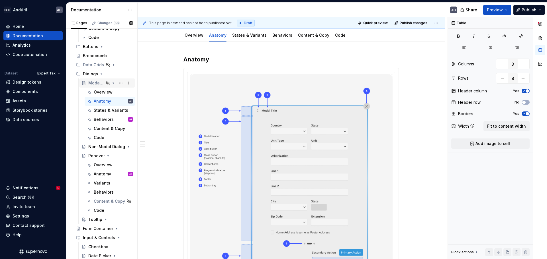
click at [113, 83] on icon "Page tree" at bounding box center [113, 83] width 1 height 1
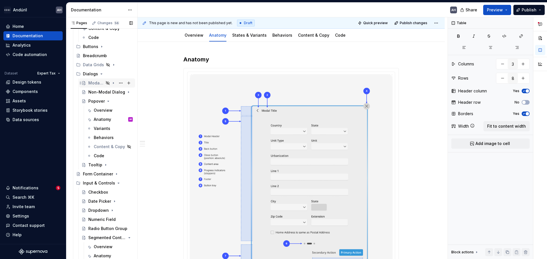
click at [113, 83] on icon "Page tree" at bounding box center [113, 83] width 1 height 1
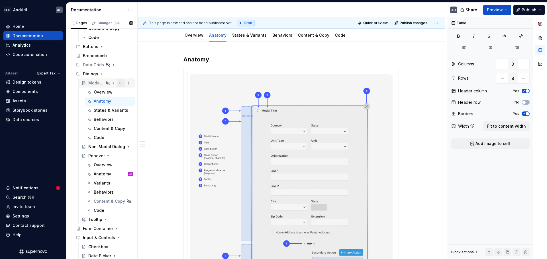
click at [117, 83] on button "Page tree" at bounding box center [121, 83] width 8 height 8
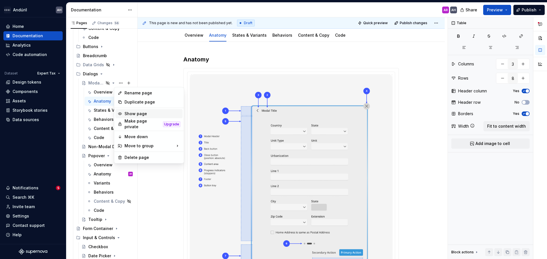
click at [139, 116] on div "Show page" at bounding box center [152, 114] width 56 height 6
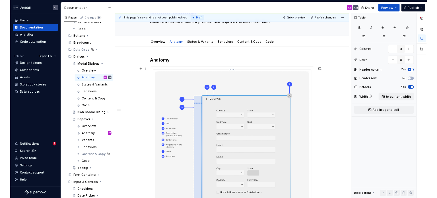
scroll to position [0, 0]
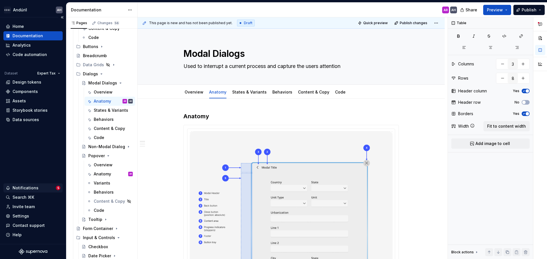
click at [31, 187] on div "Notifications" at bounding box center [26, 188] width 26 height 6
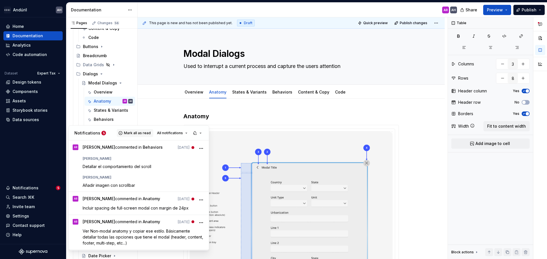
click at [128, 133] on span "Mark all as read" at bounding box center [137, 133] width 27 height 5
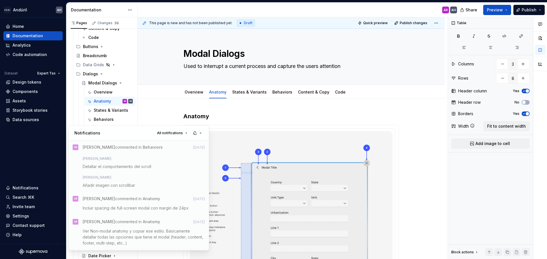
click at [33, 157] on html "Andúril AH Home Documentation Analytics Code automation Dataset Expert Tax Desi…" at bounding box center [273, 129] width 547 height 259
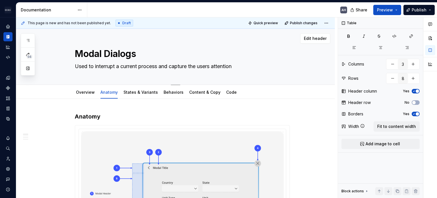
click at [30, 68] on button "button" at bounding box center [28, 68] width 10 height 10
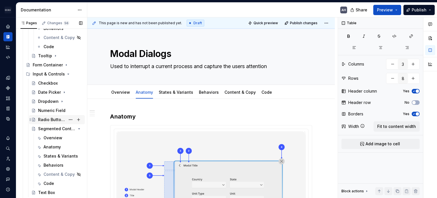
scroll to position [541, 0]
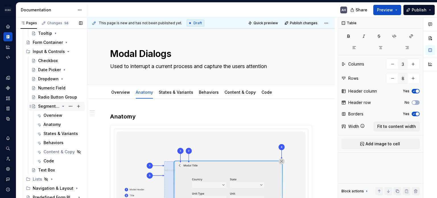
click at [48, 107] on div "Segmented Control" at bounding box center [49, 106] width 22 height 6
click at [48, 125] on div "Anatomy" at bounding box center [52, 125] width 17 height 6
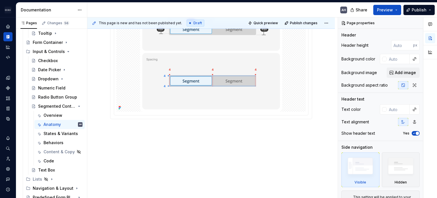
scroll to position [66, 0]
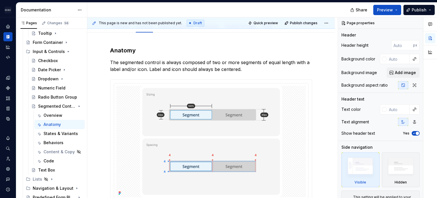
type textarea "*"
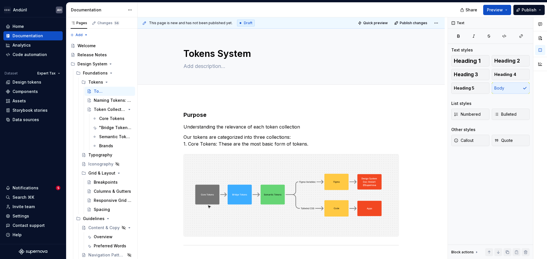
type textarea "*"
